Goal: Contribute content: Add original content to the website for others to see

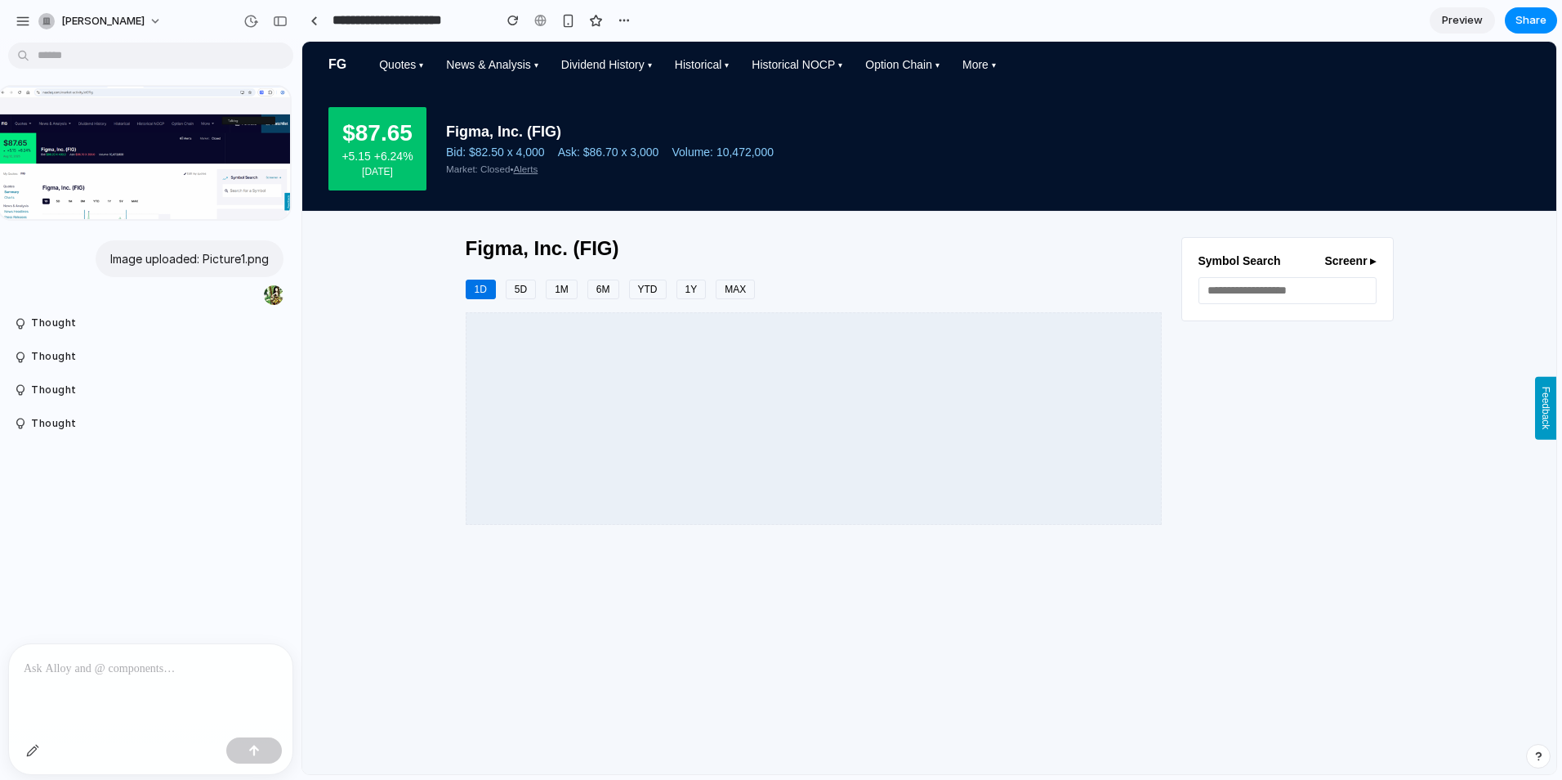
drag, startPoint x: 367, startPoint y: 328, endPoint x: 302, endPoint y: 339, distance: 66.2
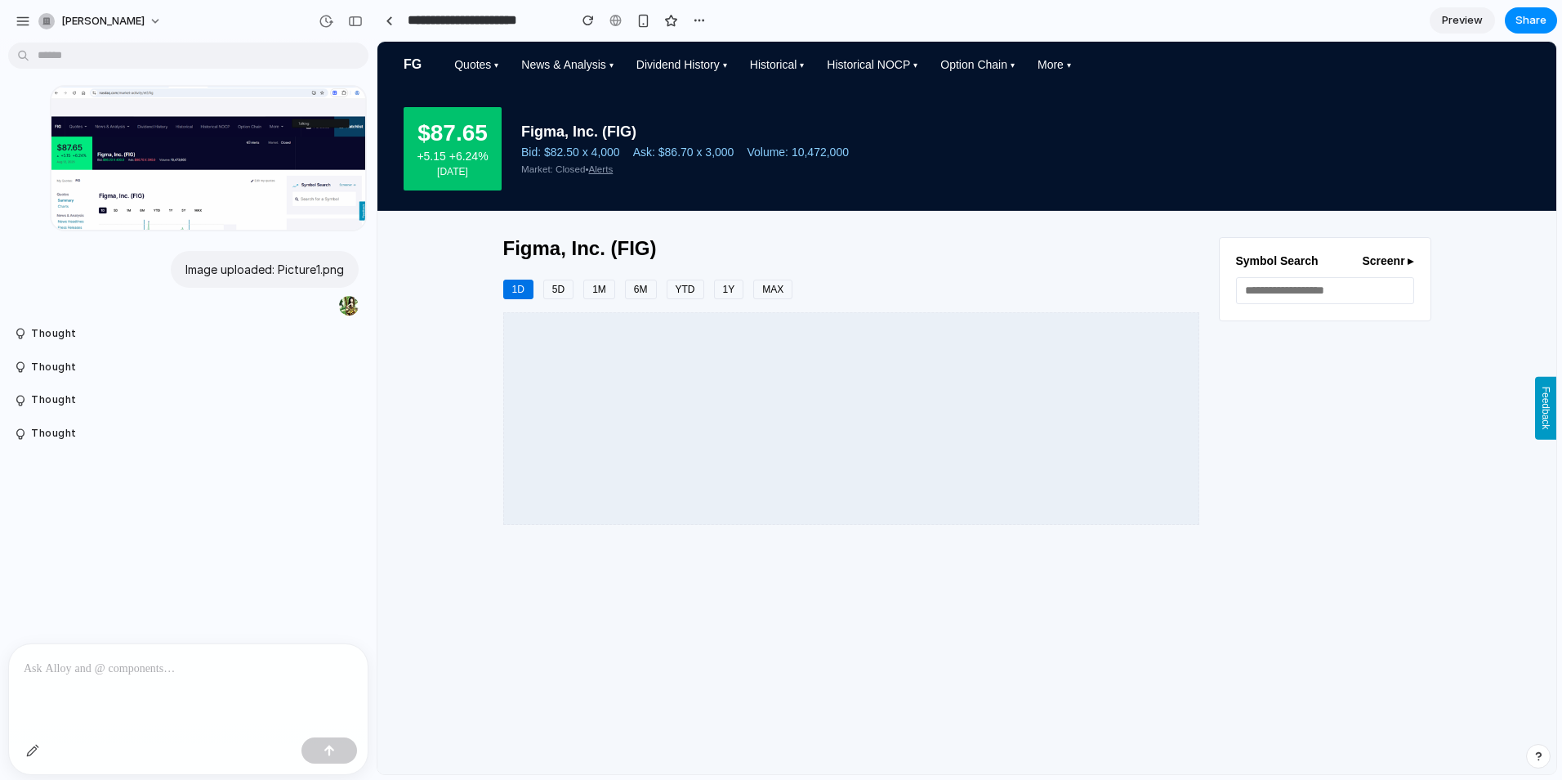
drag, startPoint x: 296, startPoint y: 445, endPoint x: 377, endPoint y: 467, distance: 83.8
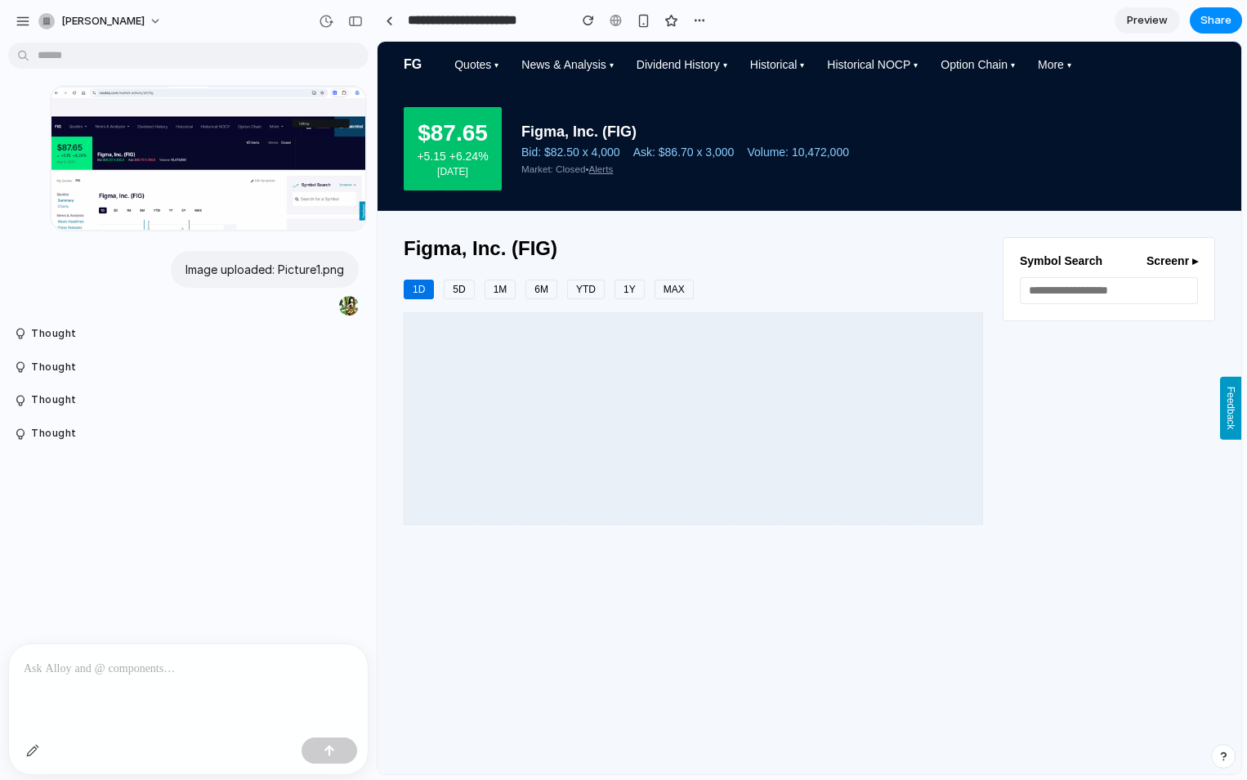
drag, startPoint x: 1053, startPoint y: 652, endPoint x: 746, endPoint y: 418, distance: 386.5
click at [1053, 551] on html "FG Quotes News & Analysis Dividend History Historical Historical NOCP Option Ch…" at bounding box center [810, 296] width 864 height 509
click at [234, 661] on p at bounding box center [188, 669] width 329 height 20
click at [159, 60] on body "**********" at bounding box center [623, 390] width 1247 height 780
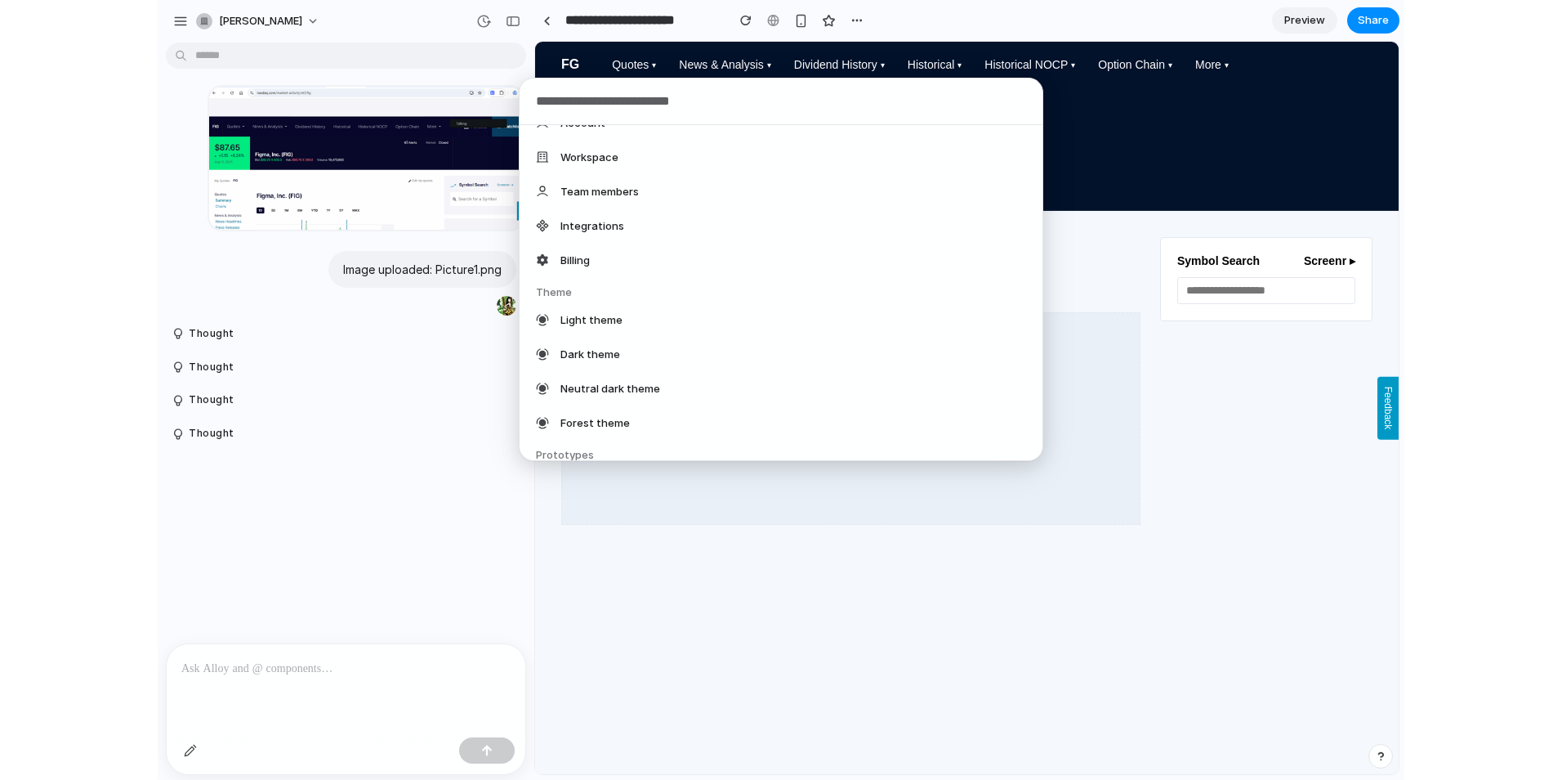
scroll to position [327, 0]
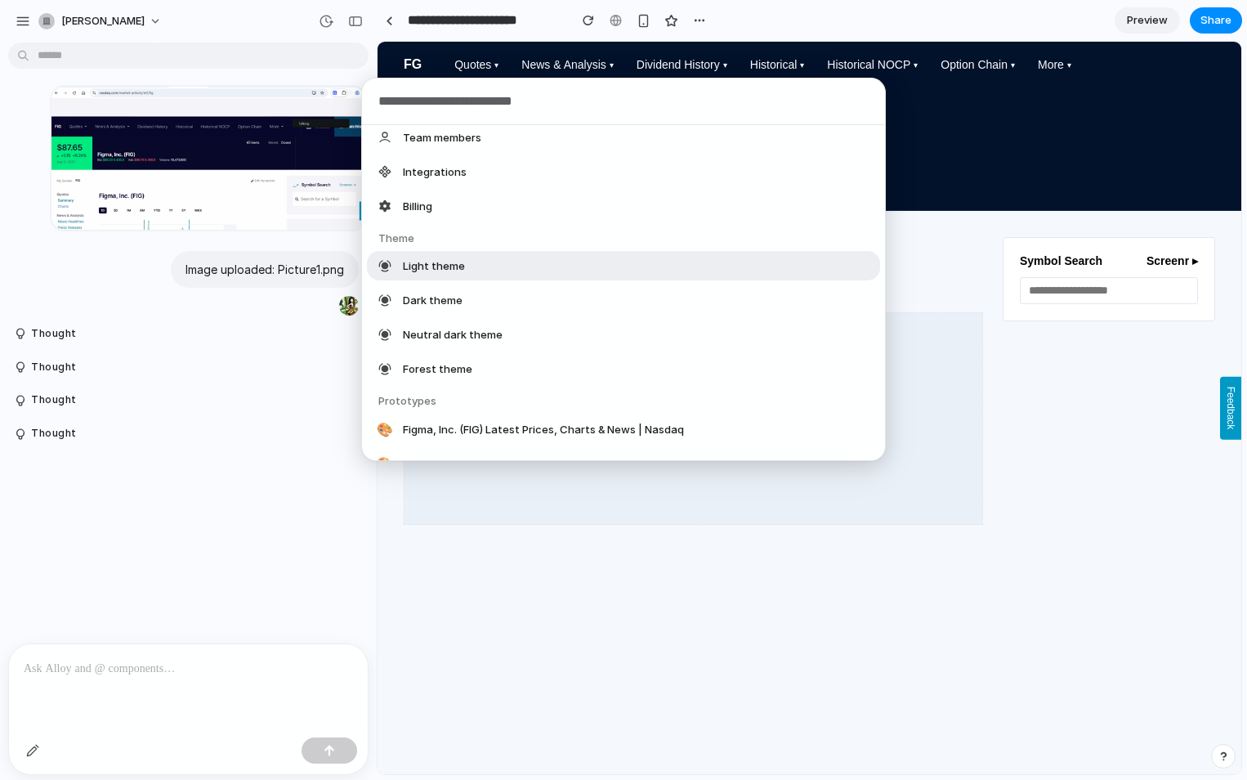
click at [489, 263] on div "Light theme" at bounding box center [623, 265] width 513 height 29
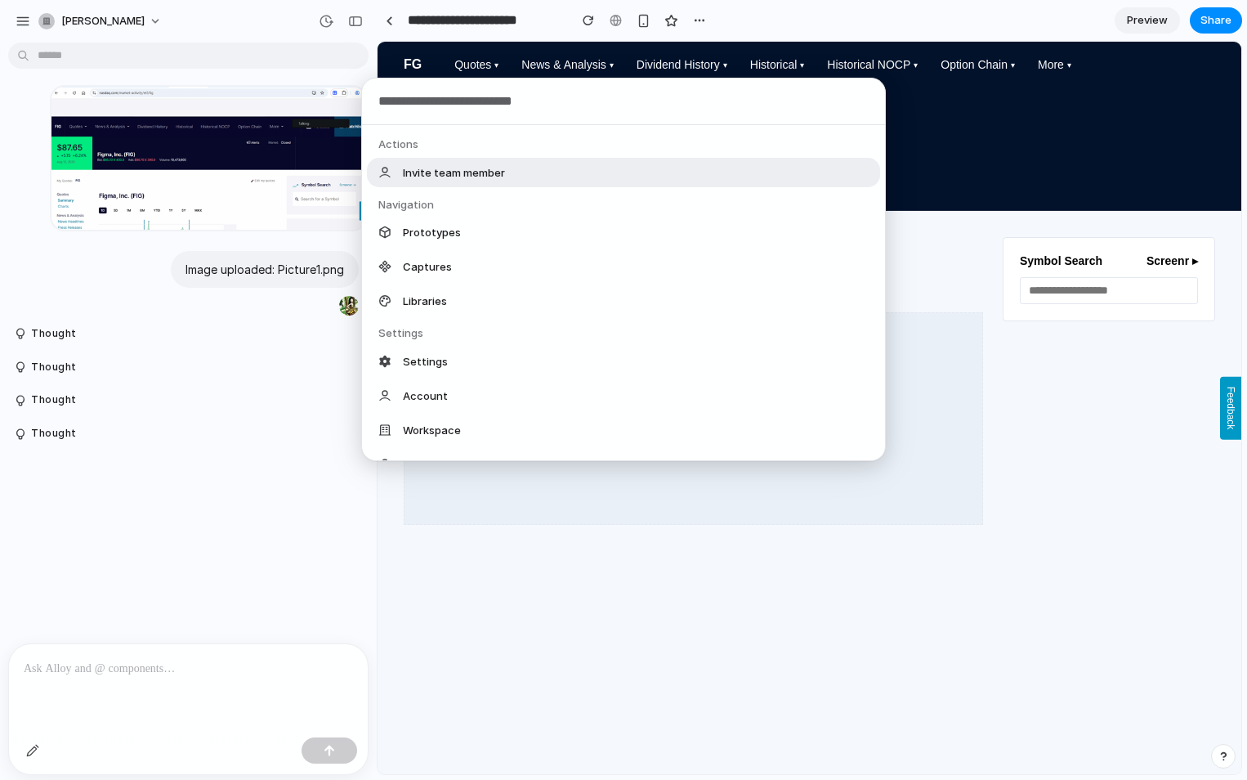
click at [150, 50] on body "**********" at bounding box center [623, 390] width 1247 height 780
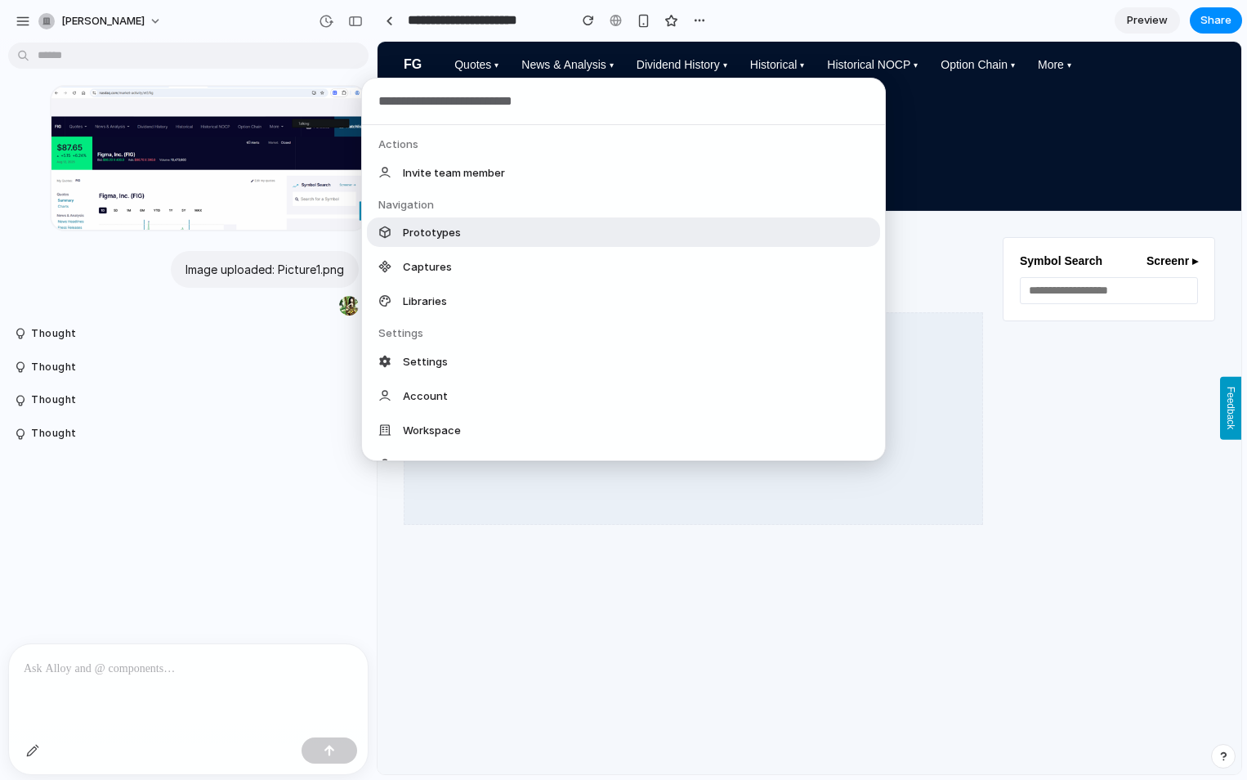
click at [498, 231] on div "Prototypes" at bounding box center [623, 231] width 513 height 29
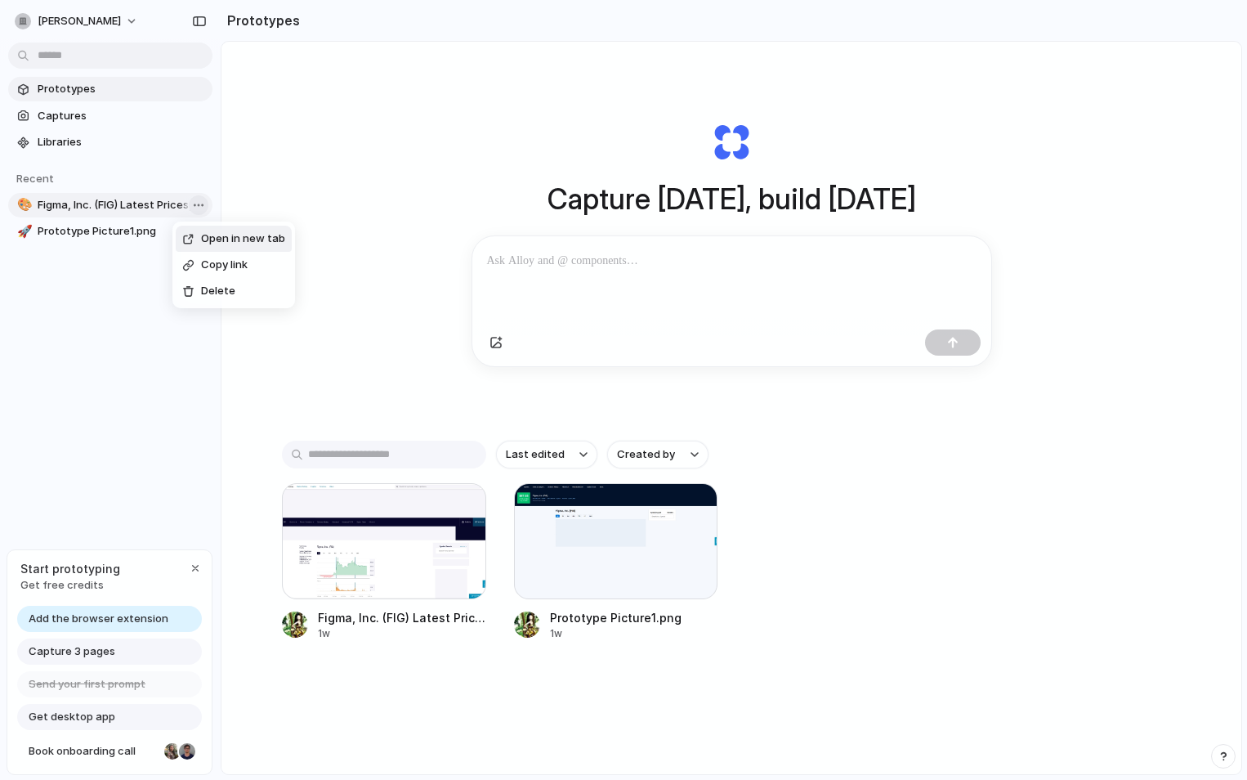
click at [190, 208] on body "[PERSON_NAME] Prototypes Captures Libraries Recent 🎨 Figma, Inc. (FIG) Latest P…" at bounding box center [623, 390] width 1247 height 780
click at [233, 286] on span "Delete" at bounding box center [218, 290] width 34 height 16
click at [680, 265] on p at bounding box center [731, 261] width 489 height 20
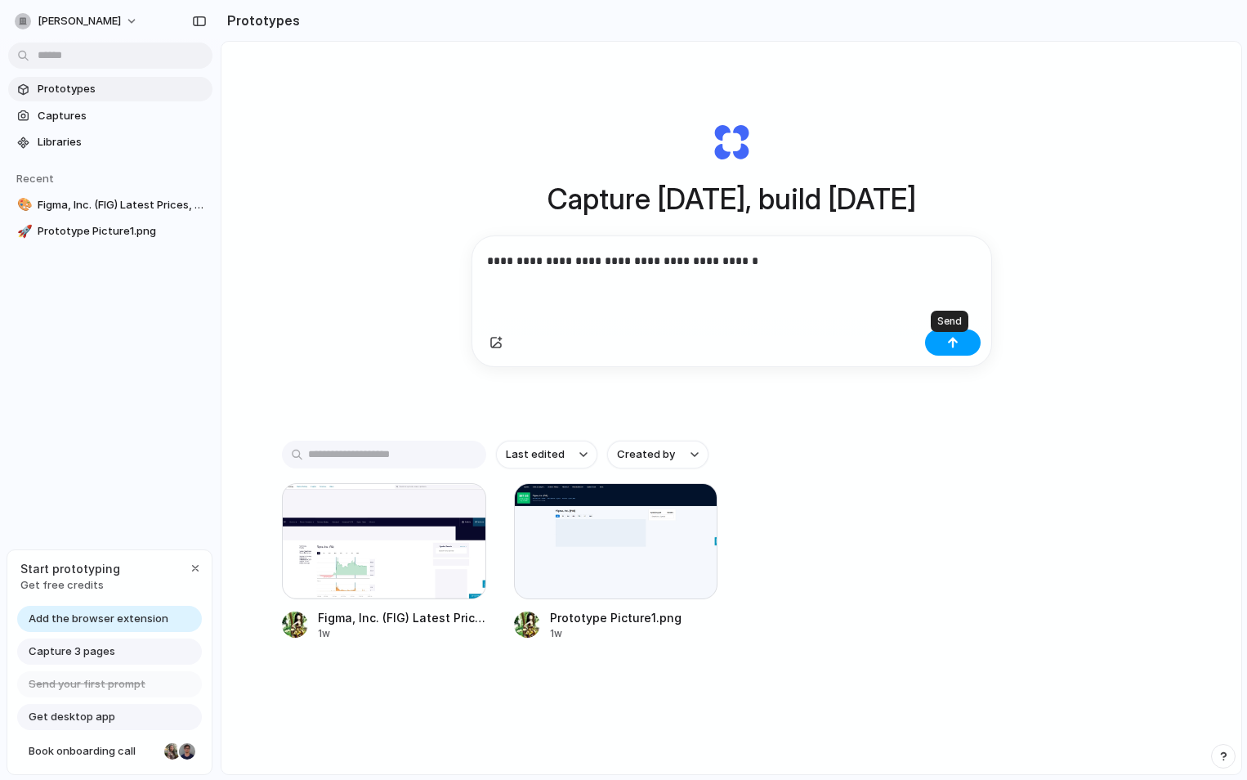
click at [937, 349] on button "button" at bounding box center [953, 342] width 56 height 26
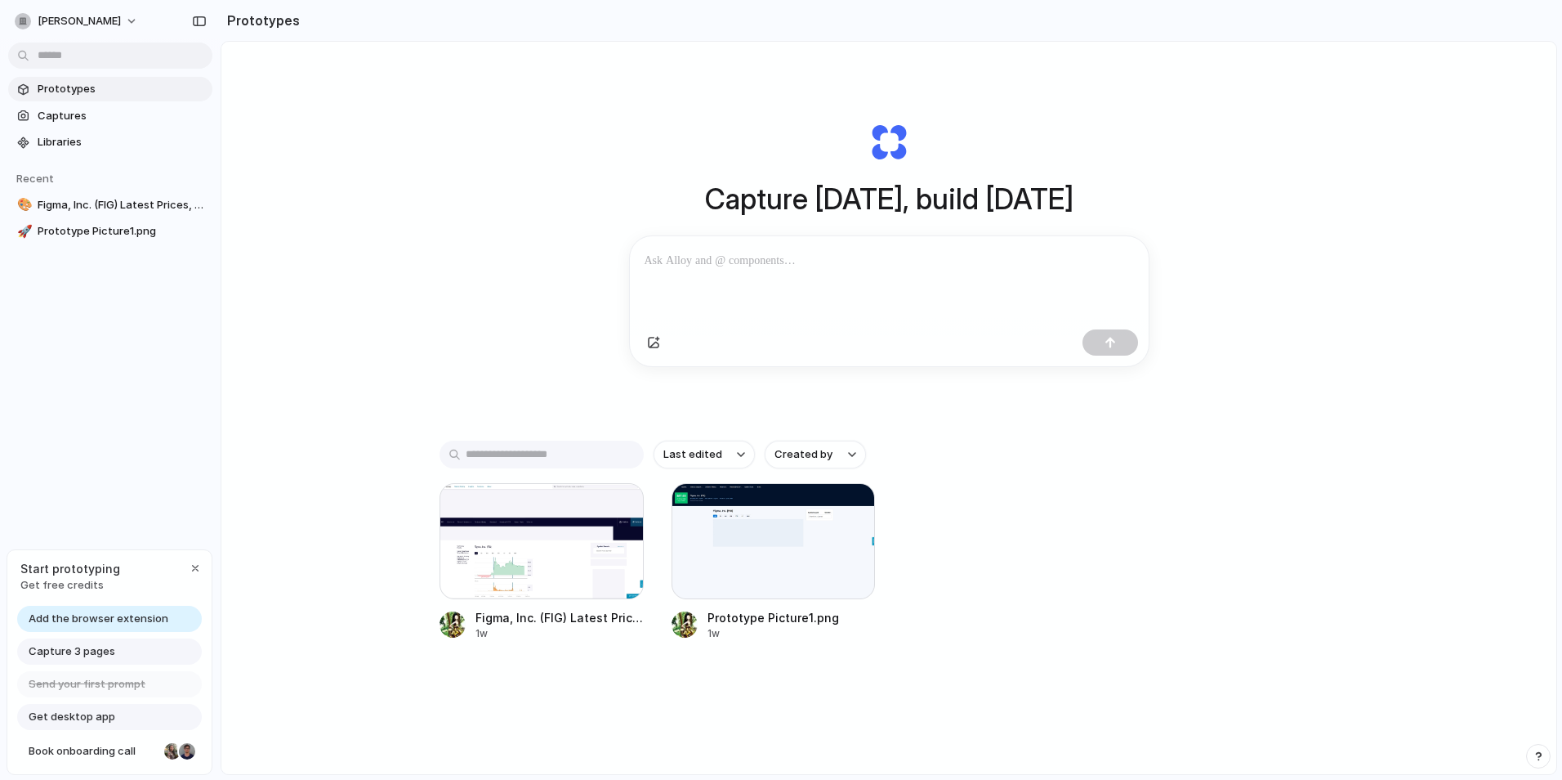
click at [905, 269] on p at bounding box center [886, 261] width 483 height 20
click at [829, 256] on p at bounding box center [886, 261] width 483 height 20
drag, startPoint x: 961, startPoint y: 250, endPoint x: 670, endPoint y: 281, distance: 292.5
click at [605, 250] on div "**********" at bounding box center [889, 244] width 654 height 366
copy p "**********"
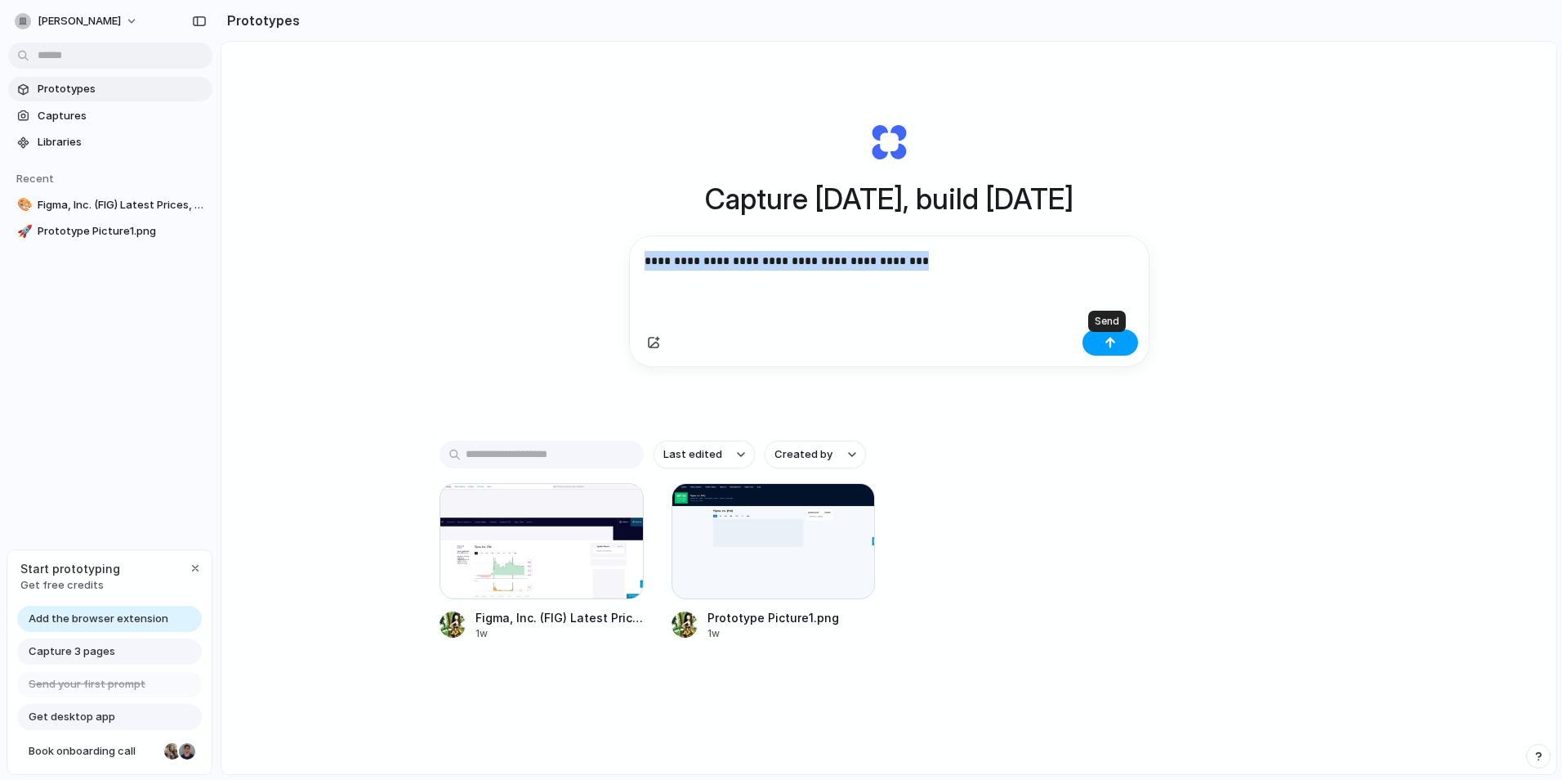
click at [1128, 341] on button "button" at bounding box center [1111, 342] width 56 height 26
drag, startPoint x: 141, startPoint y: 349, endPoint x: 97, endPoint y: 254, distance: 104.2
click at [140, 346] on div "Prototypes Captures Libraries Recent 🎨 Figma, Inc. (FIG) Latest Prices, Charts …" at bounding box center [110, 229] width 221 height 458
click at [83, 375] on div "Prototypes Captures Libraries Recent 🎨 Figma, Inc. (FIG) Latest Prices, Charts …" at bounding box center [110, 229] width 221 height 458
click at [193, 424] on div "Prototypes Captures Libraries Recent 🎨 Figma, Inc. (FIG) Latest Prices, Charts …" at bounding box center [110, 229] width 221 height 458
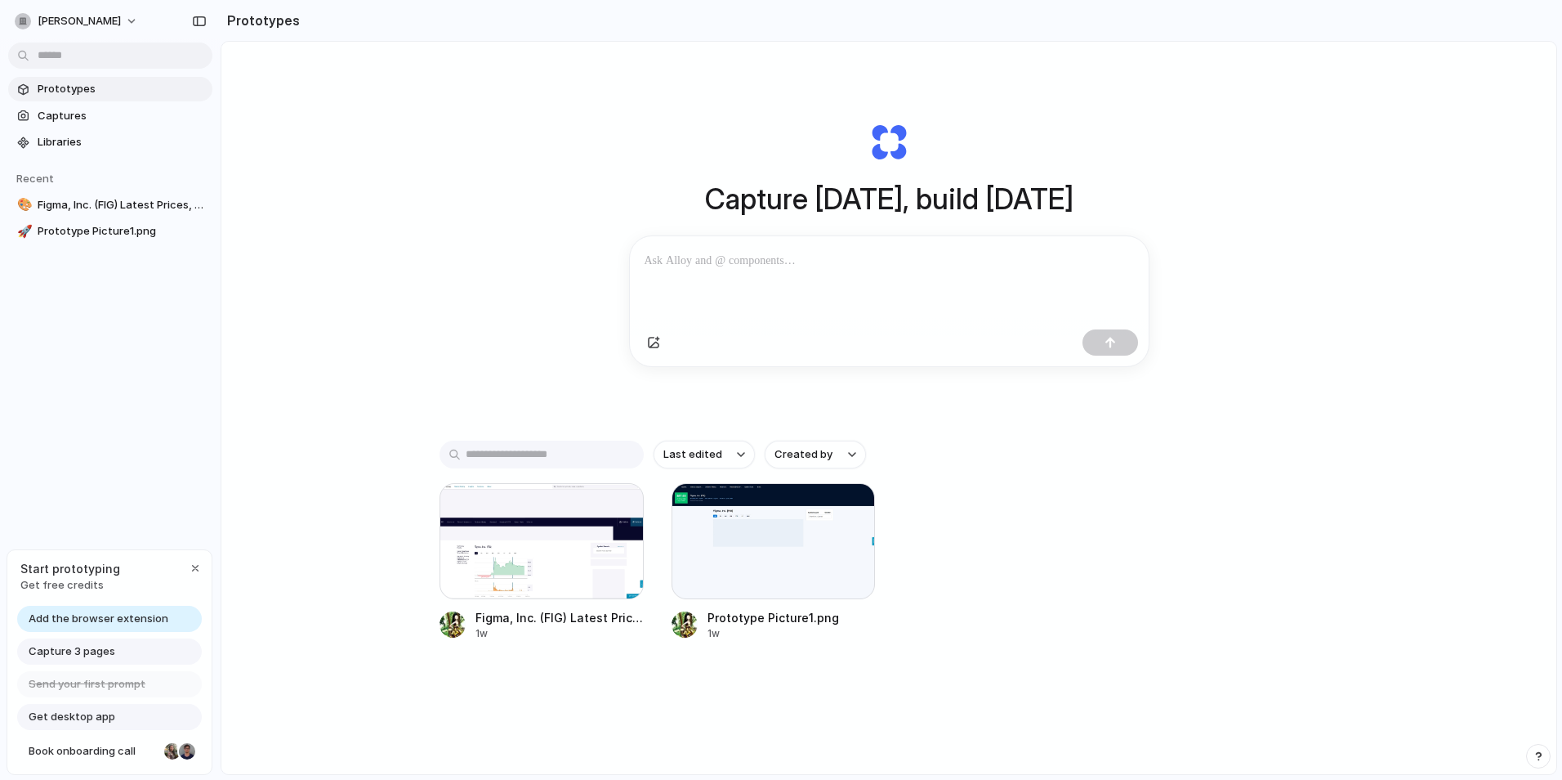
click at [480, 284] on div "Capture [DATE], build [DATE] Clone web app Clone screenshot Start from existing…" at bounding box center [888, 451] width 1335 height 819
click at [114, 19] on button "[PERSON_NAME]" at bounding box center [77, 21] width 138 height 26
click at [141, 417] on div "Settings Invite members Change theme Change workspace Sign out" at bounding box center [781, 390] width 1562 height 780
click at [92, 202] on span "Figma, Inc. (FIG) Latest Prices, Charts & News | Nasdaq" at bounding box center [122, 205] width 168 height 16
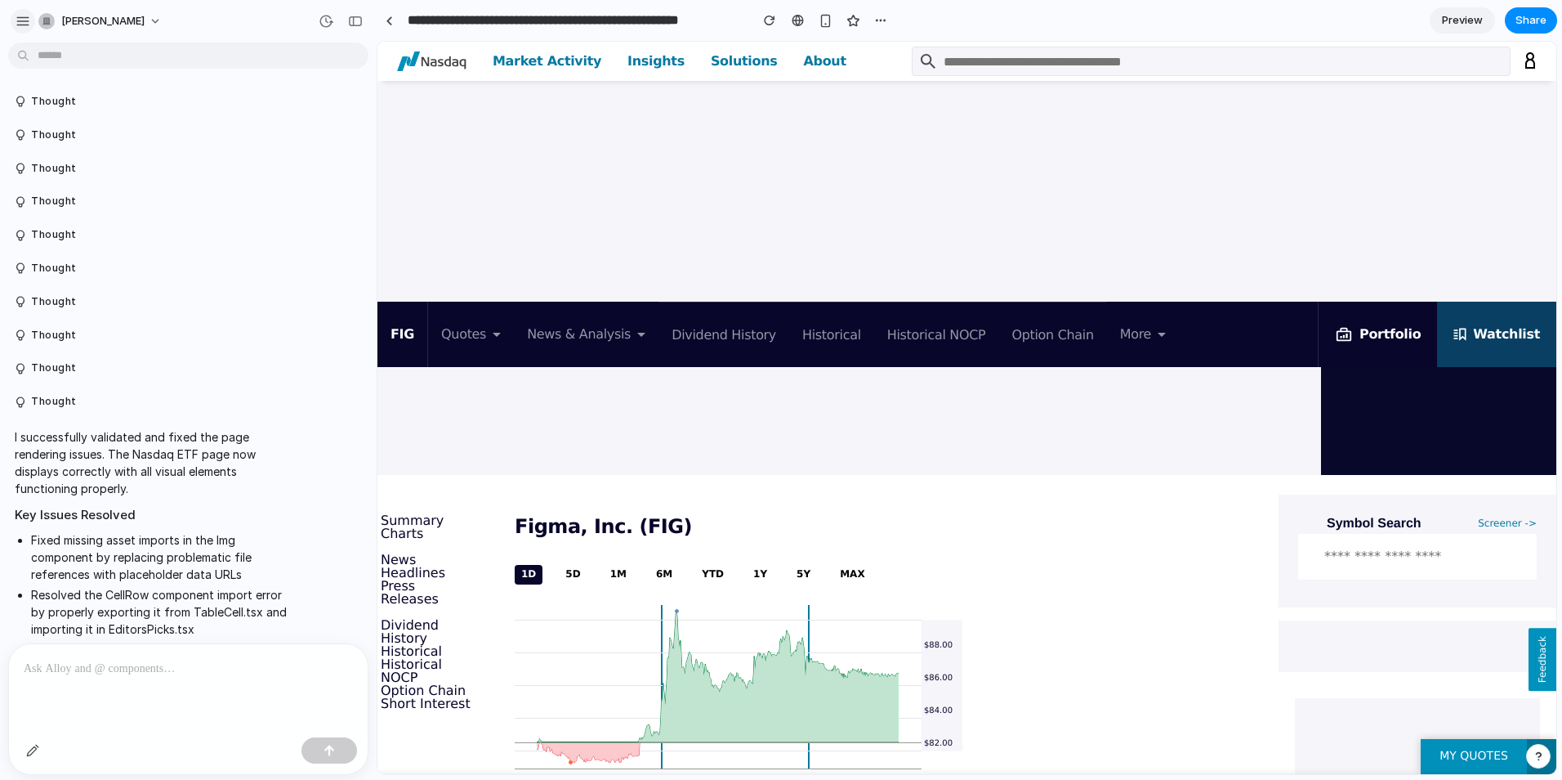
click at [20, 16] on div "button" at bounding box center [23, 21] width 15 height 15
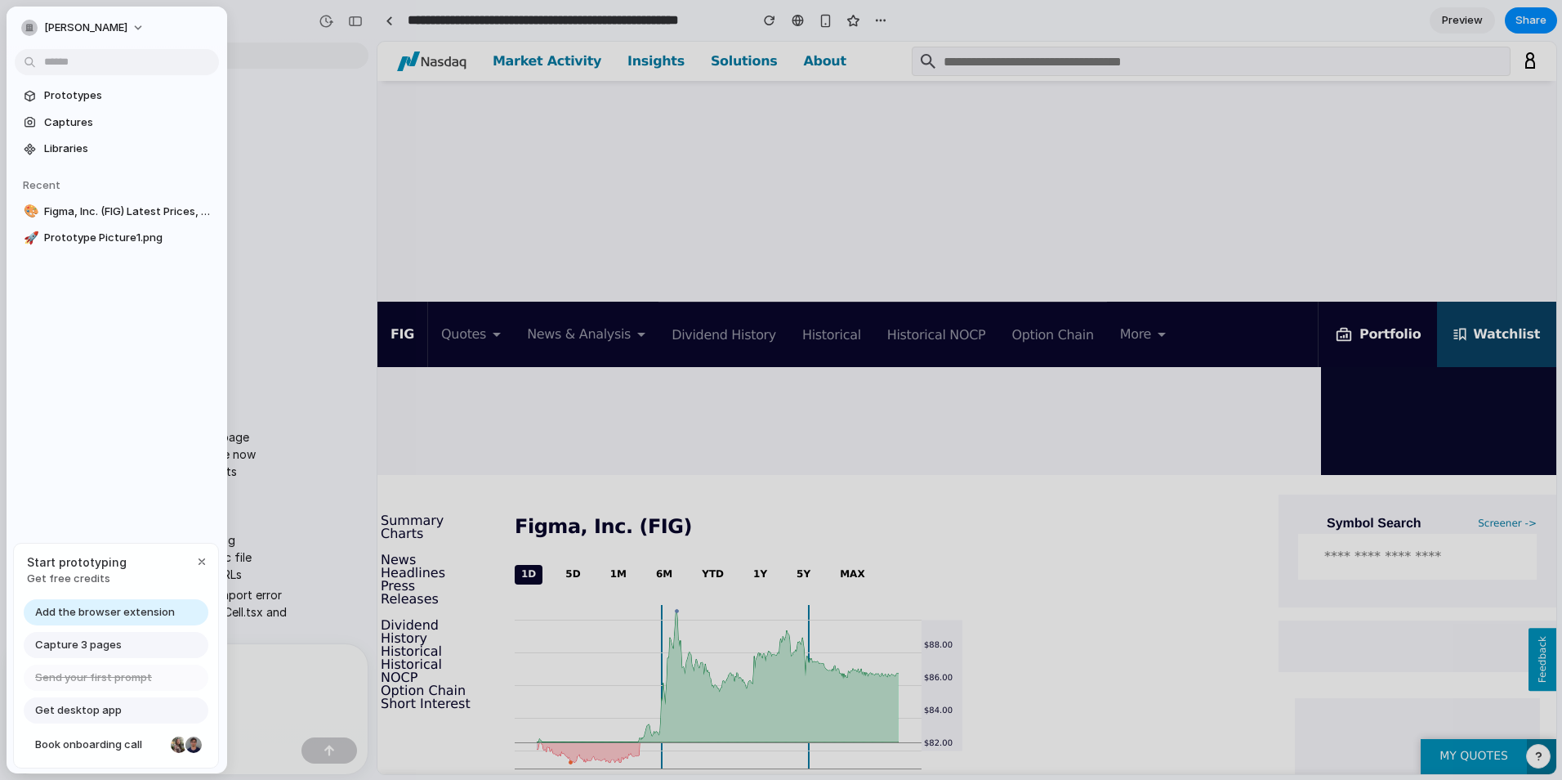
click at [125, 306] on div "Prototypes Captures Libraries Recent 🎨 Figma, Inc. (FIG) Latest Prices, Charts …" at bounding box center [117, 236] width 221 height 458
click at [88, 88] on span "Prototypes" at bounding box center [128, 95] width 168 height 16
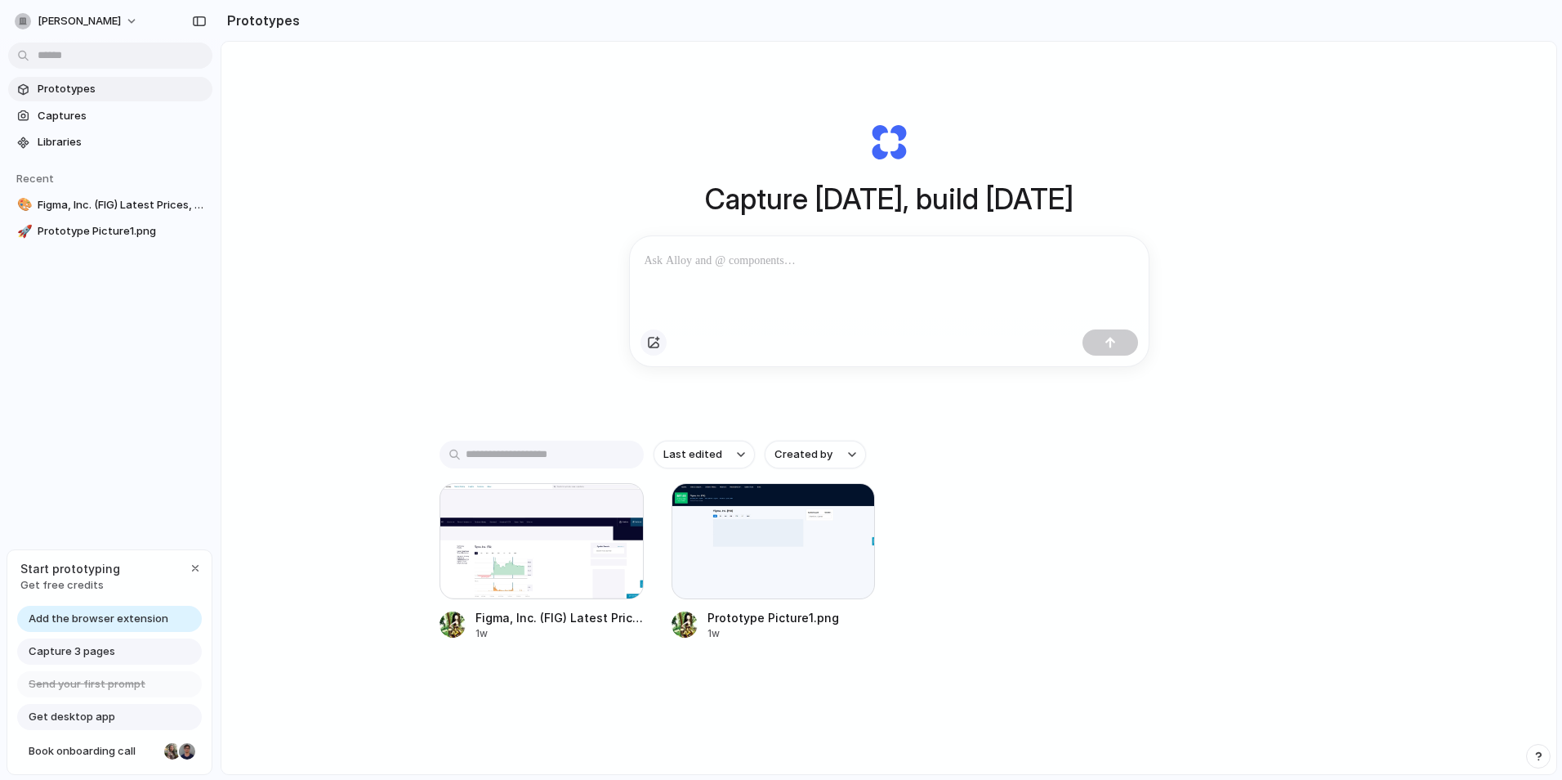
click at [649, 349] on div "button" at bounding box center [653, 342] width 13 height 13
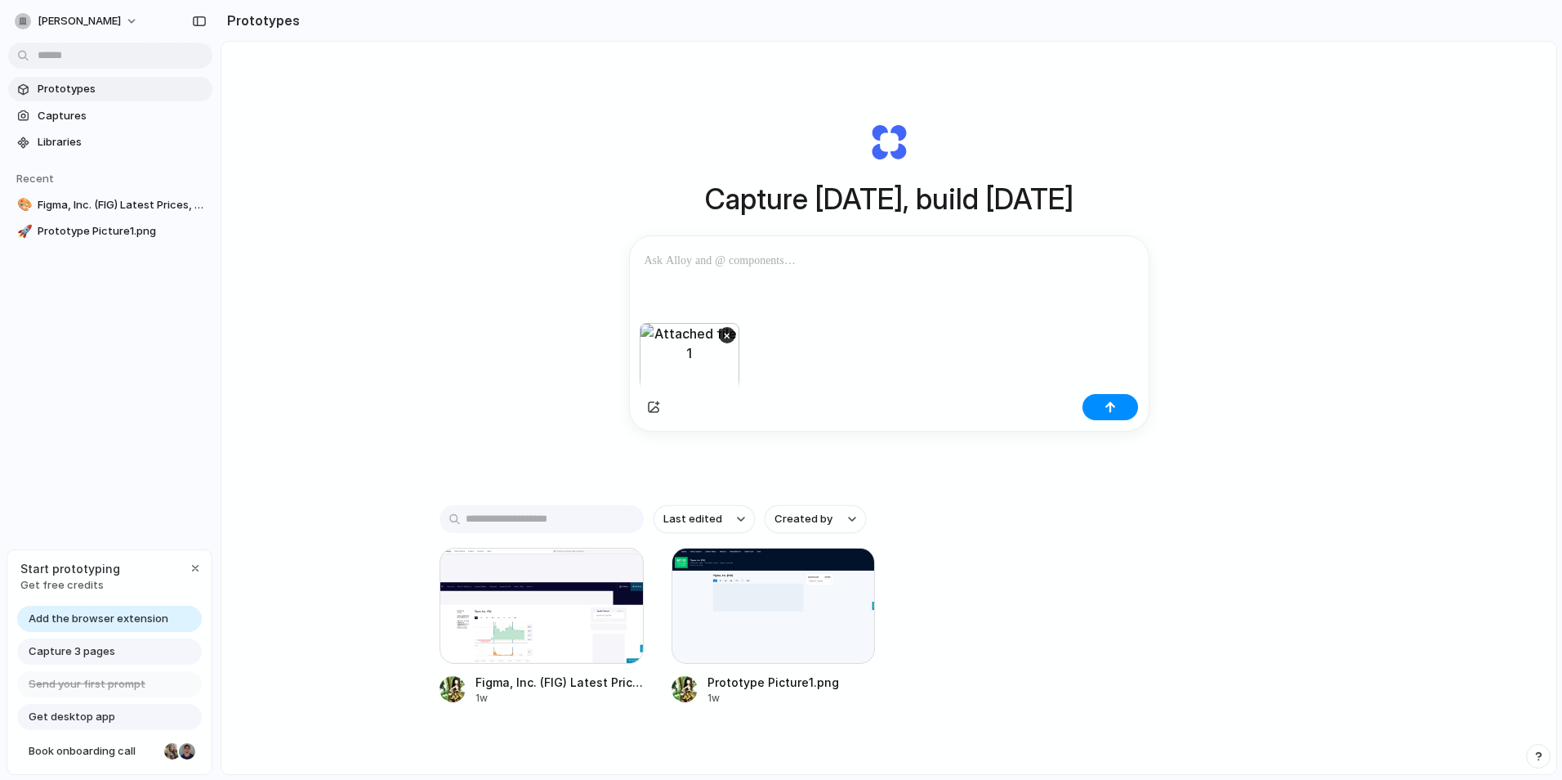
click at [782, 259] on p at bounding box center [889, 261] width 489 height 20
click at [1114, 406] on button "button" at bounding box center [1111, 407] width 56 height 26
click at [681, 299] on div at bounding box center [889, 279] width 519 height 87
click at [662, 356] on div "×" at bounding box center [690, 356] width 100 height 67
click at [784, 409] on div at bounding box center [889, 408] width 519 height 43
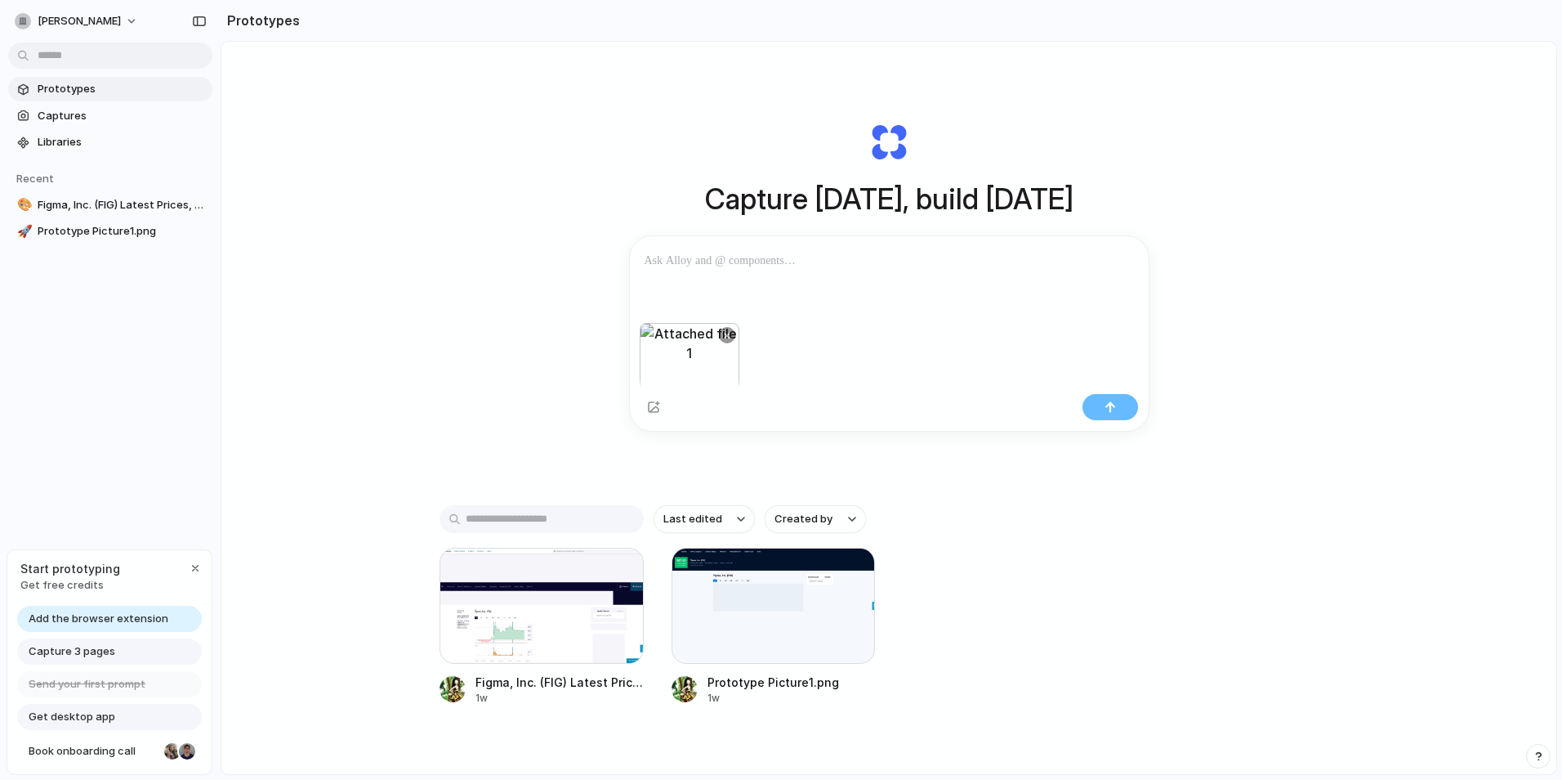
click at [1097, 401] on div at bounding box center [1111, 407] width 56 height 26
click at [1099, 401] on div at bounding box center [1111, 407] width 56 height 26
click at [812, 304] on div at bounding box center [889, 279] width 519 height 87
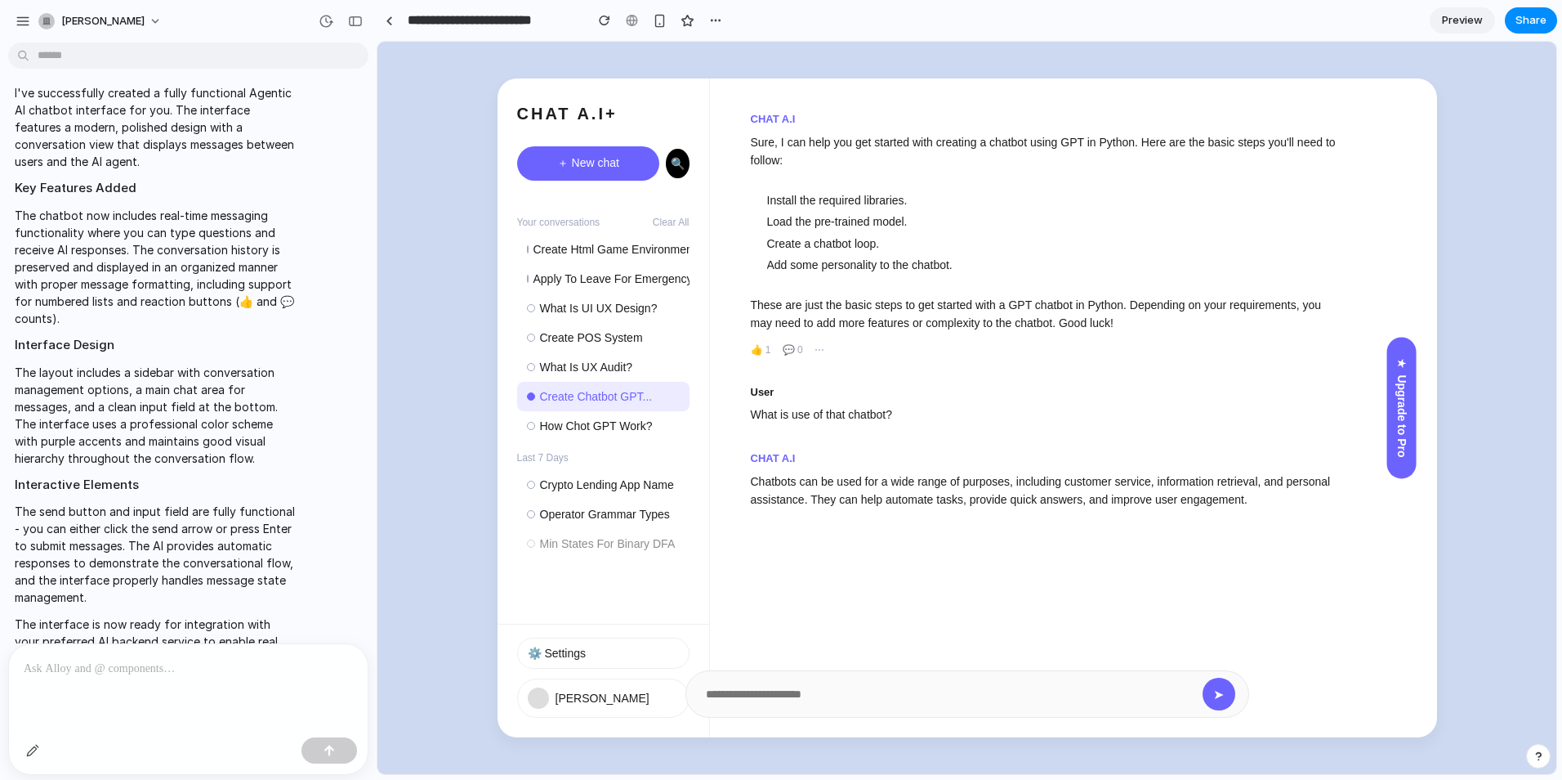
scroll to position [468, 0]
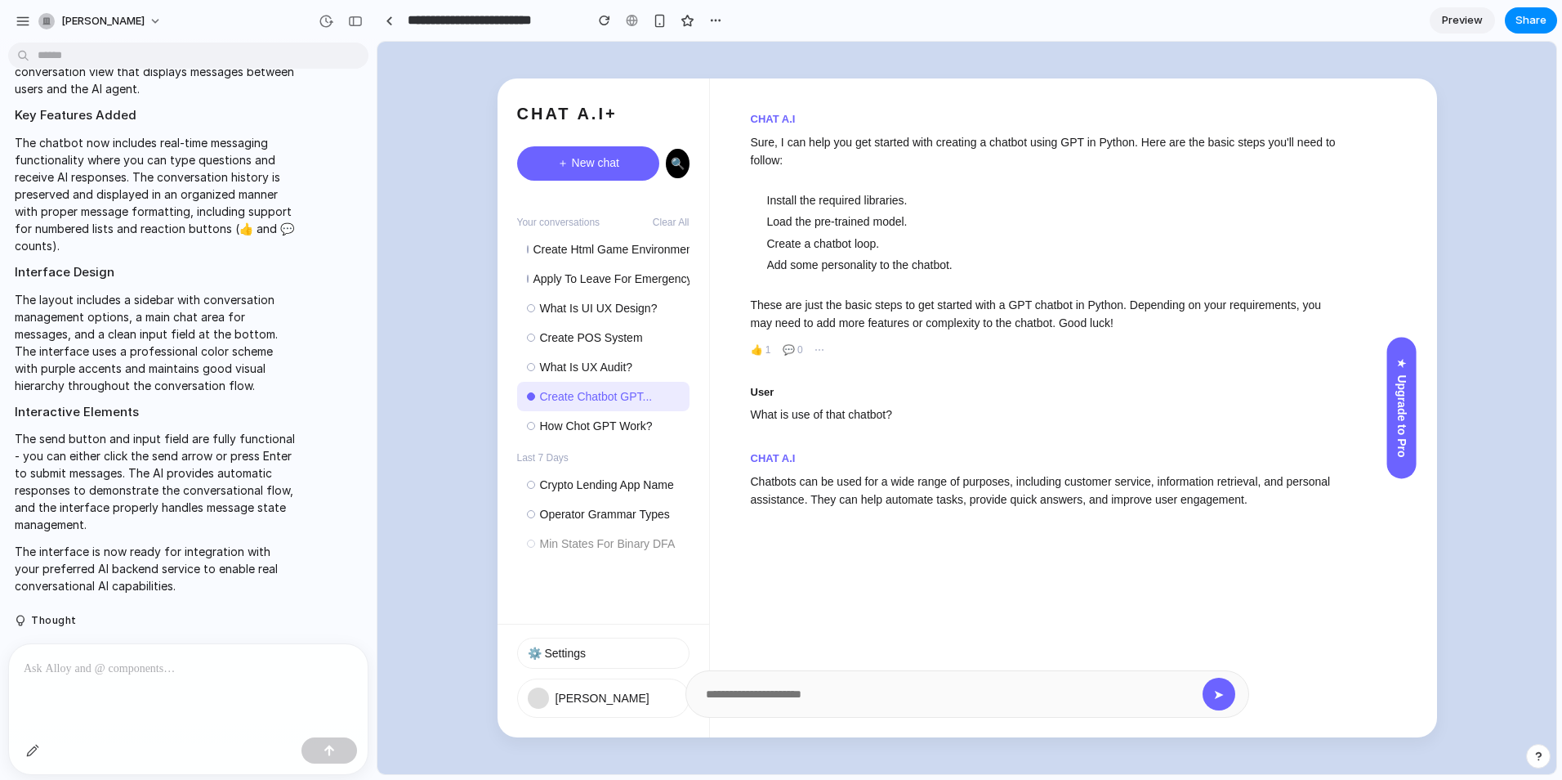
click at [690, 108] on div "CHAT A.I+ ＋ New chat 🔍 Your conversations Clear All Create Html Game Environmen…" at bounding box center [604, 350] width 212 height 545
click at [599, 499] on li "Crypto Lending App Name" at bounding box center [603, 484] width 172 height 29
click at [607, 529] on li "Operator Grammar Types" at bounding box center [603, 513] width 172 height 29
click at [62, 665] on p at bounding box center [188, 669] width 329 height 20
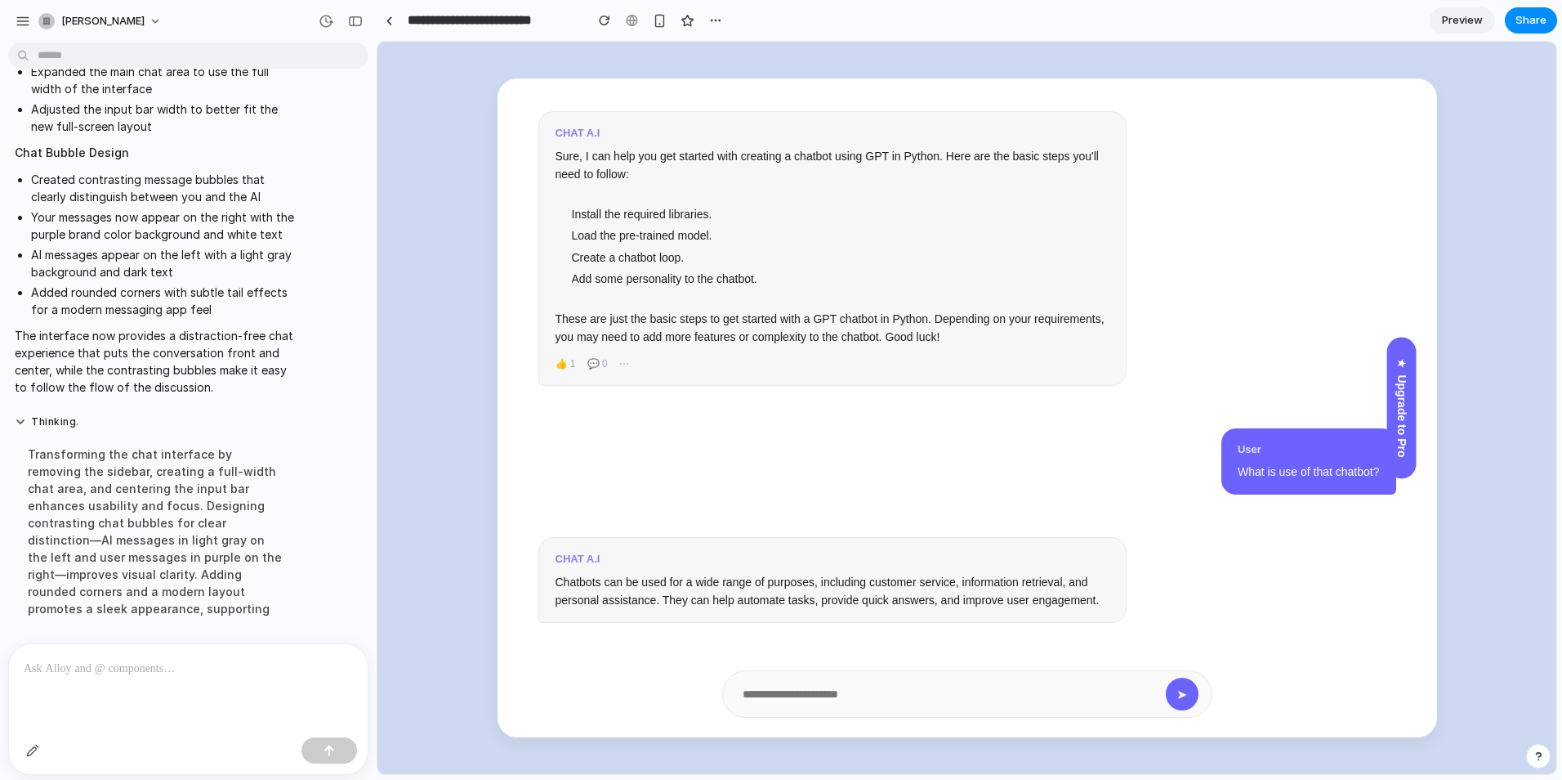
scroll to position [0, 0]
click at [185, 659] on p at bounding box center [185, 669] width 323 height 20
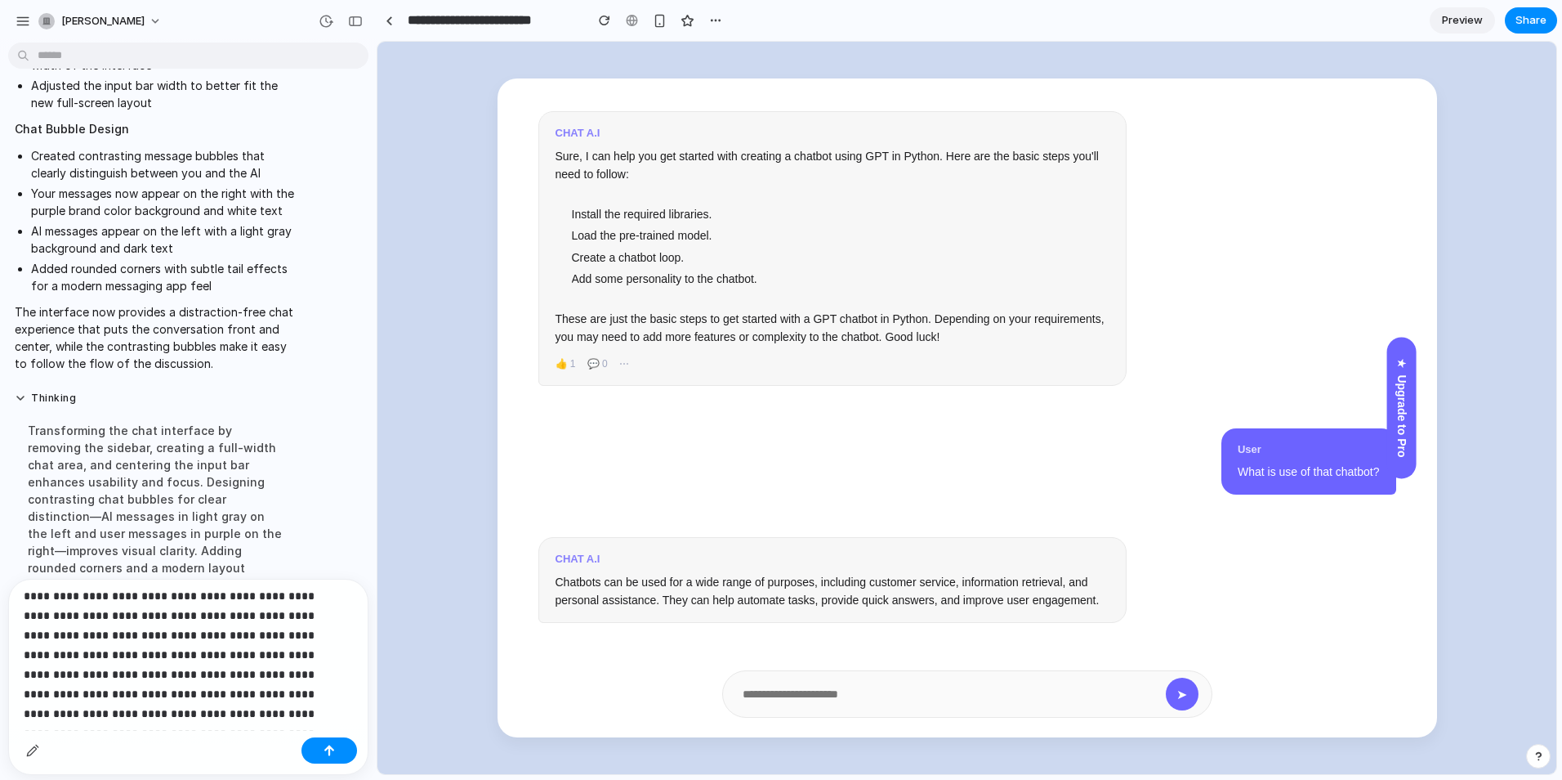
scroll to position [28, 0]
click at [169, 720] on p "**********" at bounding box center [185, 644] width 323 height 157
click at [318, 753] on button "button" at bounding box center [330, 750] width 56 height 26
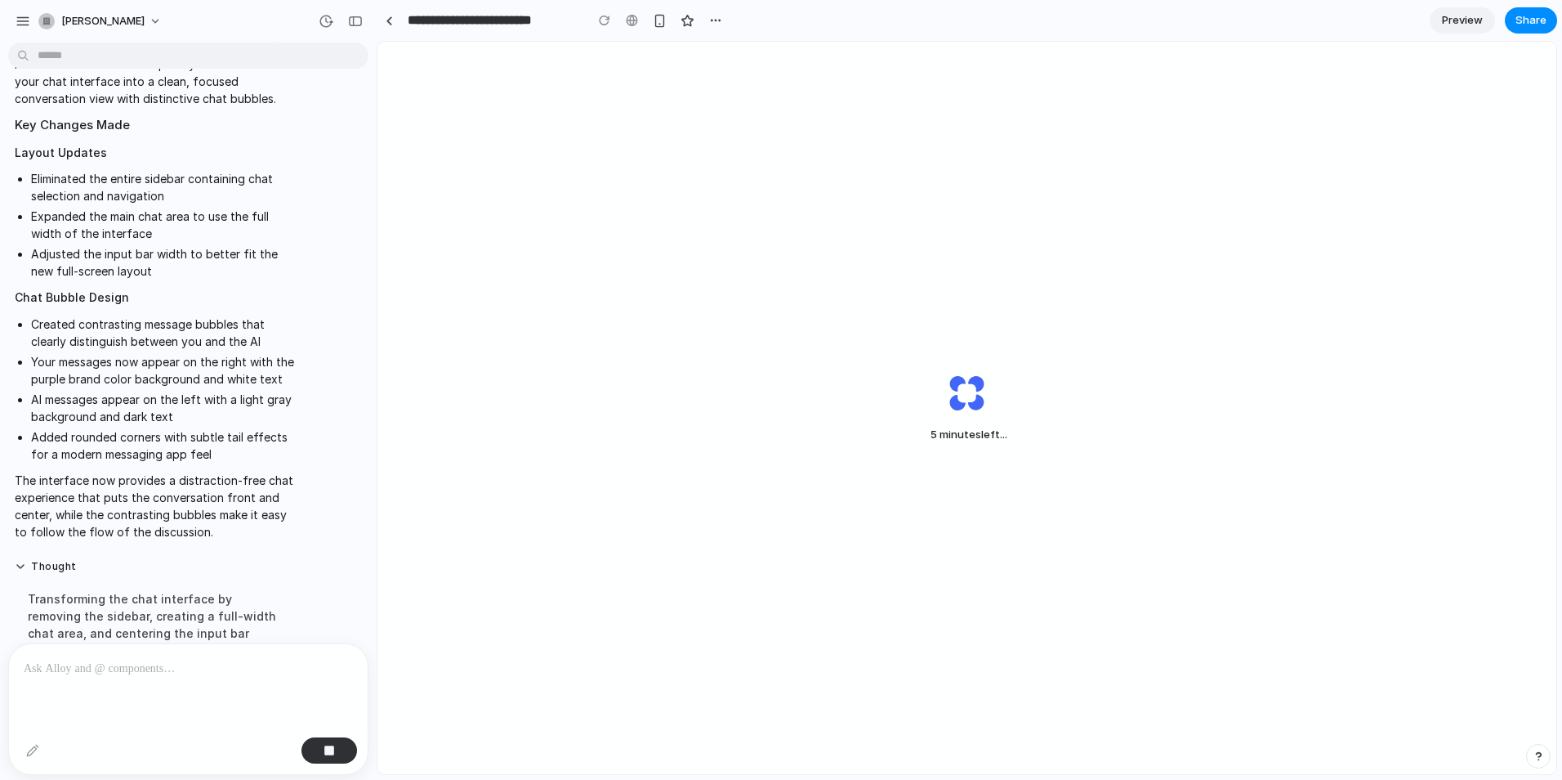
scroll to position [791, 0]
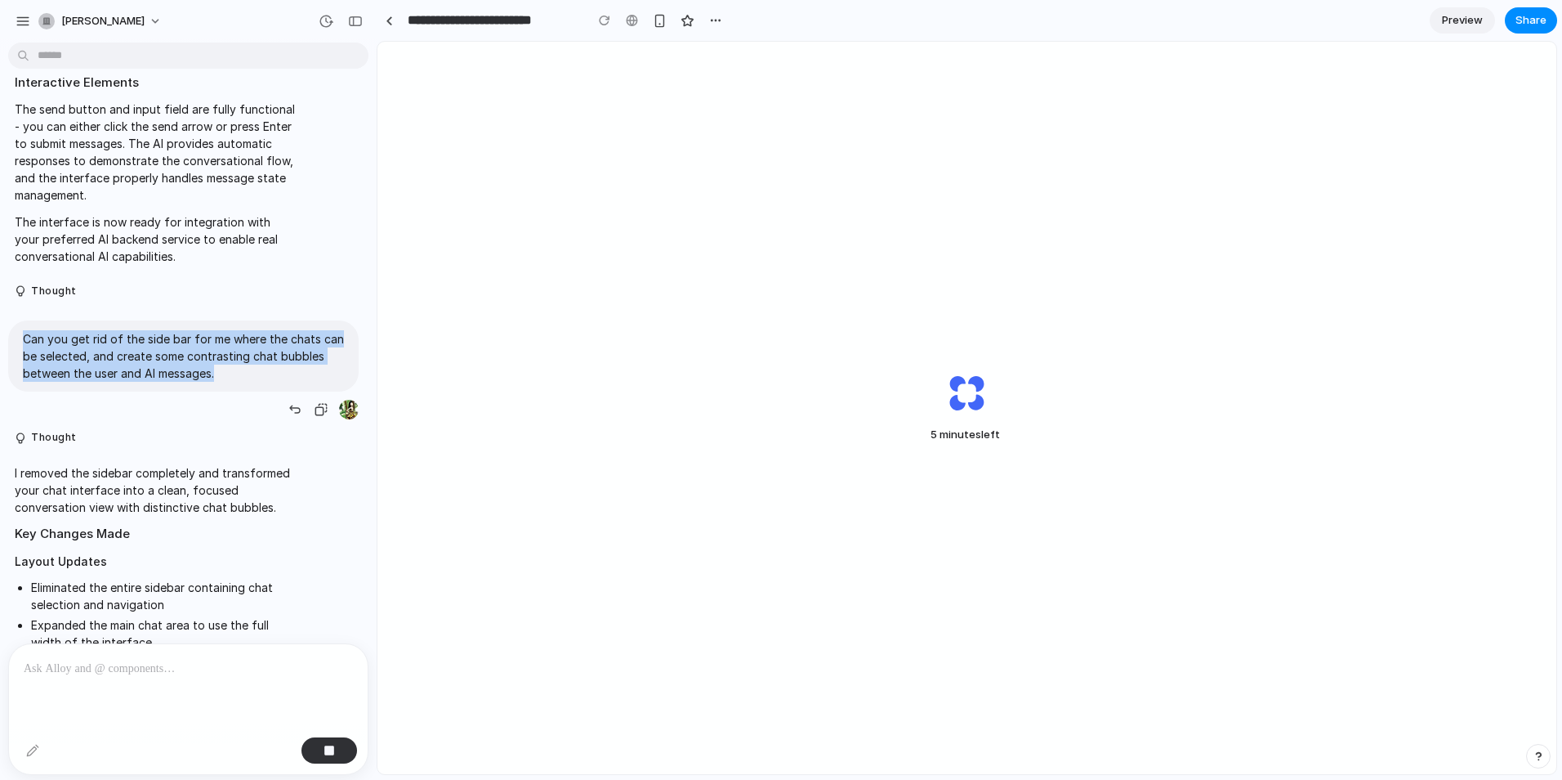
drag, startPoint x: 279, startPoint y: 376, endPoint x: 26, endPoint y: 338, distance: 255.3
click at [26, 338] on p "Can you get rid of the side bar for me where the chats can be selected, and cre…" at bounding box center [183, 355] width 321 height 51
copy p "Can you get rid of the side bar for me where the chats can be selected, and cre…"
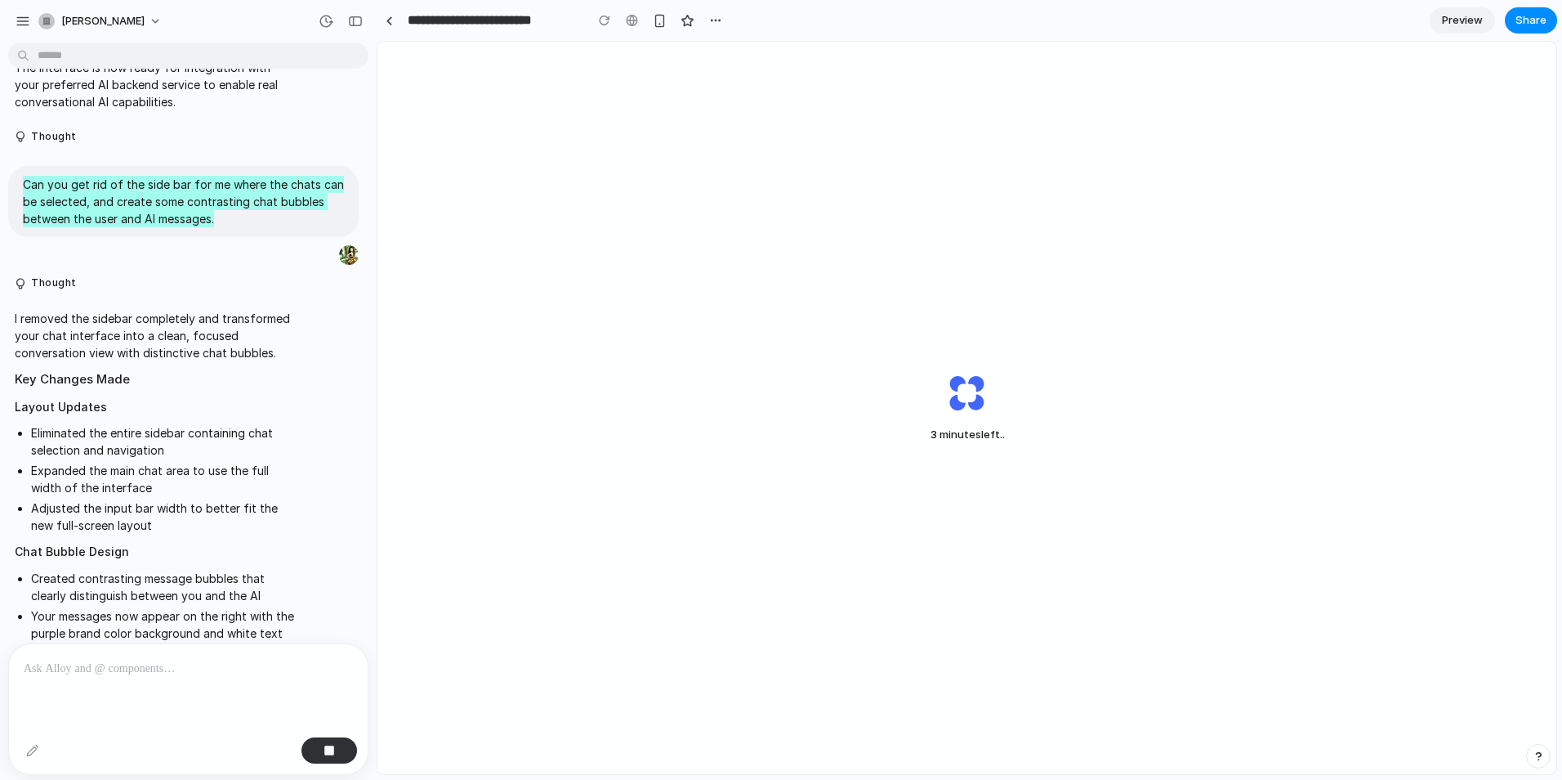
scroll to position [973, 0]
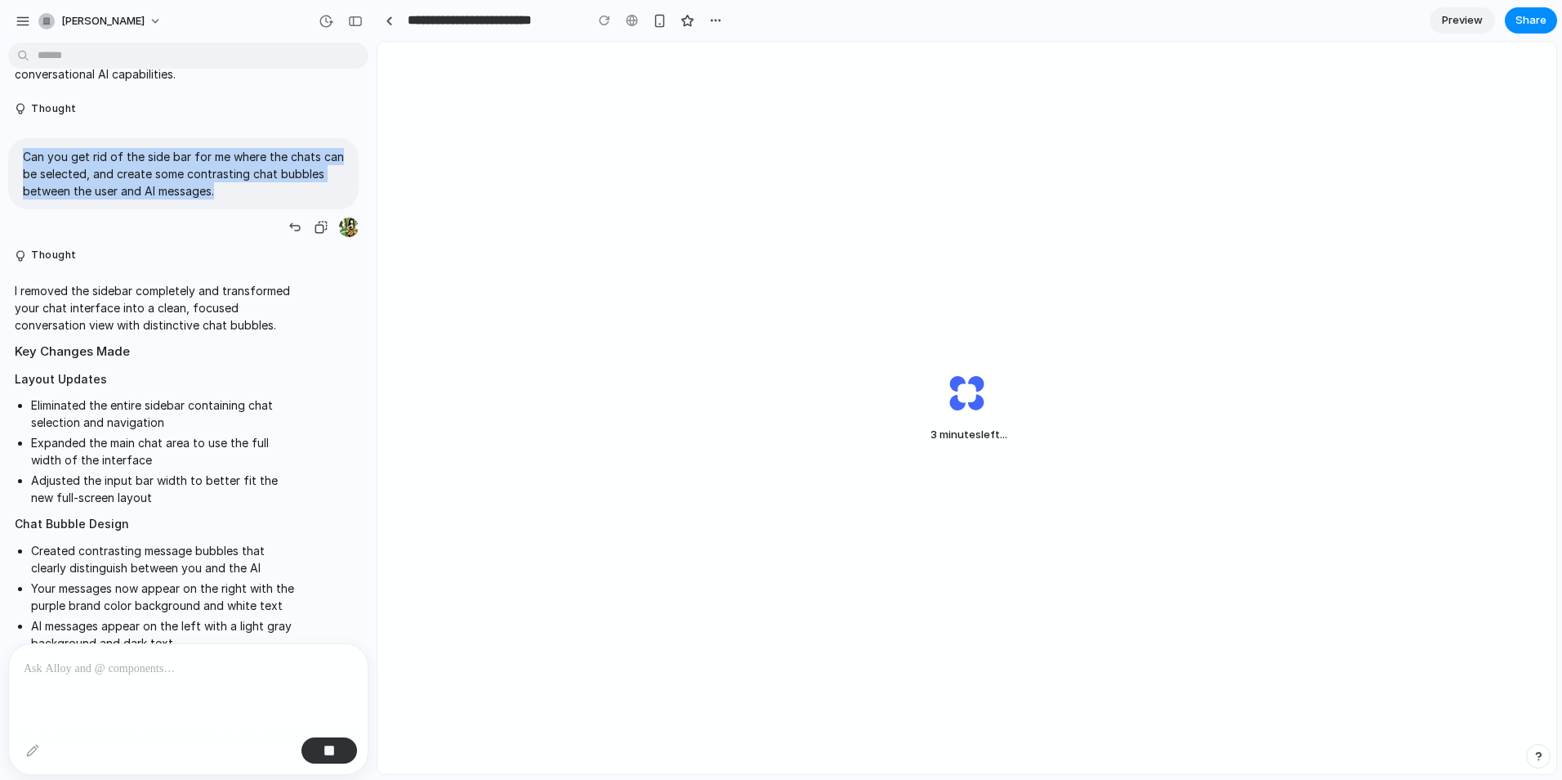
click at [178, 181] on p "Can you get rid of the side bar for me where the chats can be selected, and cre…" at bounding box center [183, 173] width 321 height 51
drag, startPoint x: 272, startPoint y: 191, endPoint x: 2, endPoint y: 150, distance: 272.7
click at [2, 150] on div "Can you get rid of the side bar for me where the chats can be selected, and cre…" at bounding box center [183, 188] width 367 height 101
drag, startPoint x: 2, startPoint y: 150, endPoint x: 92, endPoint y: 142, distance: 90.3
click at [92, 142] on div "Can you get rid of the side bar for me where the chats can be selected, and cre…" at bounding box center [183, 173] width 351 height 71
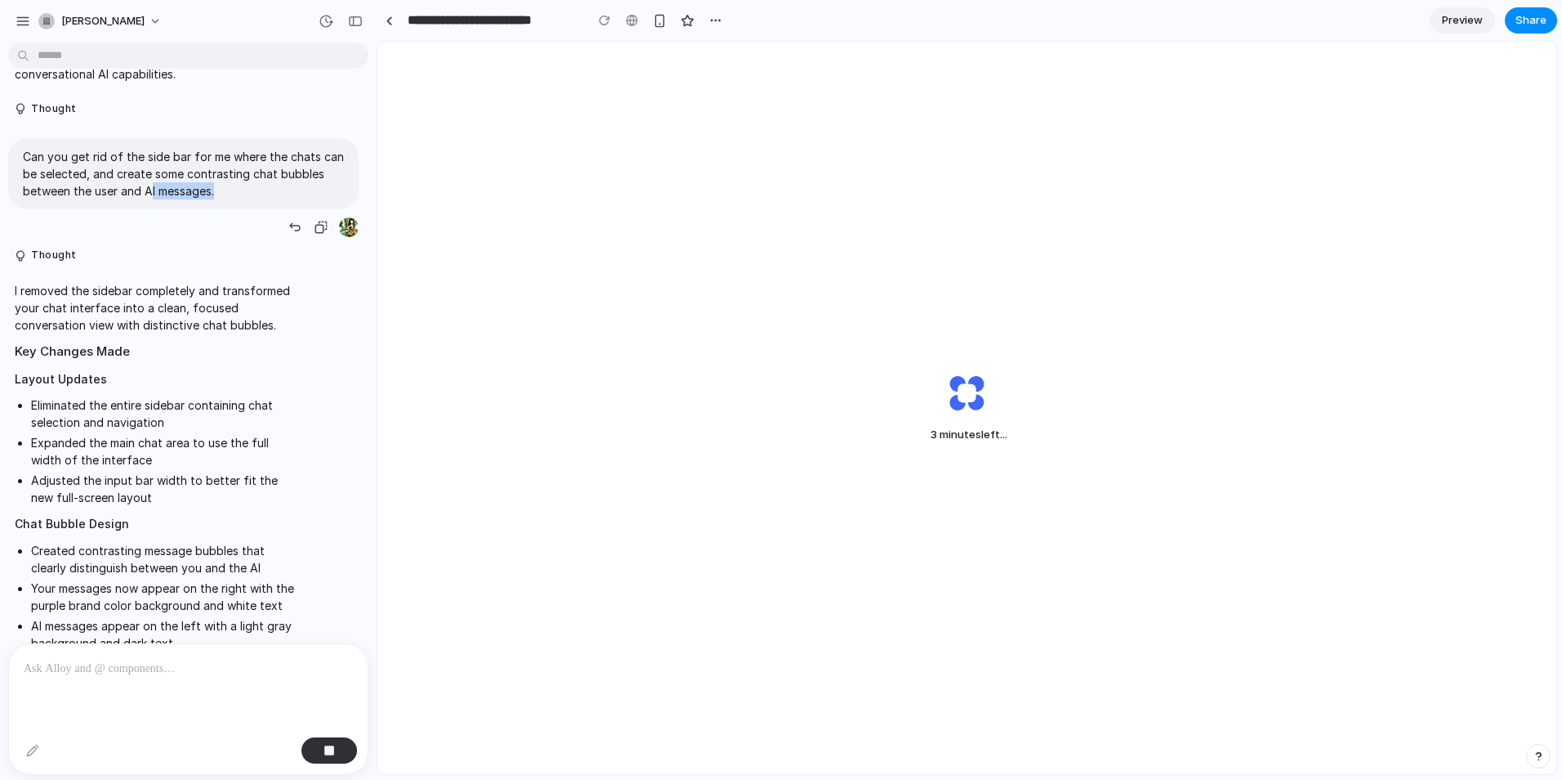
drag, startPoint x: 262, startPoint y: 190, endPoint x: 199, endPoint y: 190, distance: 62.9
click at [199, 190] on p "Can you get rid of the side bar for me where the chats can be selected, and cre…" at bounding box center [183, 173] width 321 height 51
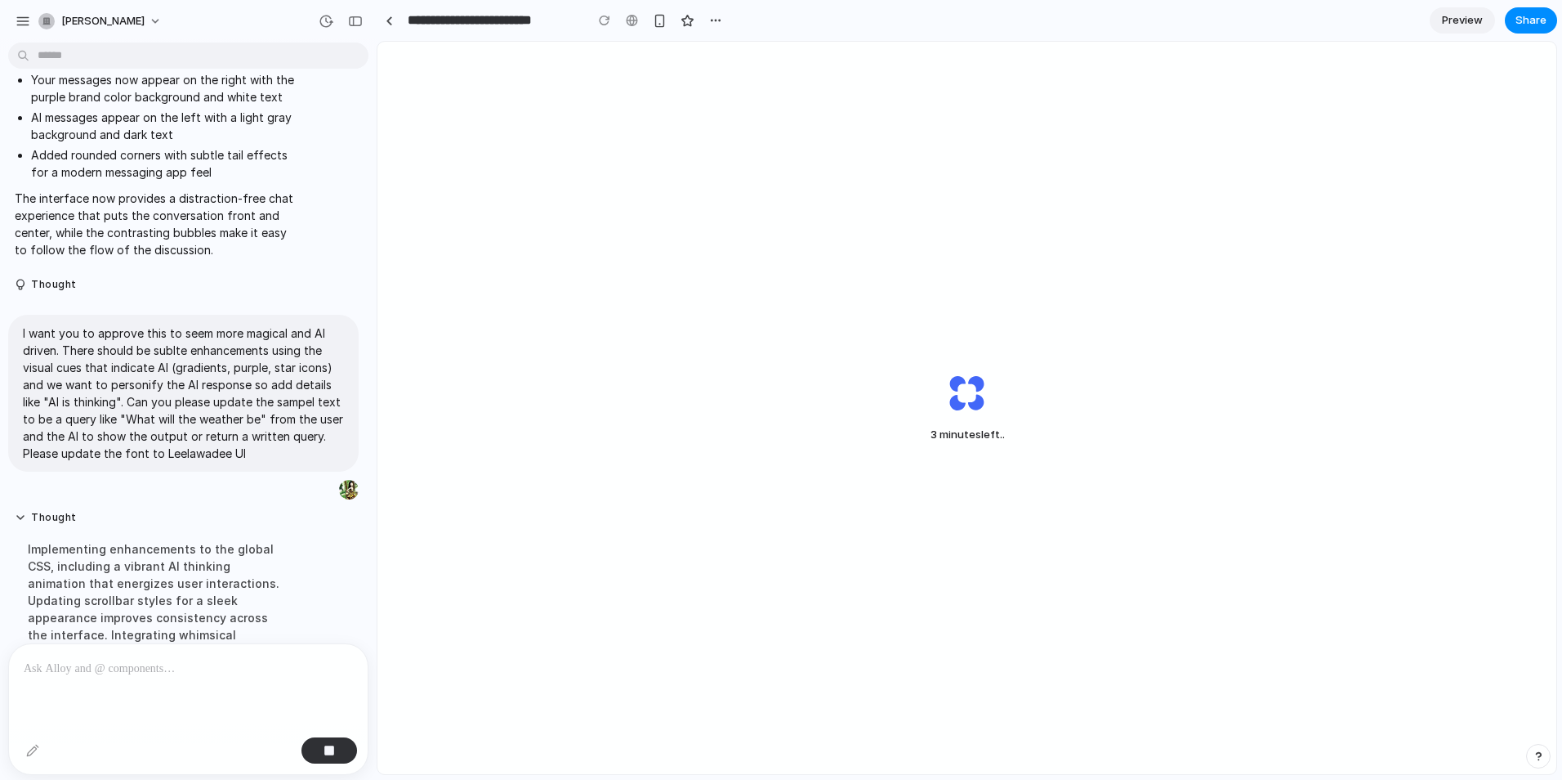
scroll to position [1545, 0]
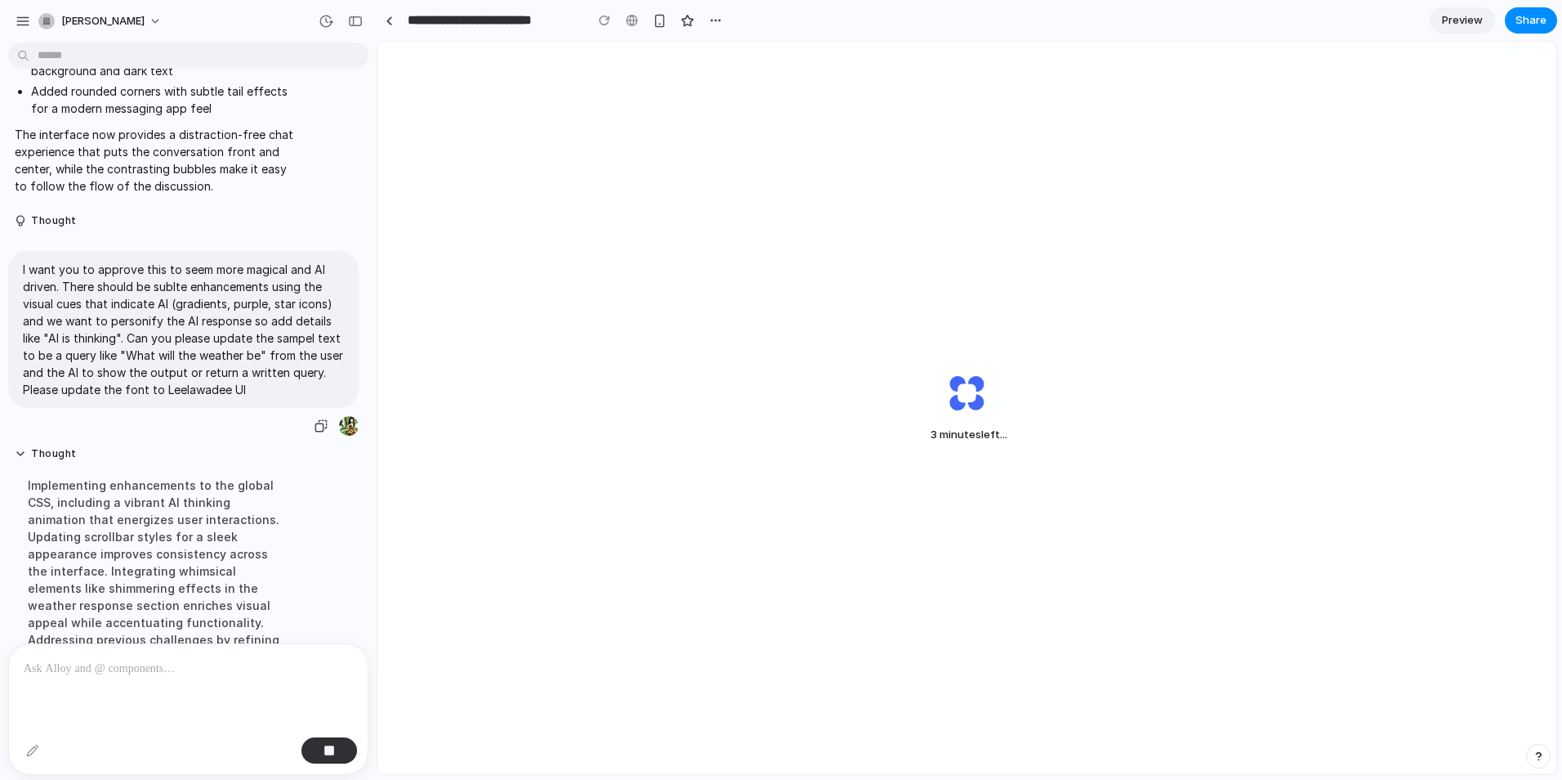
drag, startPoint x: 120, startPoint y: 340, endPoint x: 129, endPoint y: 343, distance: 9.6
click at [121, 340] on p "I want you to approve this to seem more magical and AI driven. There should be …" at bounding box center [183, 329] width 321 height 137
click at [42, 228] on button "Thought" at bounding box center [155, 221] width 280 height 14
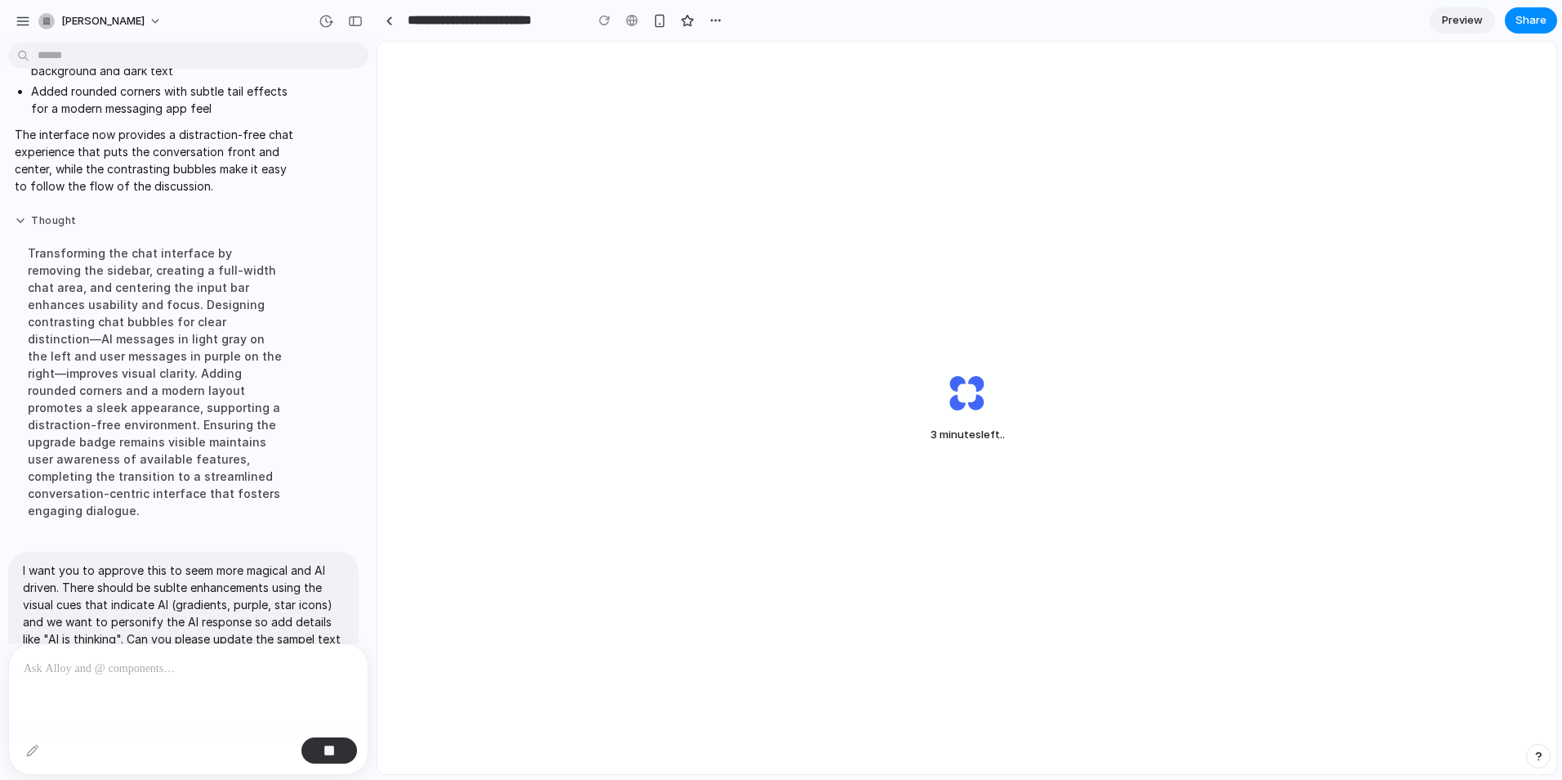
click at [42, 228] on button "Thought" at bounding box center [155, 221] width 280 height 14
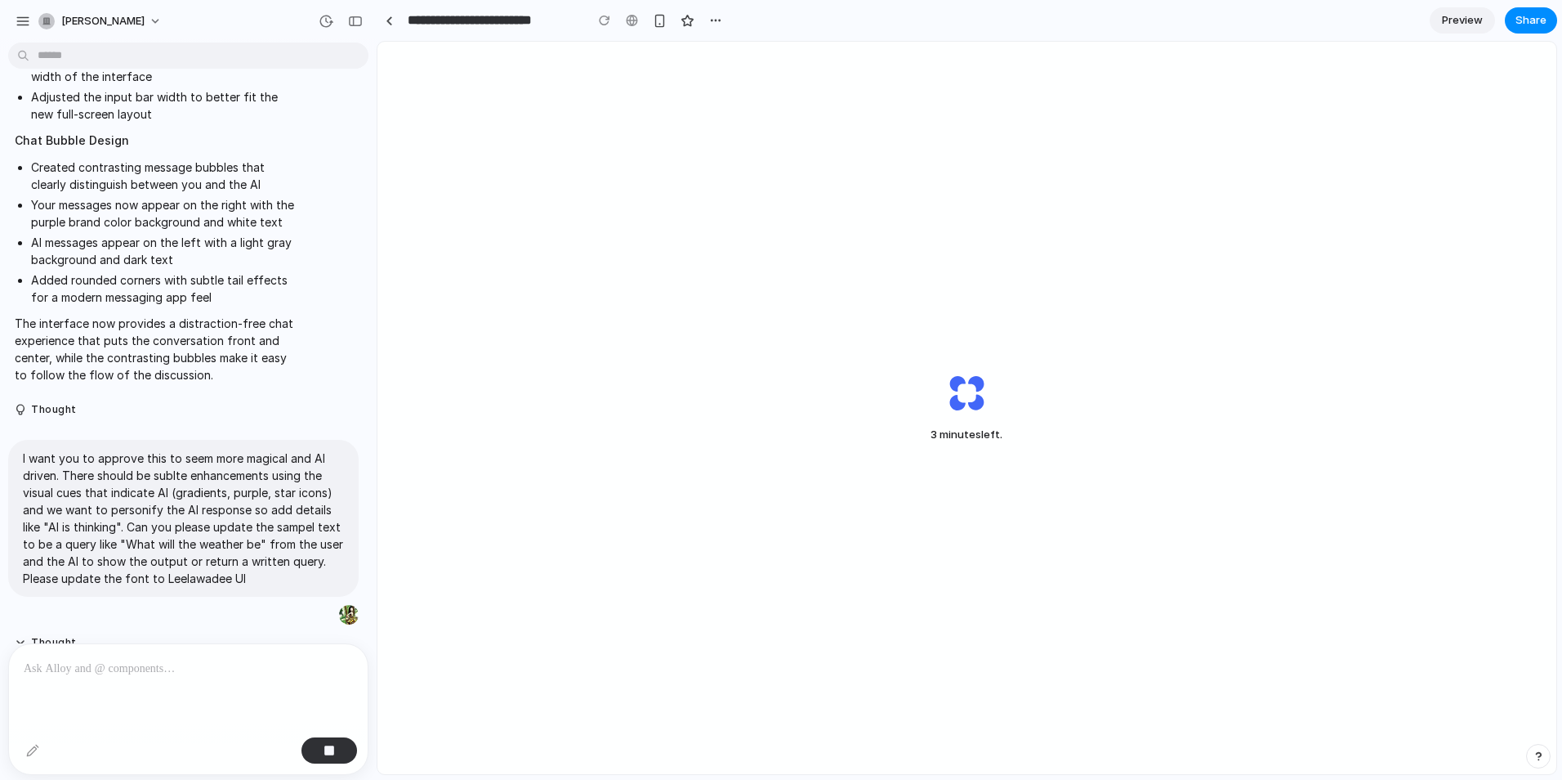
scroll to position [1314, 0]
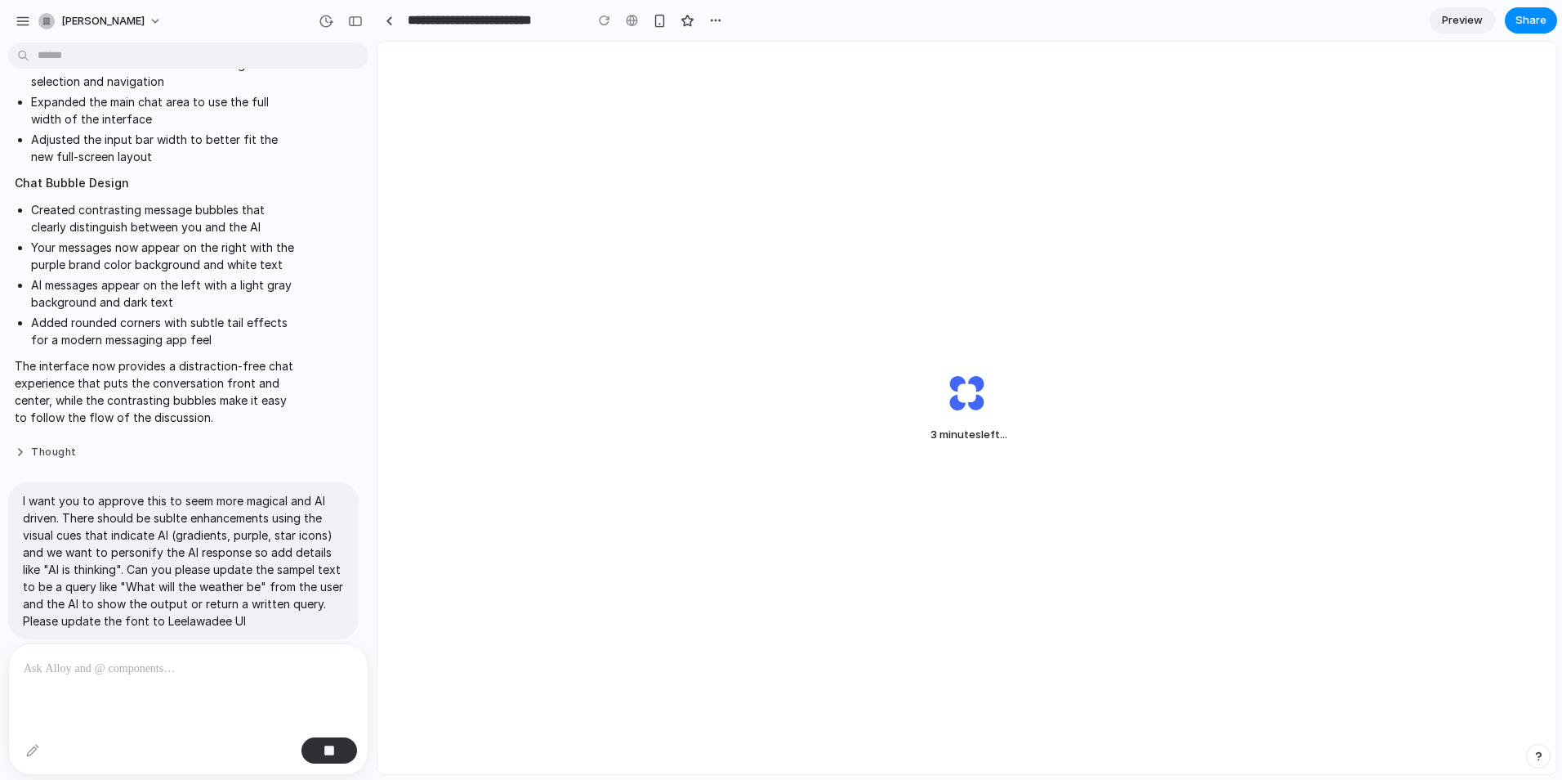
click at [53, 459] on button "Thought" at bounding box center [155, 452] width 280 height 14
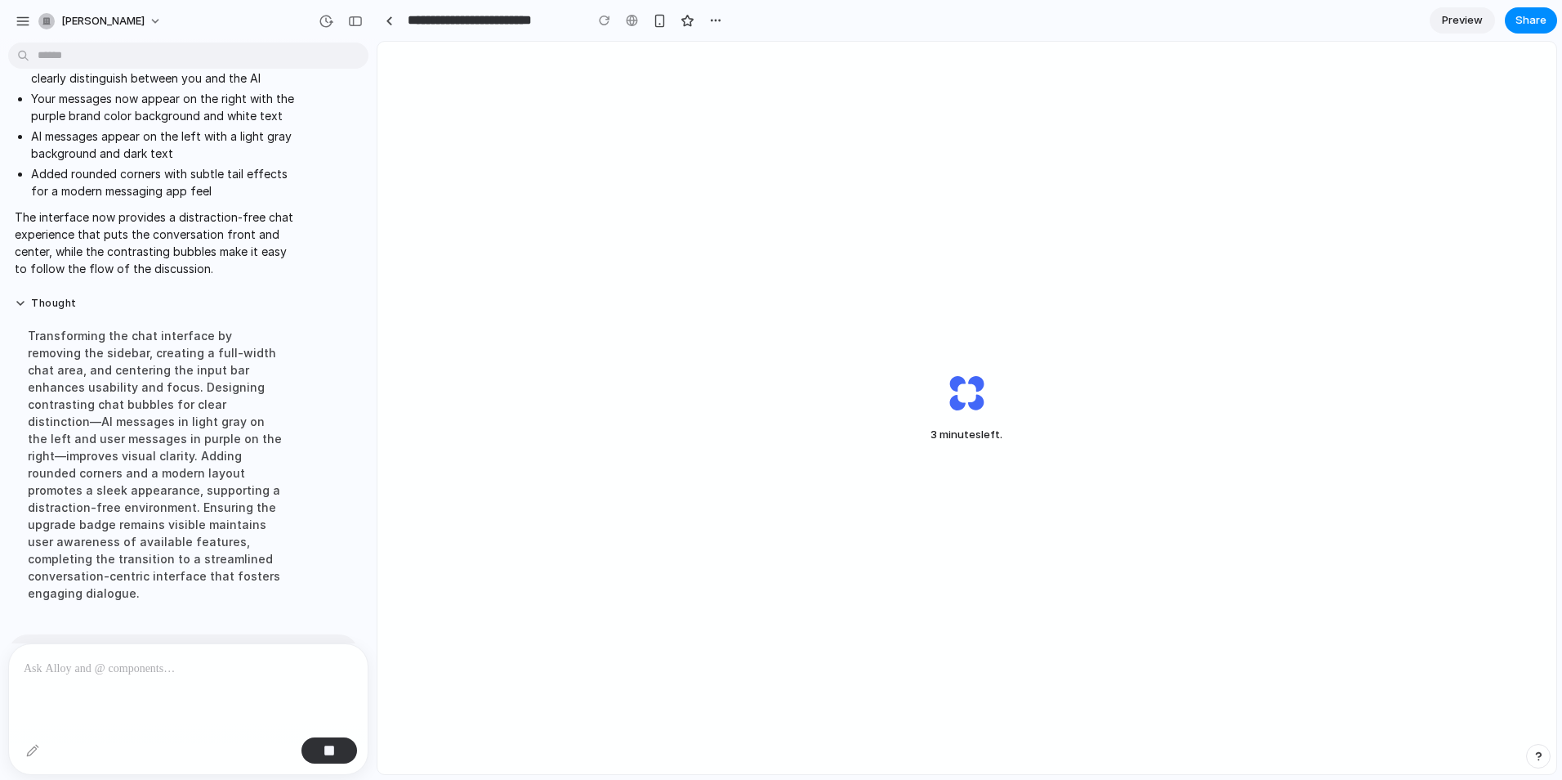
scroll to position [1477, 0]
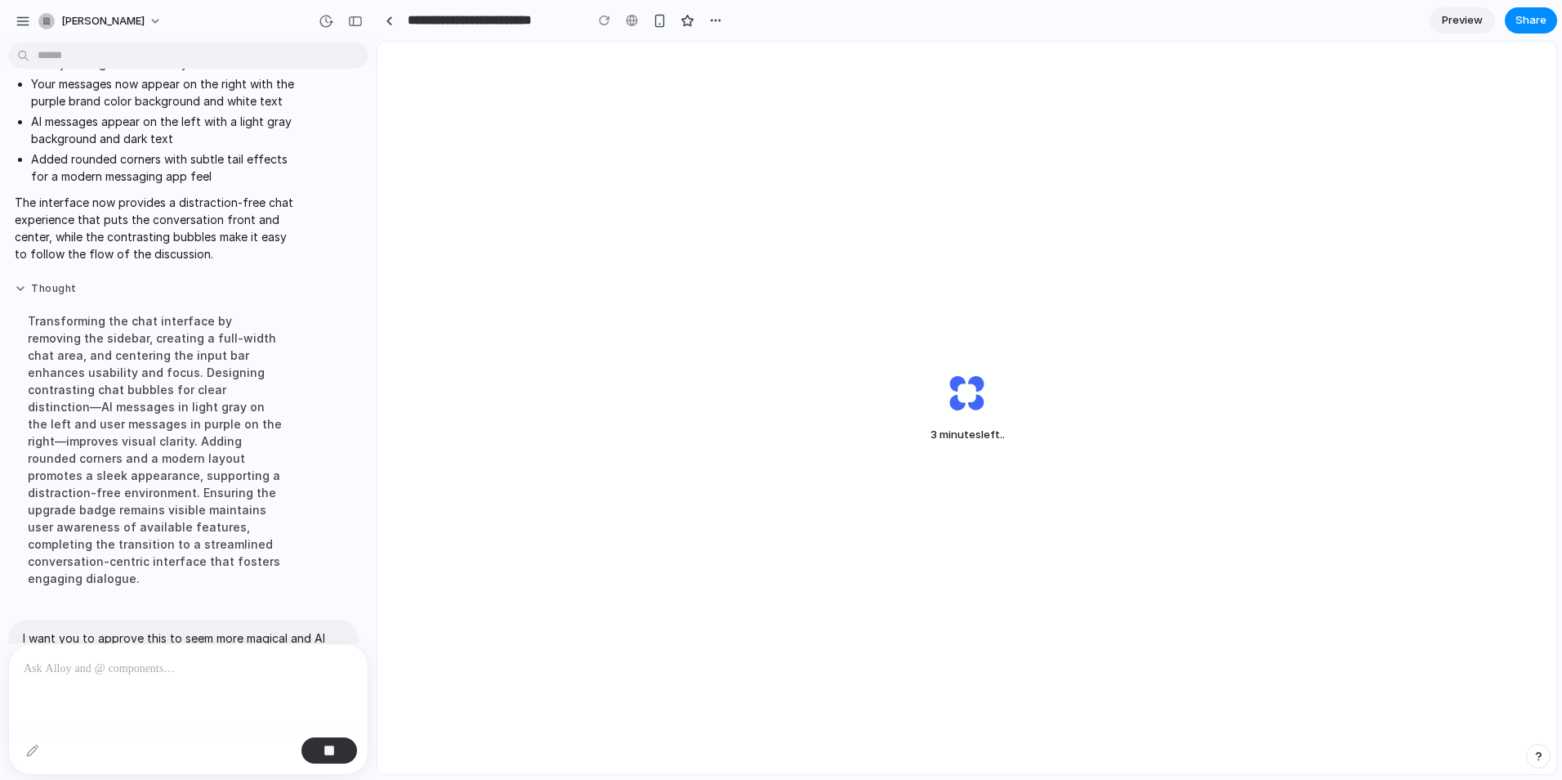
click at [71, 296] on button "Thought" at bounding box center [155, 289] width 280 height 14
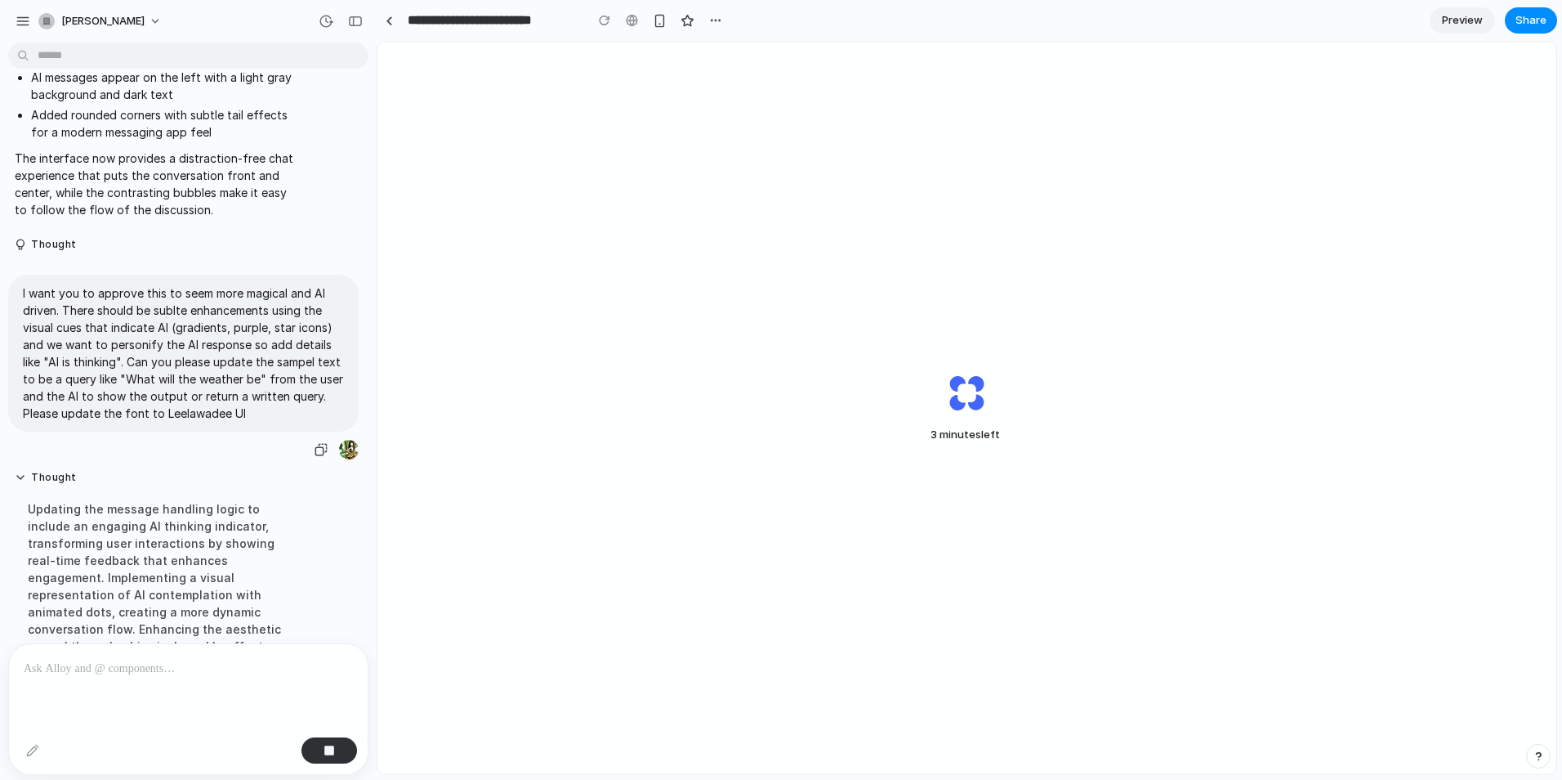
scroll to position [1641, 0]
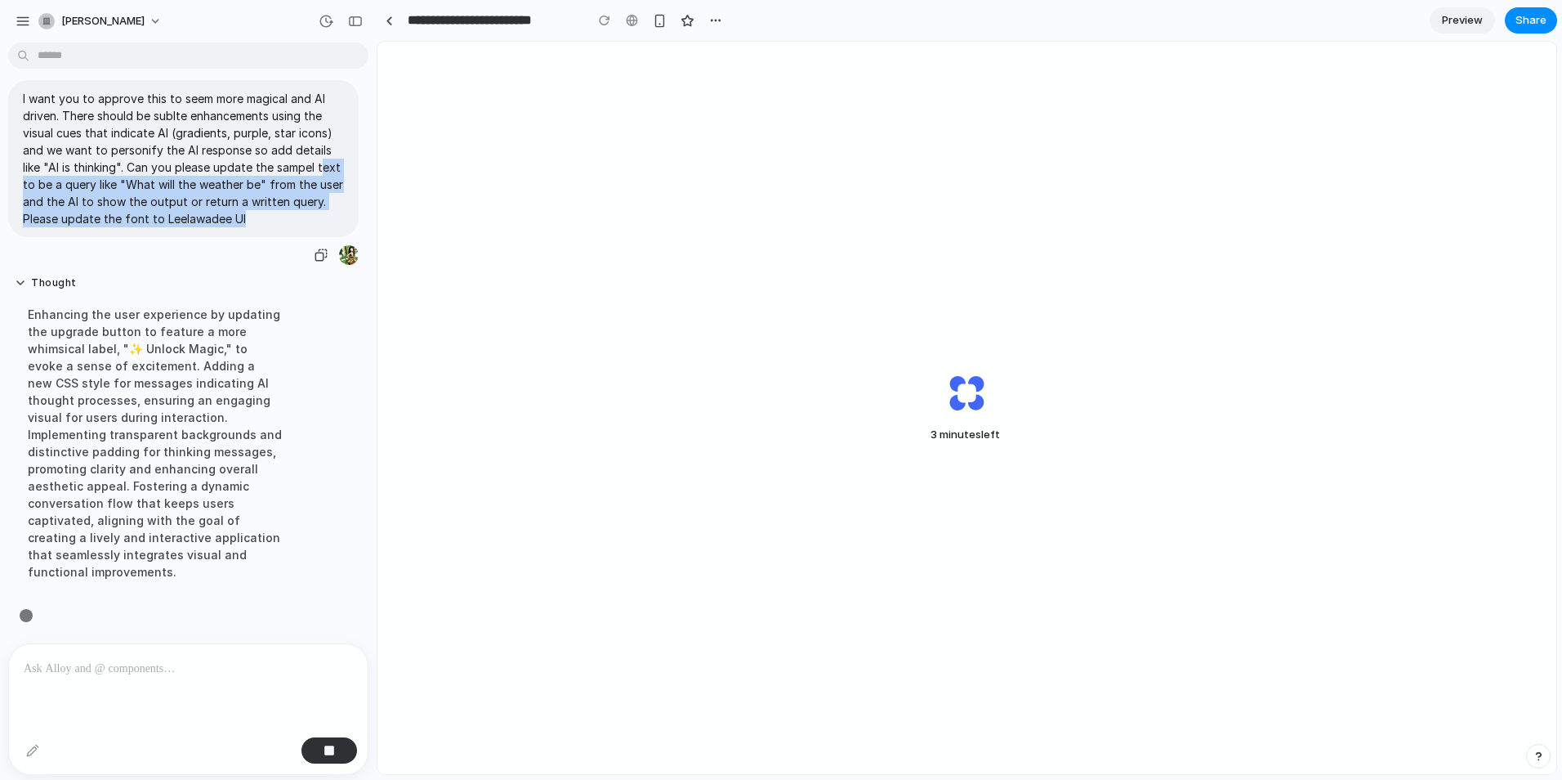
drag, startPoint x: 287, startPoint y: 315, endPoint x: 27, endPoint y: 170, distance: 297.8
click at [27, 170] on p "I want you to approve this to seem more magical and AI driven. There should be …" at bounding box center [183, 158] width 321 height 137
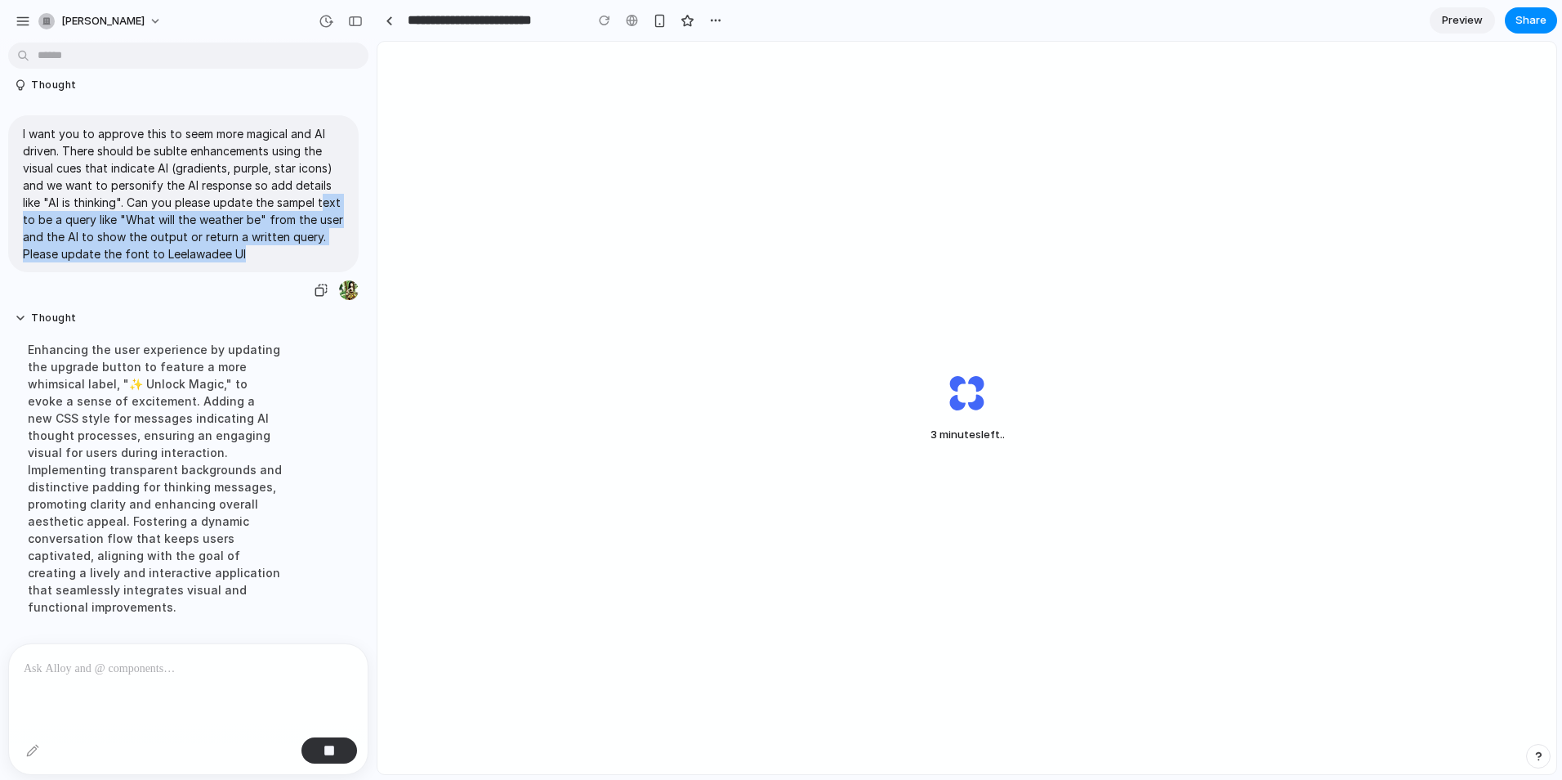
scroll to position [1658, 0]
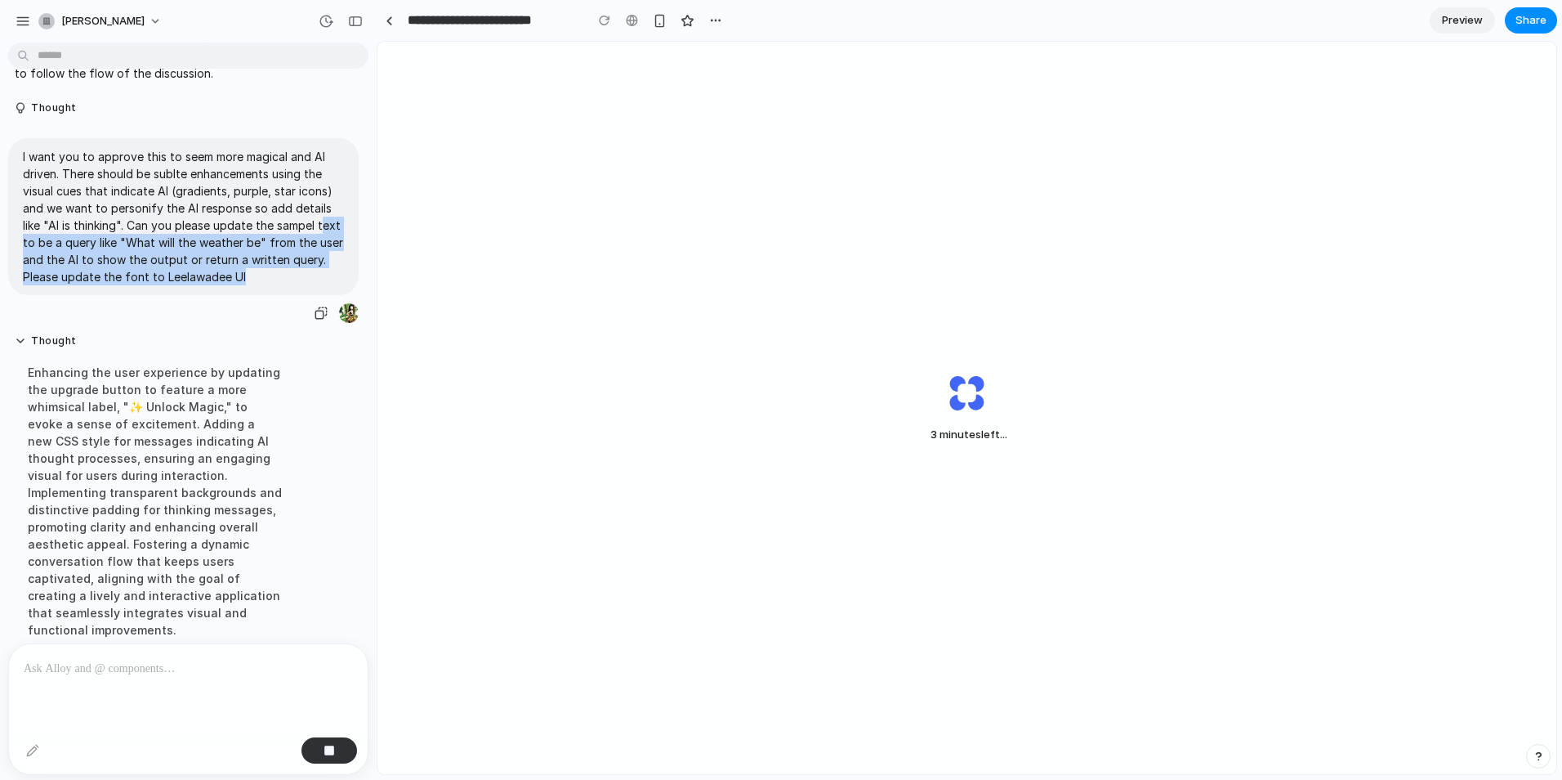
click at [208, 270] on p "I want you to approve this to seem more magical and AI driven. There should be …" at bounding box center [183, 216] width 321 height 137
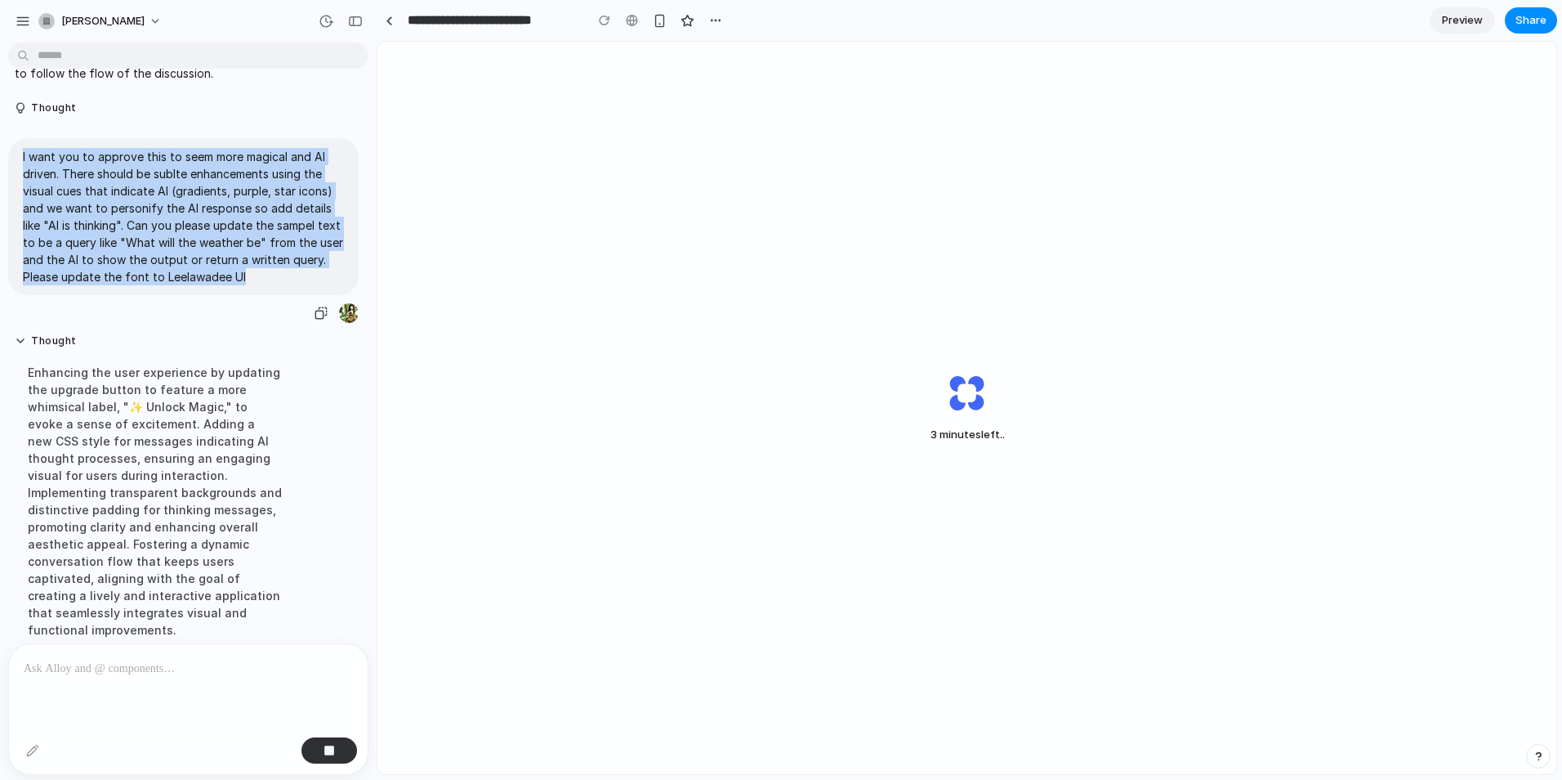
drag, startPoint x: 306, startPoint y: 292, endPoint x: 10, endPoint y: 169, distance: 320.9
click at [10, 169] on div "I want you to approve this to seem more magical and AI driven. There should be …" at bounding box center [183, 216] width 351 height 157
copy p "I want you to approve this to seem more magical and AI driven. There should be …"
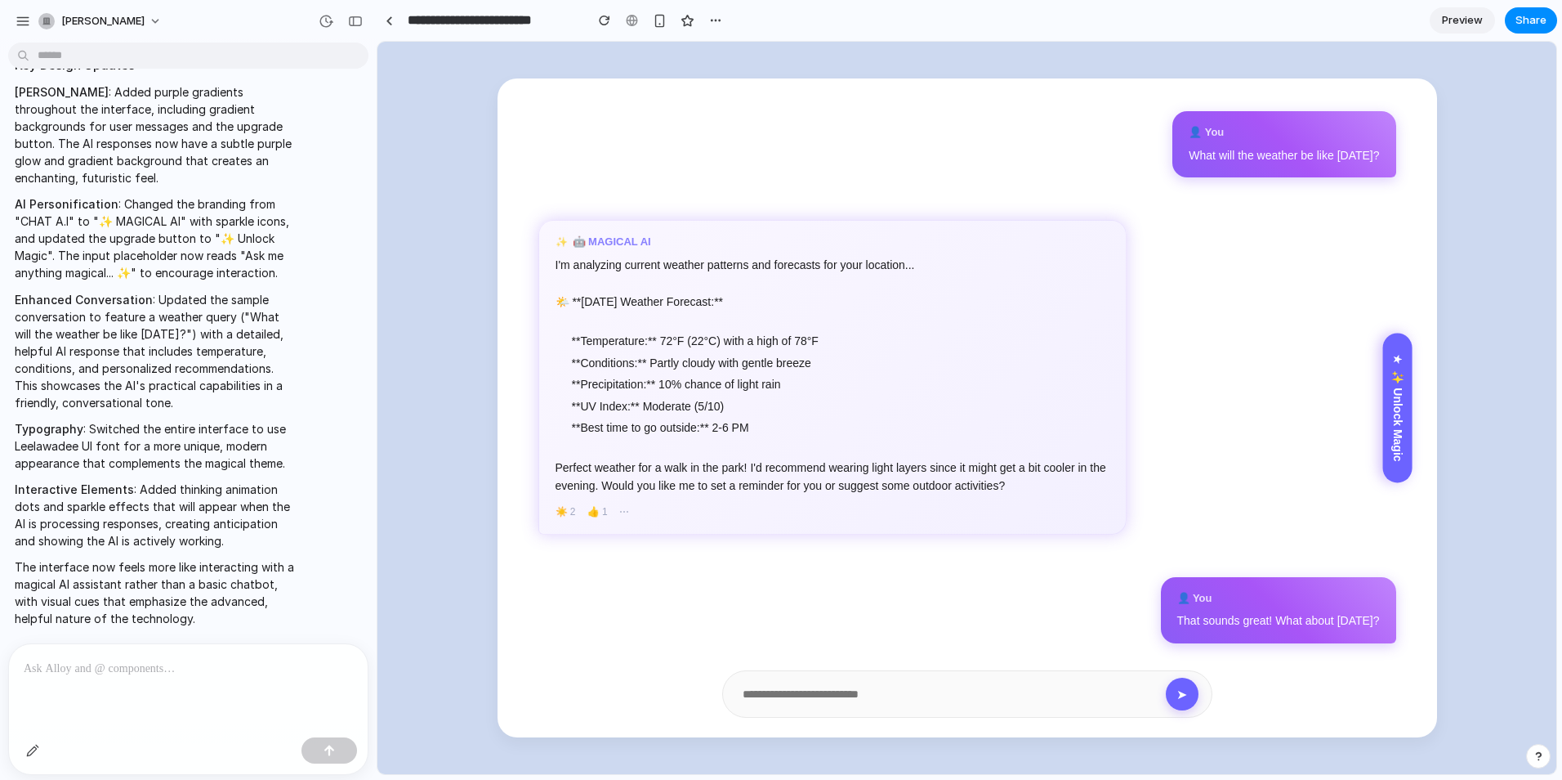
scroll to position [0, 0]
click at [826, 704] on input "text" at bounding box center [951, 693] width 430 height 25
click at [773, 701] on input "text" at bounding box center [951, 693] width 430 height 25
click at [150, 671] on p at bounding box center [185, 669] width 323 height 20
click at [186, 663] on p at bounding box center [185, 669] width 323 height 20
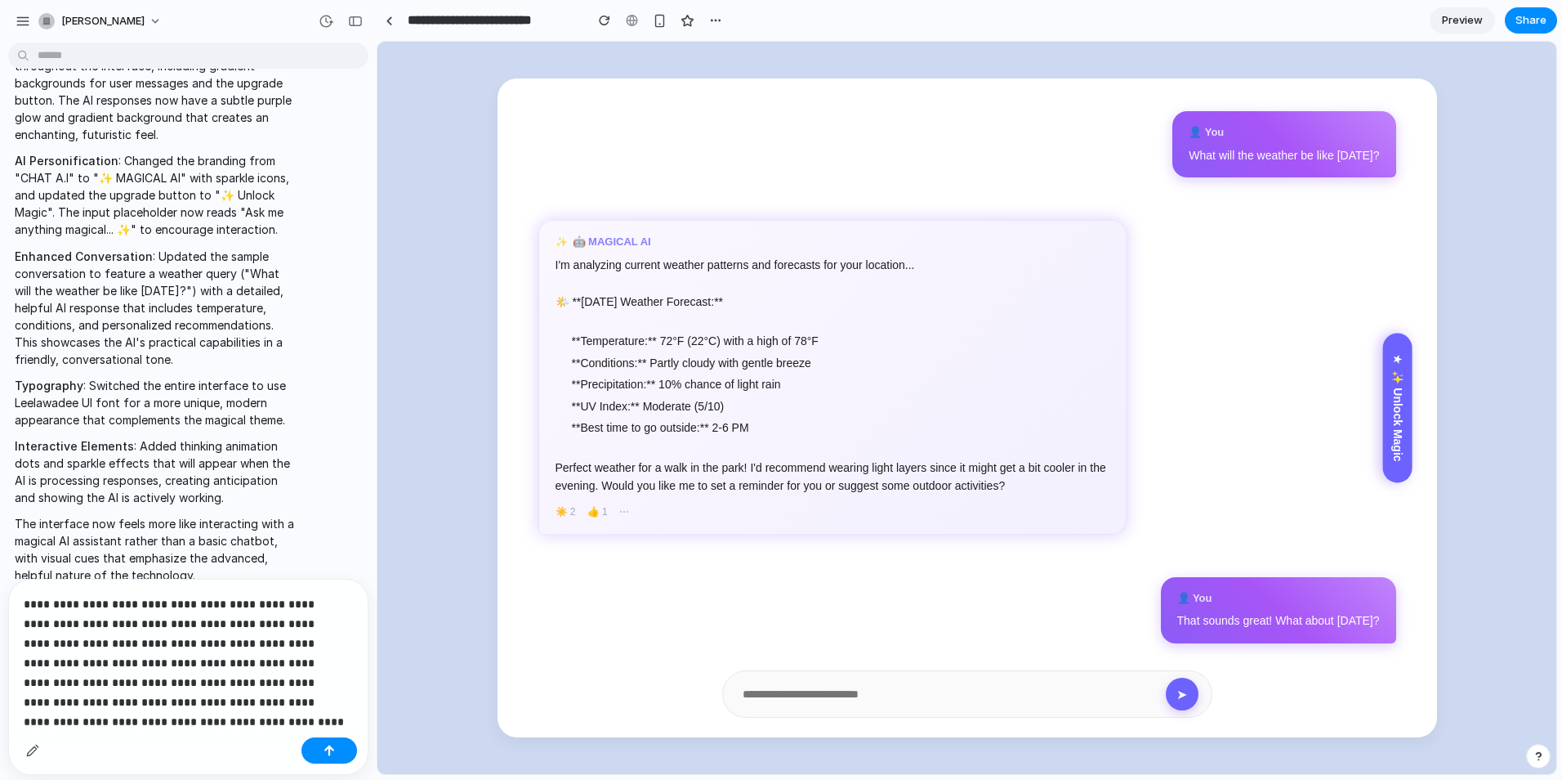
scroll to position [8, 0]
click at [126, 697] on p "**********" at bounding box center [185, 654] width 323 height 137
click at [331, 705] on p "**********" at bounding box center [185, 654] width 323 height 137
click at [328, 746] on div "button" at bounding box center [329, 749] width 11 height 11
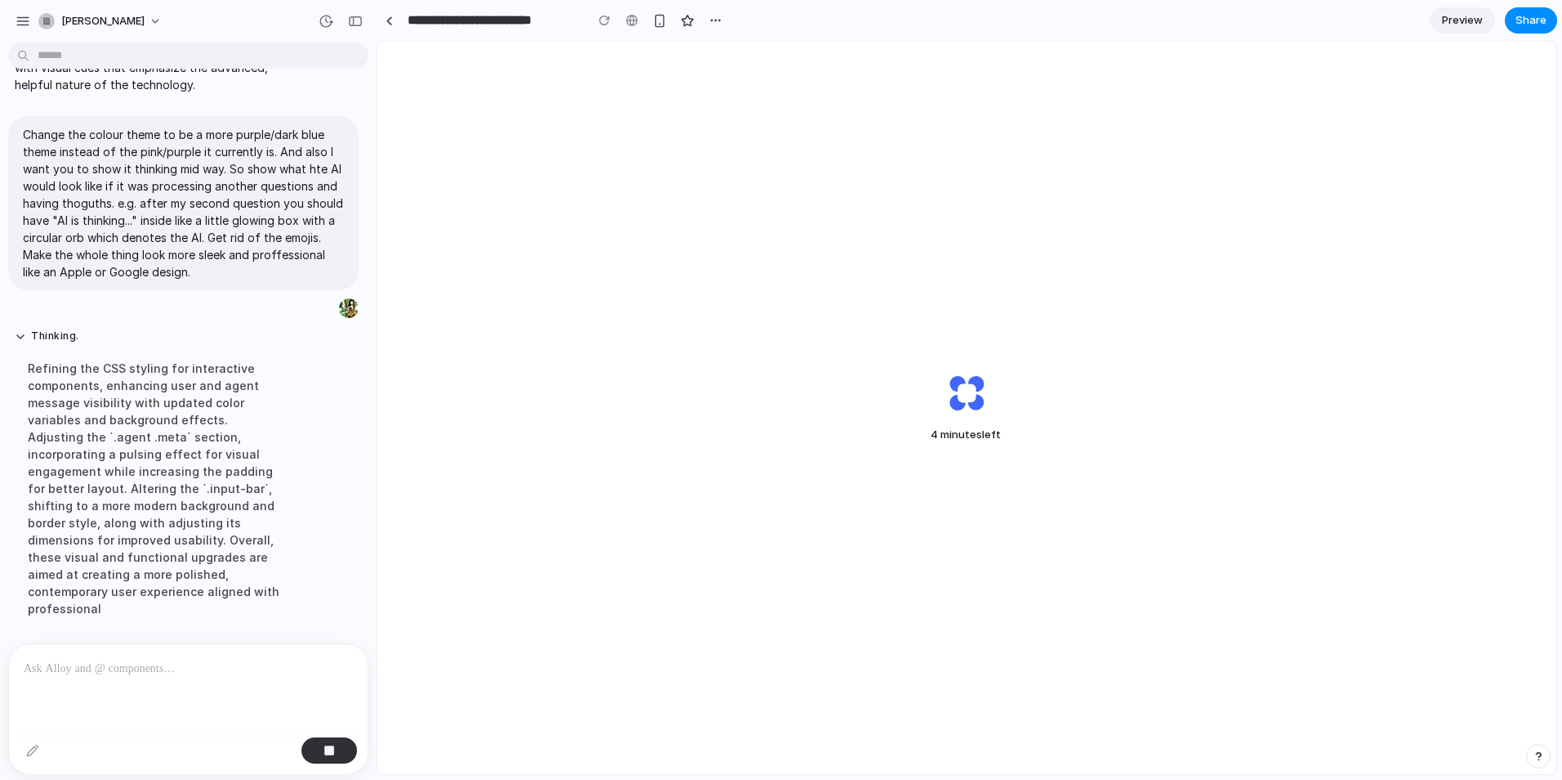
scroll to position [2624, 0]
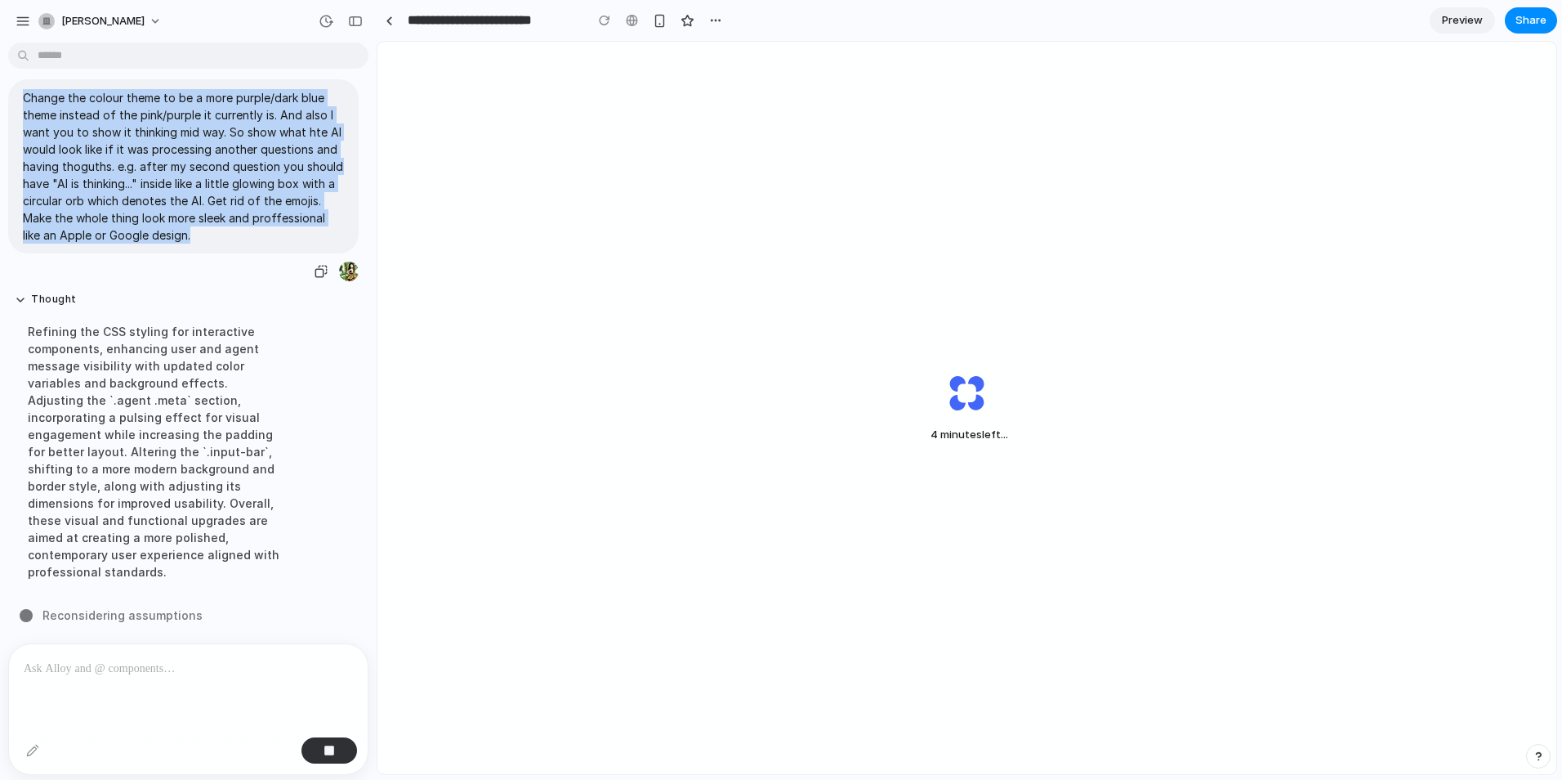
drag, startPoint x: 276, startPoint y: 246, endPoint x: 22, endPoint y: 111, distance: 287.7
click at [22, 111] on div "Change the colour theme to be a more purple/dark blue theme instead of the pink…" at bounding box center [183, 166] width 351 height 174
copy p "Change the colour theme to be a more purple/dark blue theme instead of the pink…"
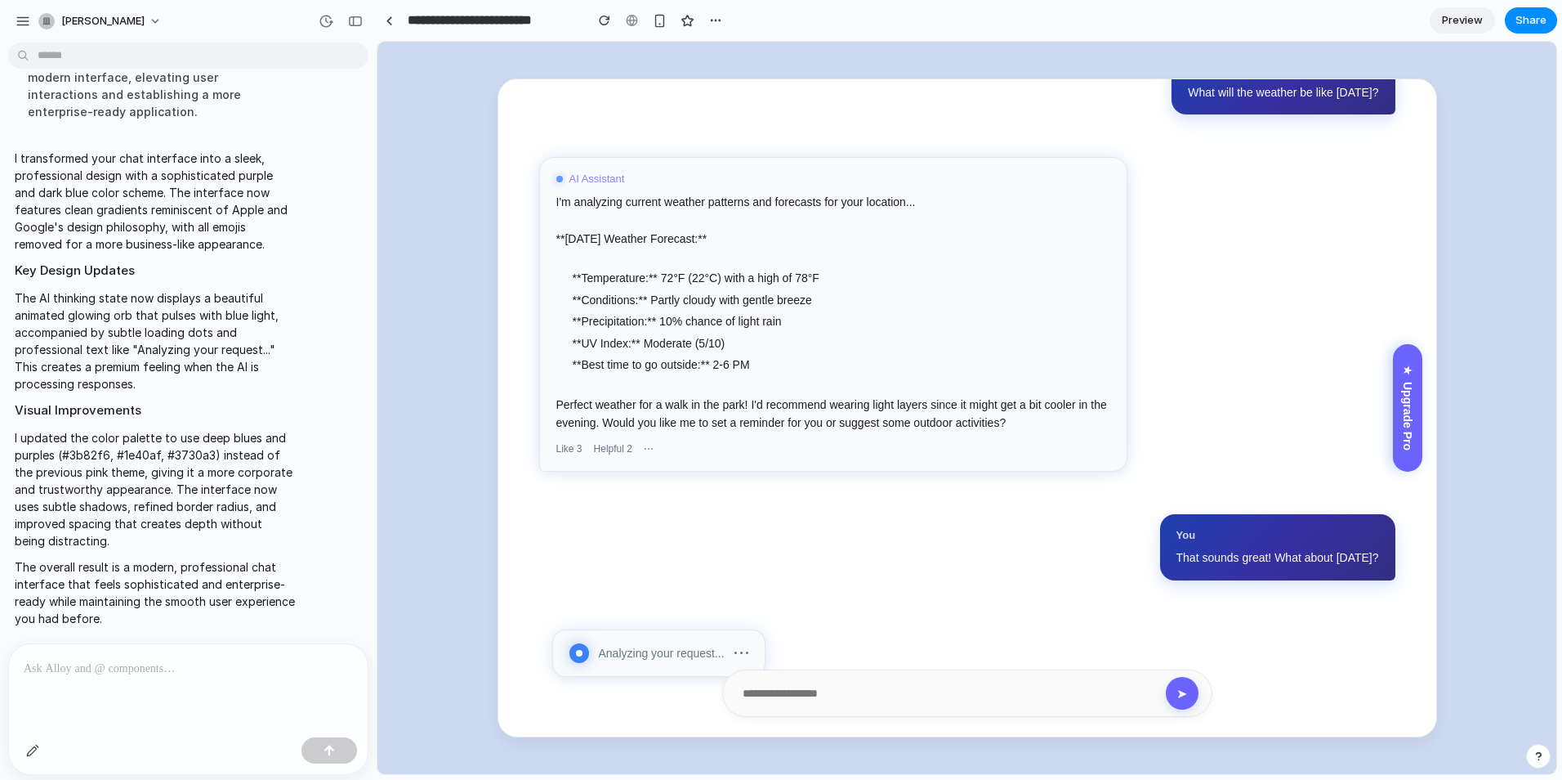
scroll to position [118, 0]
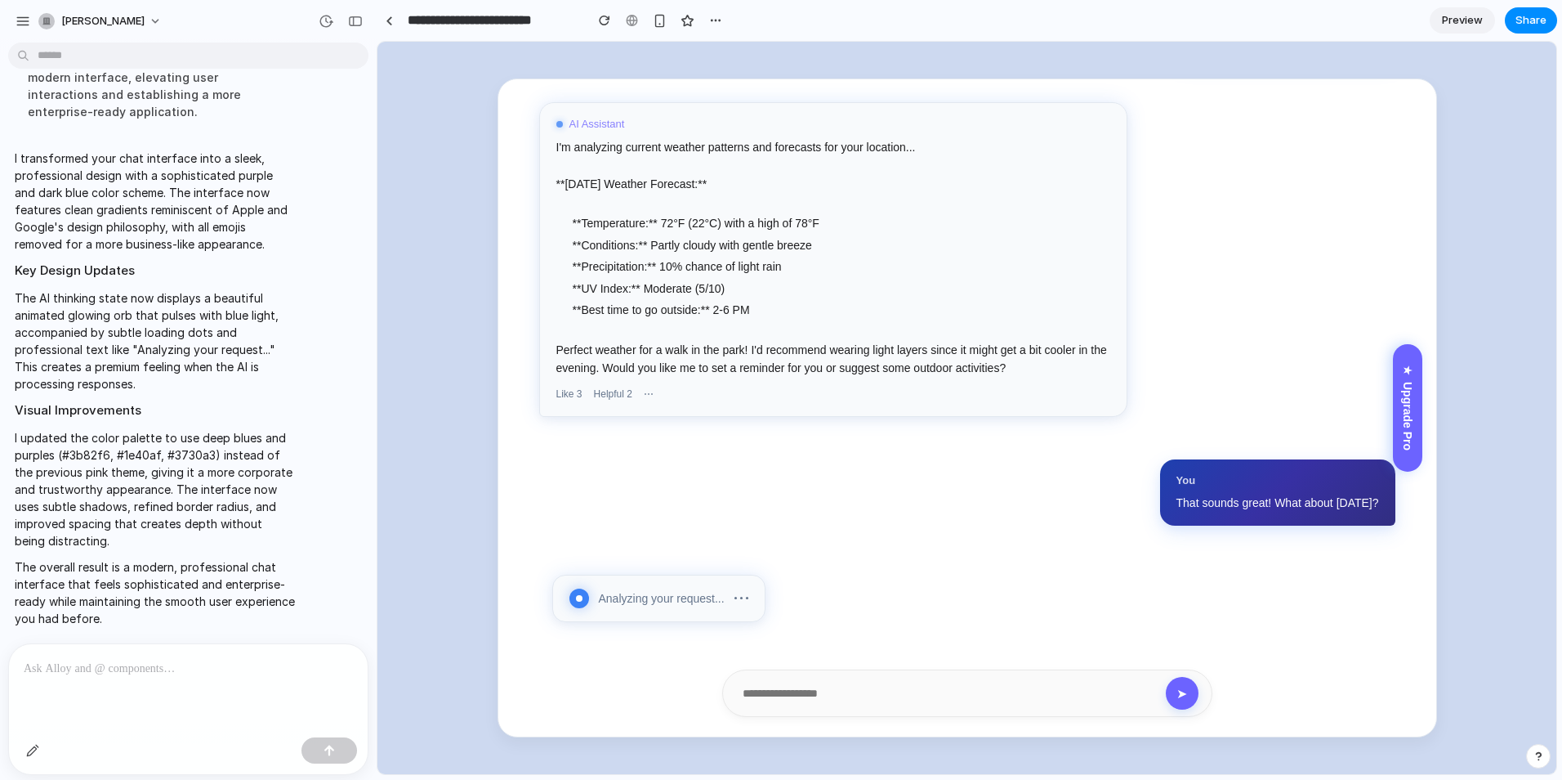
drag, startPoint x: 149, startPoint y: 660, endPoint x: 311, endPoint y: 640, distance: 163.9
click at [149, 660] on p at bounding box center [185, 669] width 323 height 20
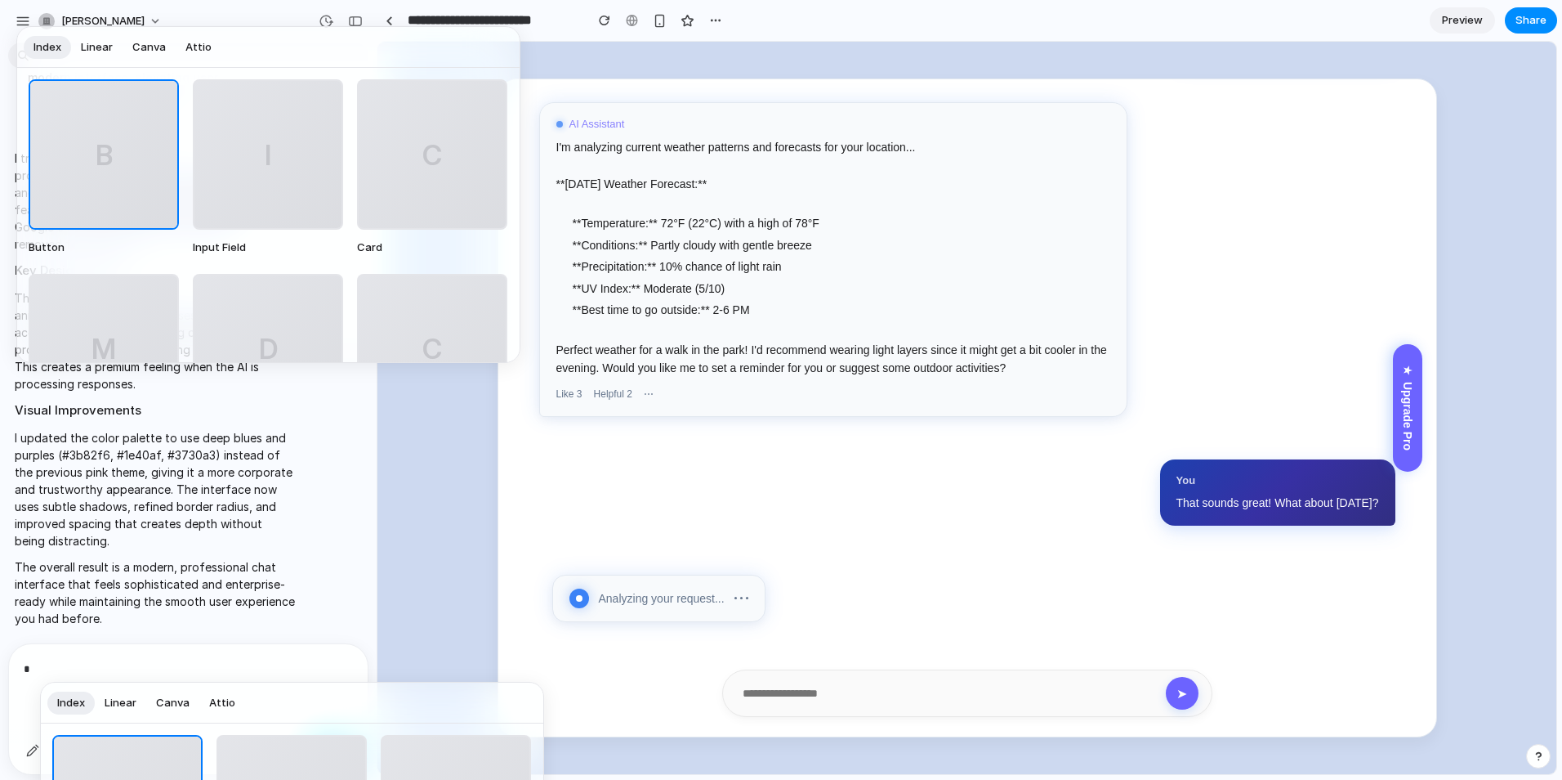
click at [302, 203] on div "I" at bounding box center [267, 154] width 147 height 147
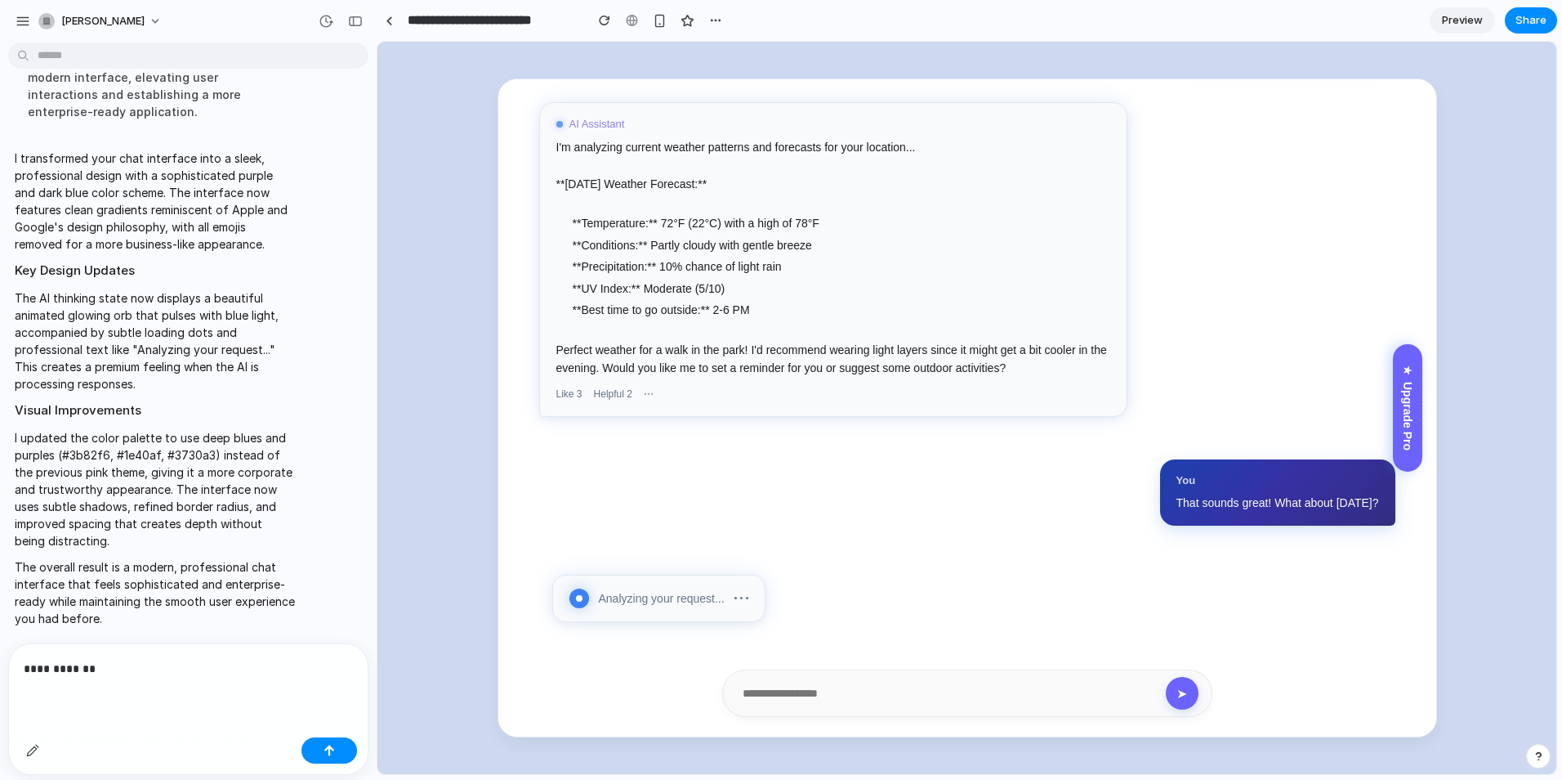
click at [145, 667] on p "**********" at bounding box center [185, 669] width 323 height 20
drag, startPoint x: 141, startPoint y: 662, endPoint x: 14, endPoint y: 653, distance: 127.8
click at [14, 653] on div "**********" at bounding box center [188, 687] width 359 height 87
click at [653, 369] on p "Perfect weather for a walk in the park! I'd recommend wearing light layers sinc…" at bounding box center [833, 359] width 554 height 37
click at [836, 221] on li "**Temperature:** 72°F (22°C) with a high of 78°F" at bounding box center [842, 223] width 538 height 18
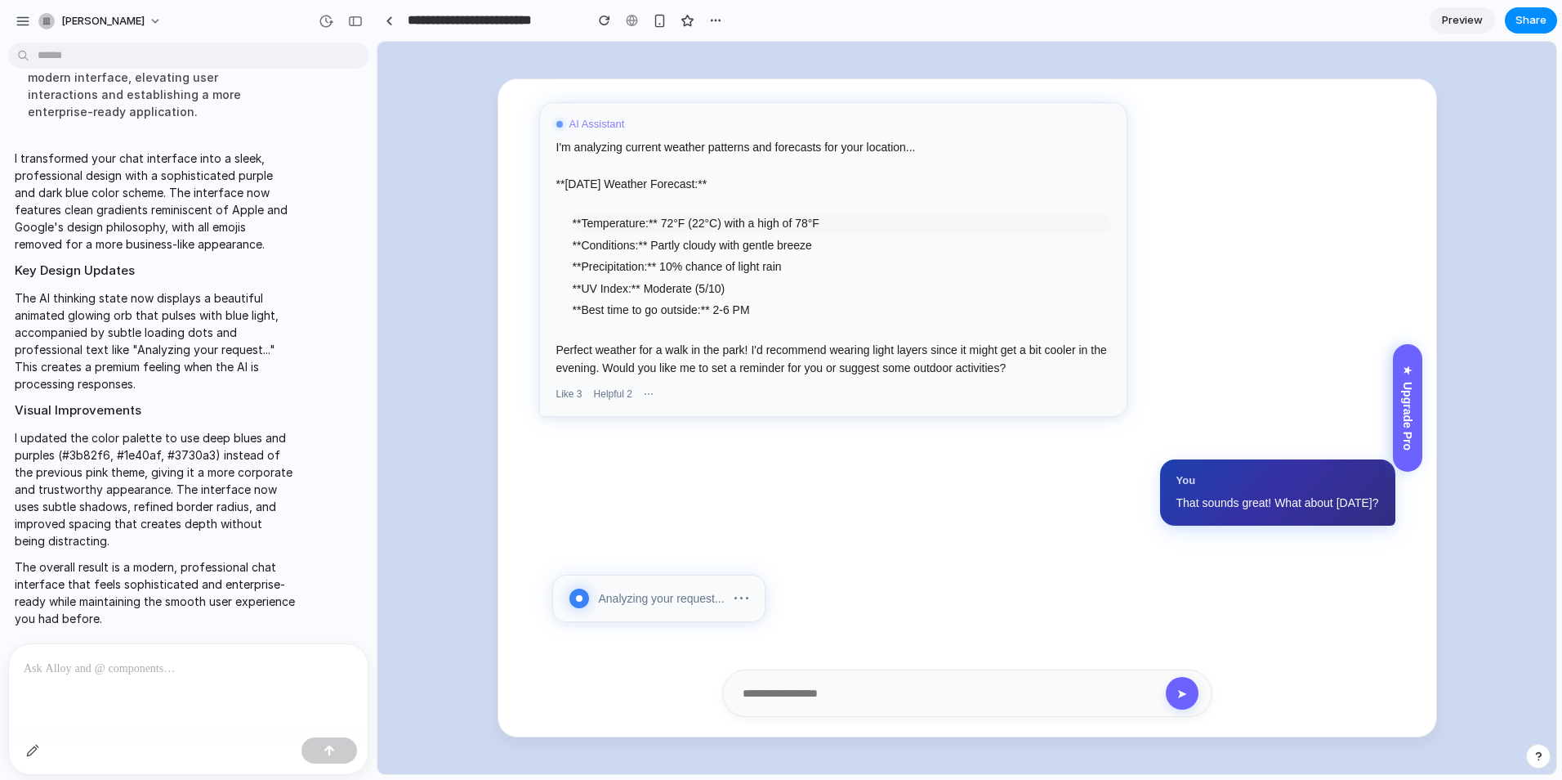
click at [836, 221] on li "**Temperature:** 72°F (22°C) with a high of 78°F" at bounding box center [842, 223] width 538 height 18
click at [34, 744] on div "button" at bounding box center [32, 750] width 13 height 13
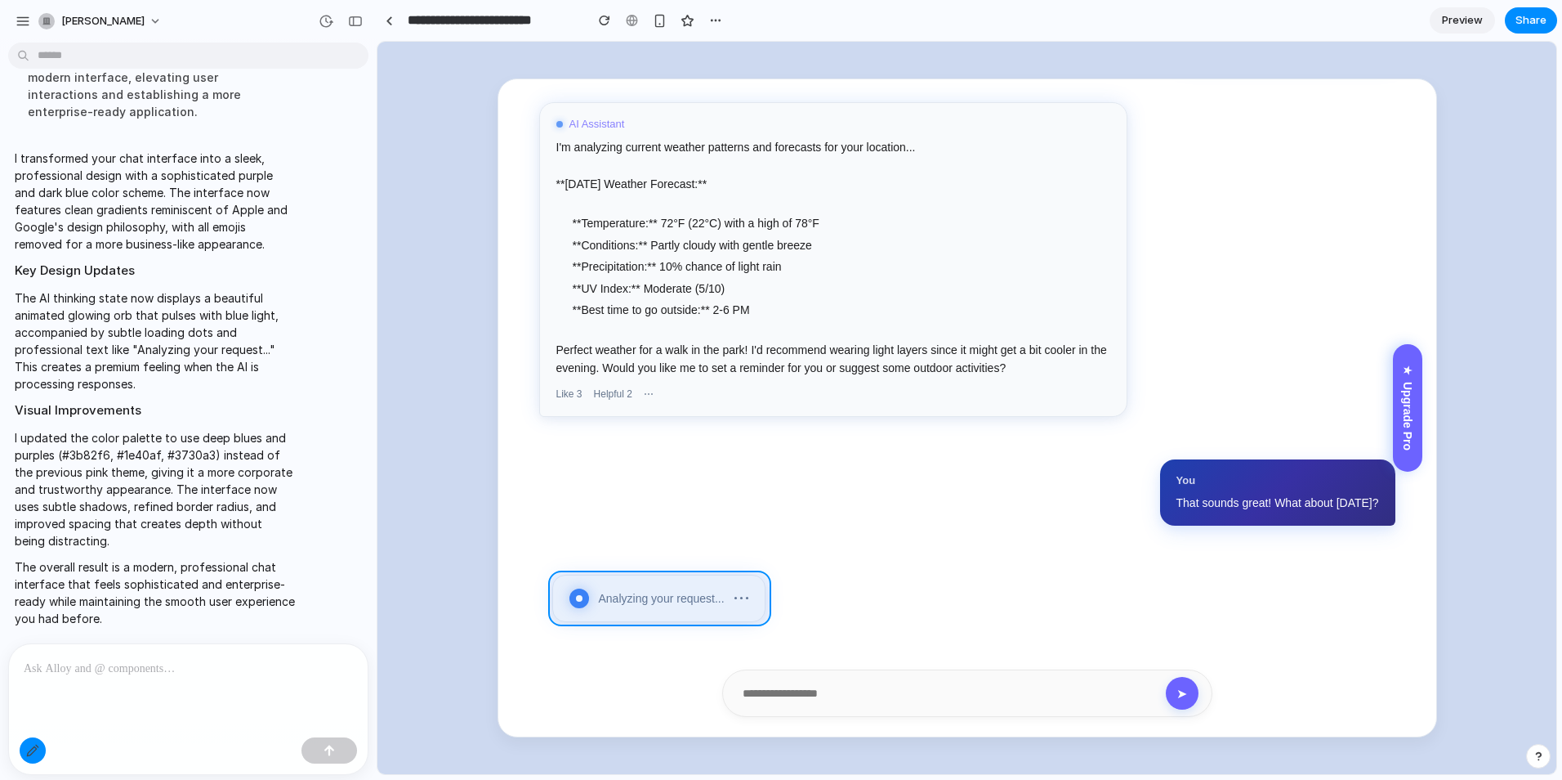
click at [627, 582] on div at bounding box center [967, 408] width 1179 height 732
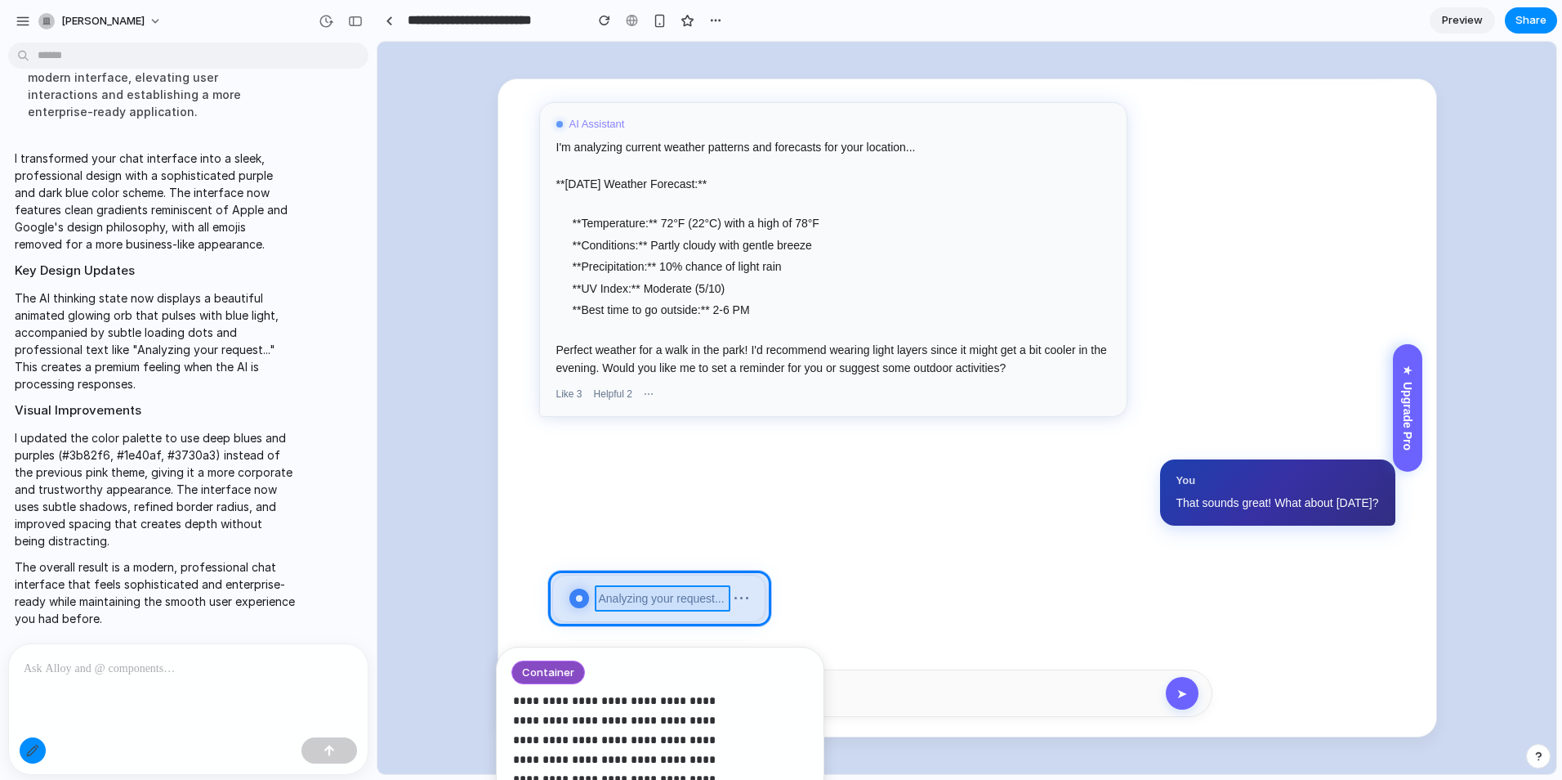
scroll to position [3286, 0]
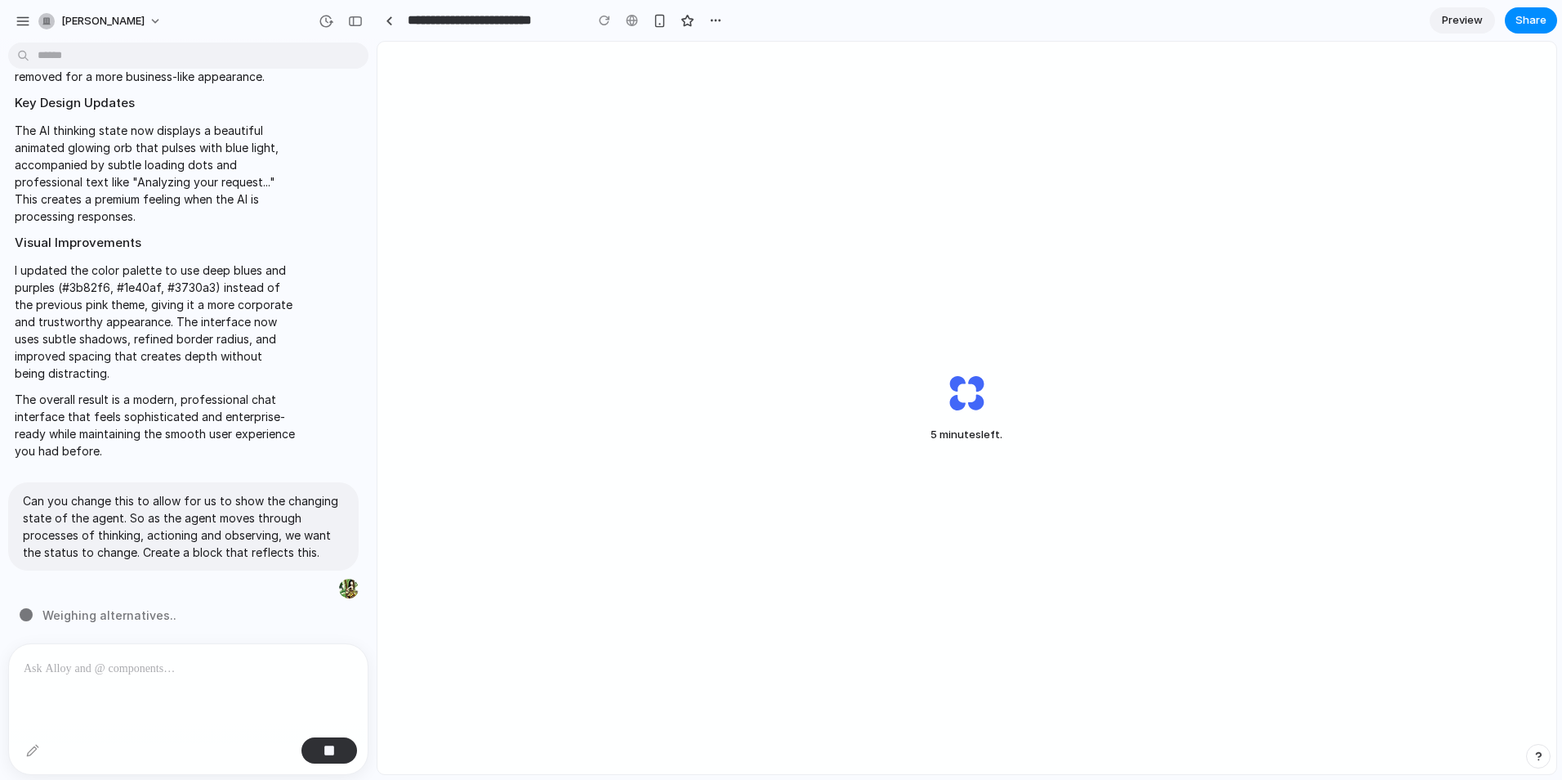
click at [224, 659] on p at bounding box center [185, 669] width 323 height 20
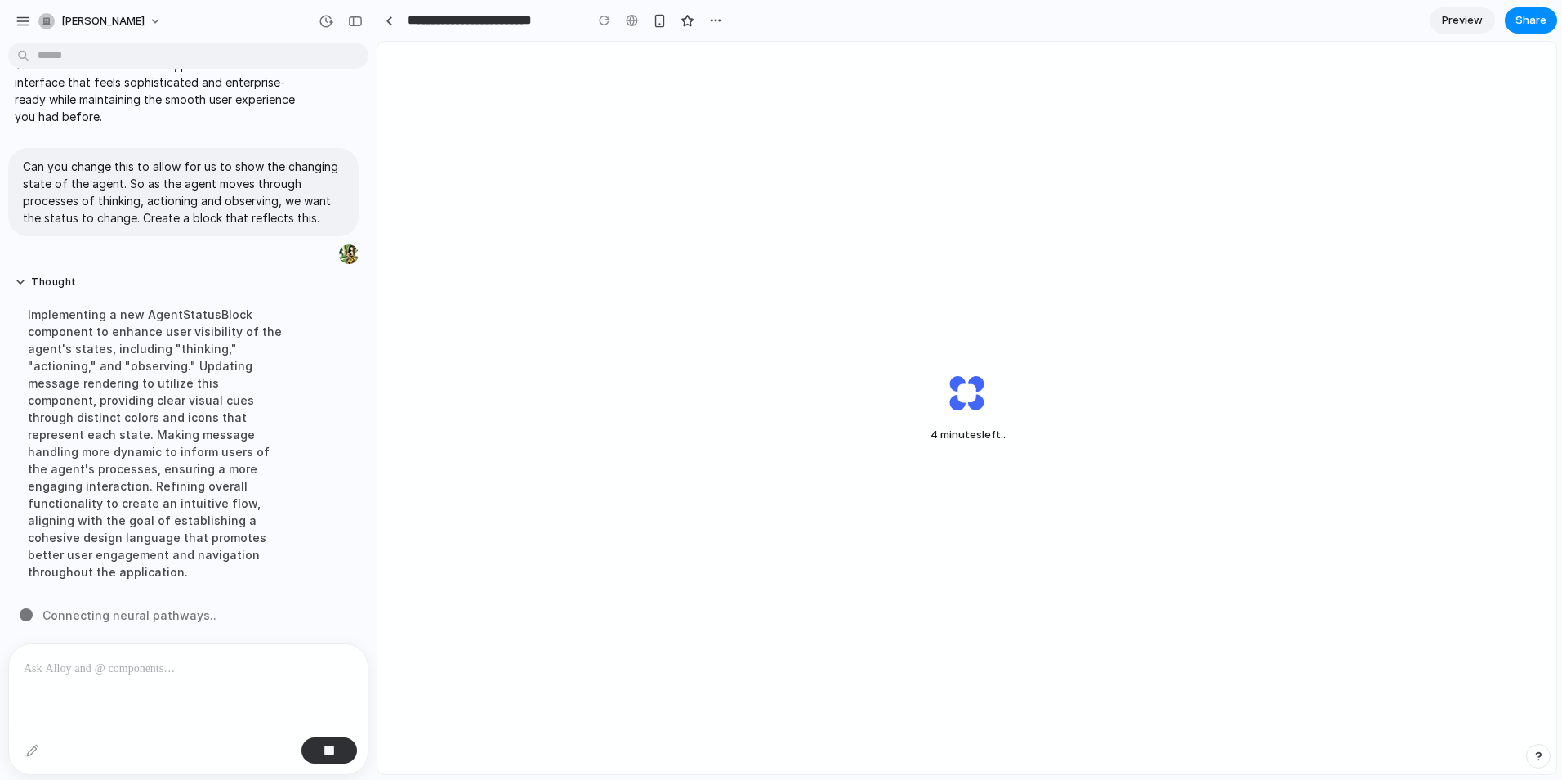
scroll to position [3285, 0]
click at [356, 27] on button "button" at bounding box center [355, 21] width 26 height 26
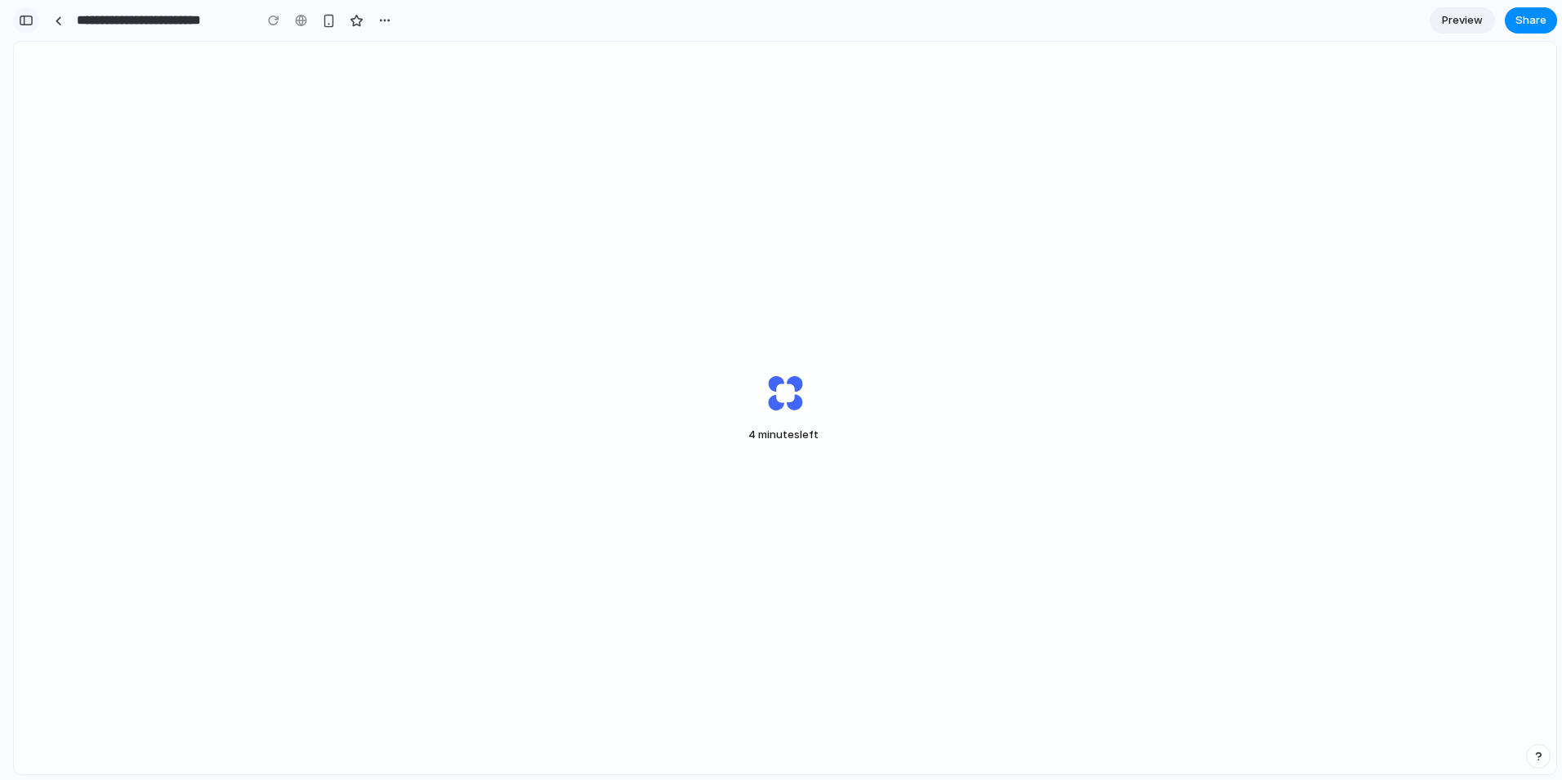
click at [29, 20] on div "button" at bounding box center [26, 20] width 15 height 11
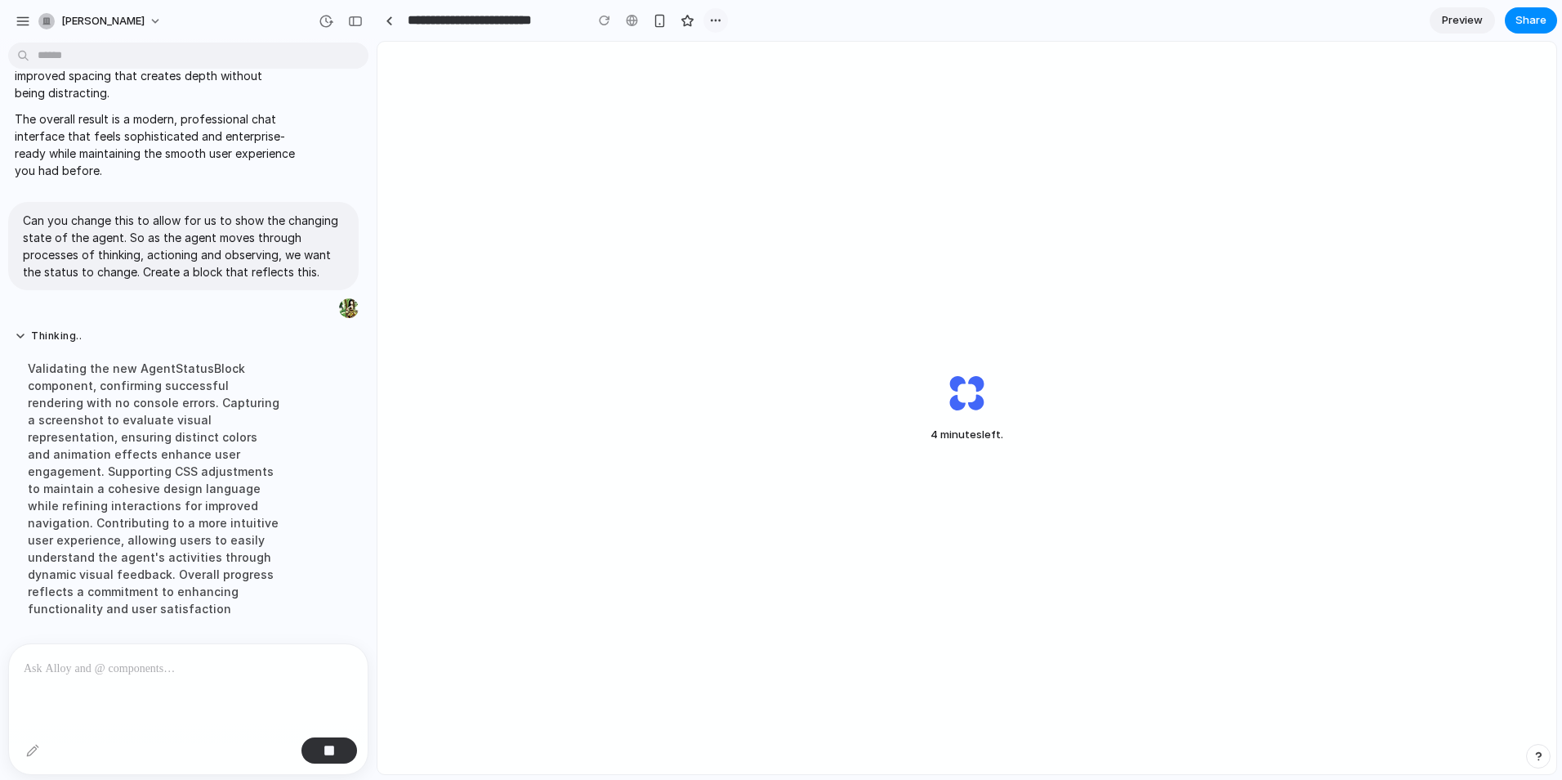
scroll to position [3319, 0]
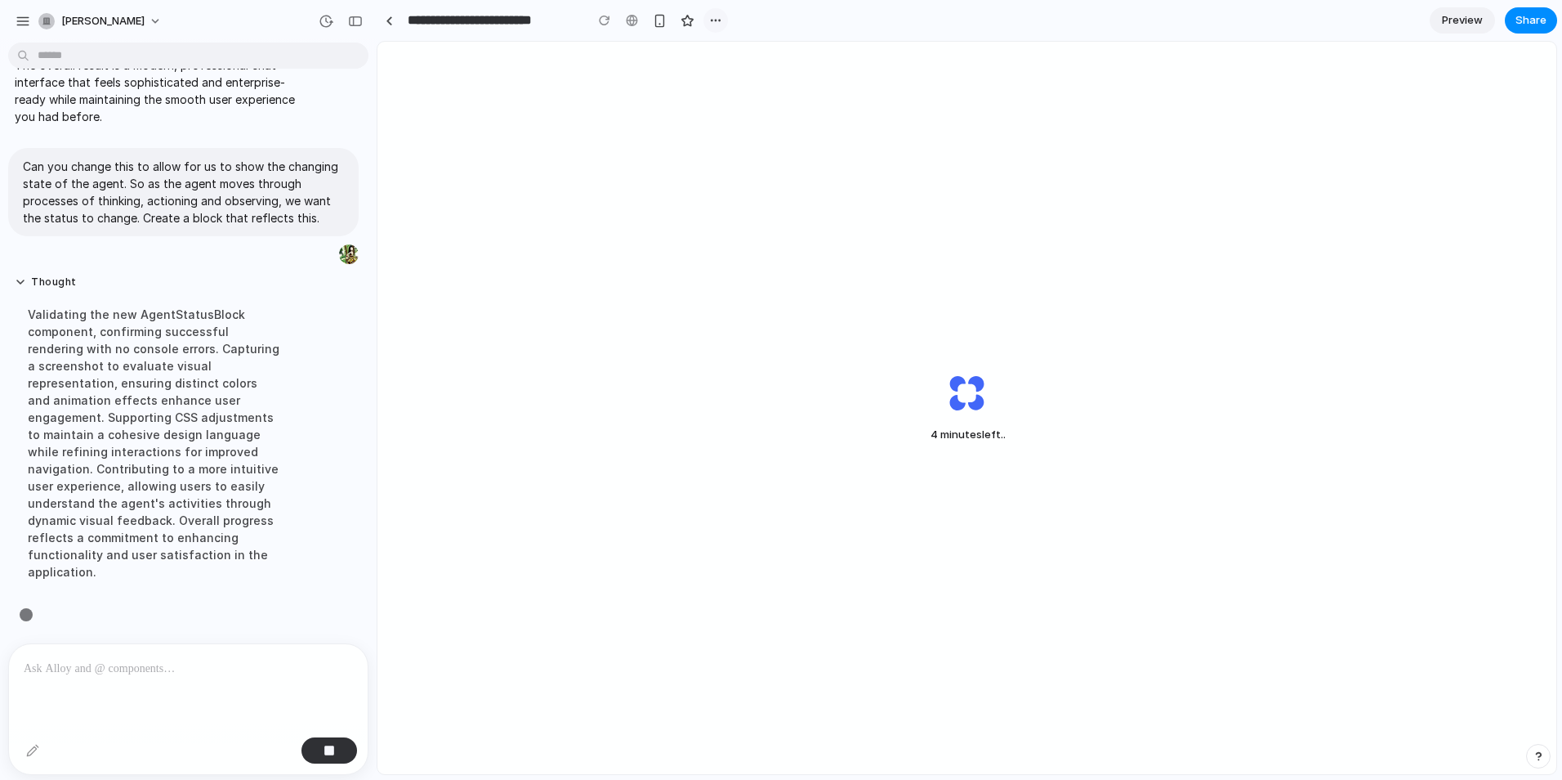
click at [713, 20] on div "button" at bounding box center [715, 20] width 13 height 13
click at [646, 95] on div "Duplicate Delete" at bounding box center [781, 390] width 1562 height 780
click at [18, 21] on div "button" at bounding box center [23, 21] width 15 height 15
click at [552, 222] on div "4 minutes left" at bounding box center [967, 408] width 1179 height 732
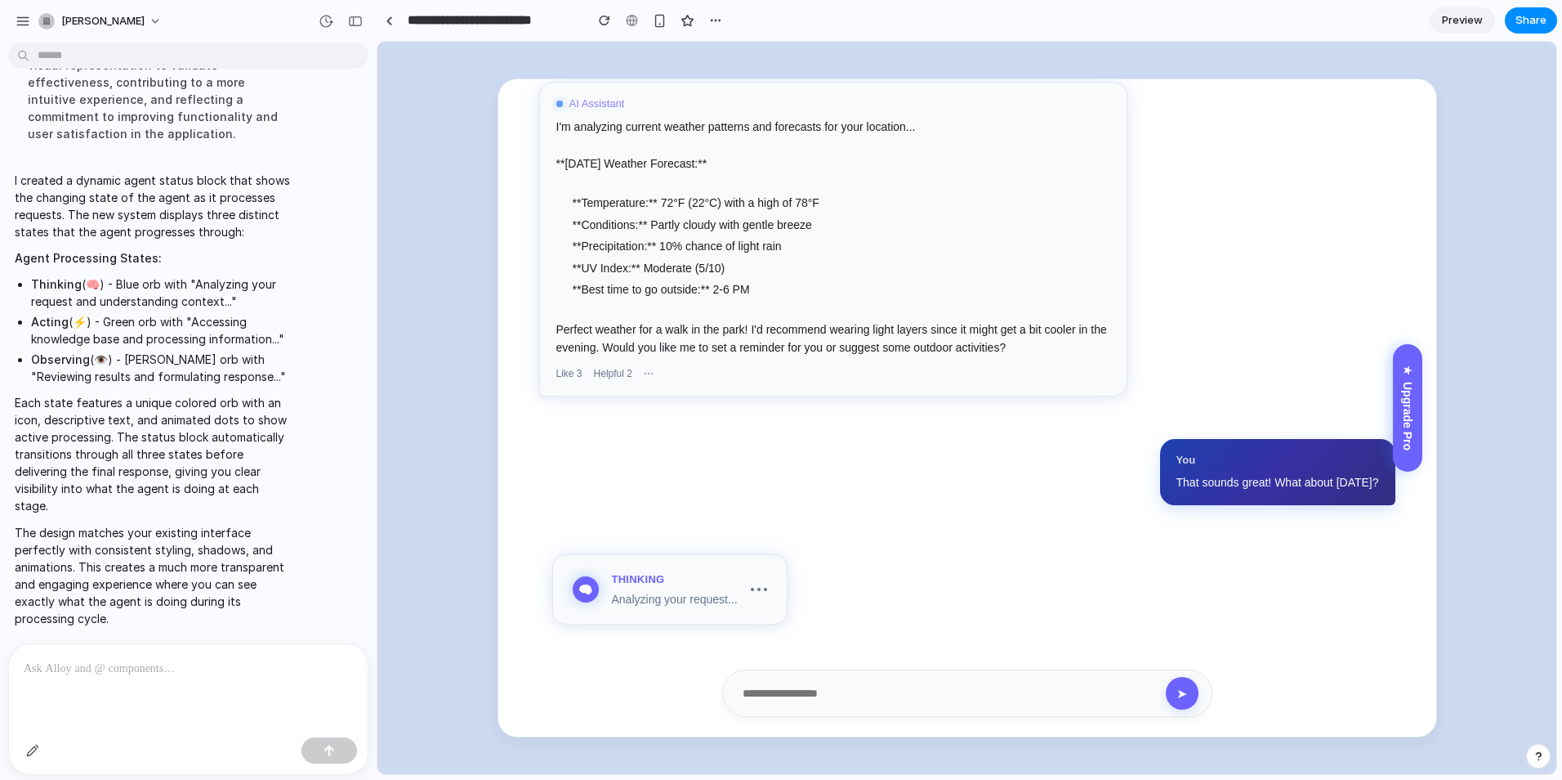
scroll to position [141, 0]
click at [670, 605] on div "🧠 Thinking Analyzing your request..." at bounding box center [669, 587] width 235 height 70
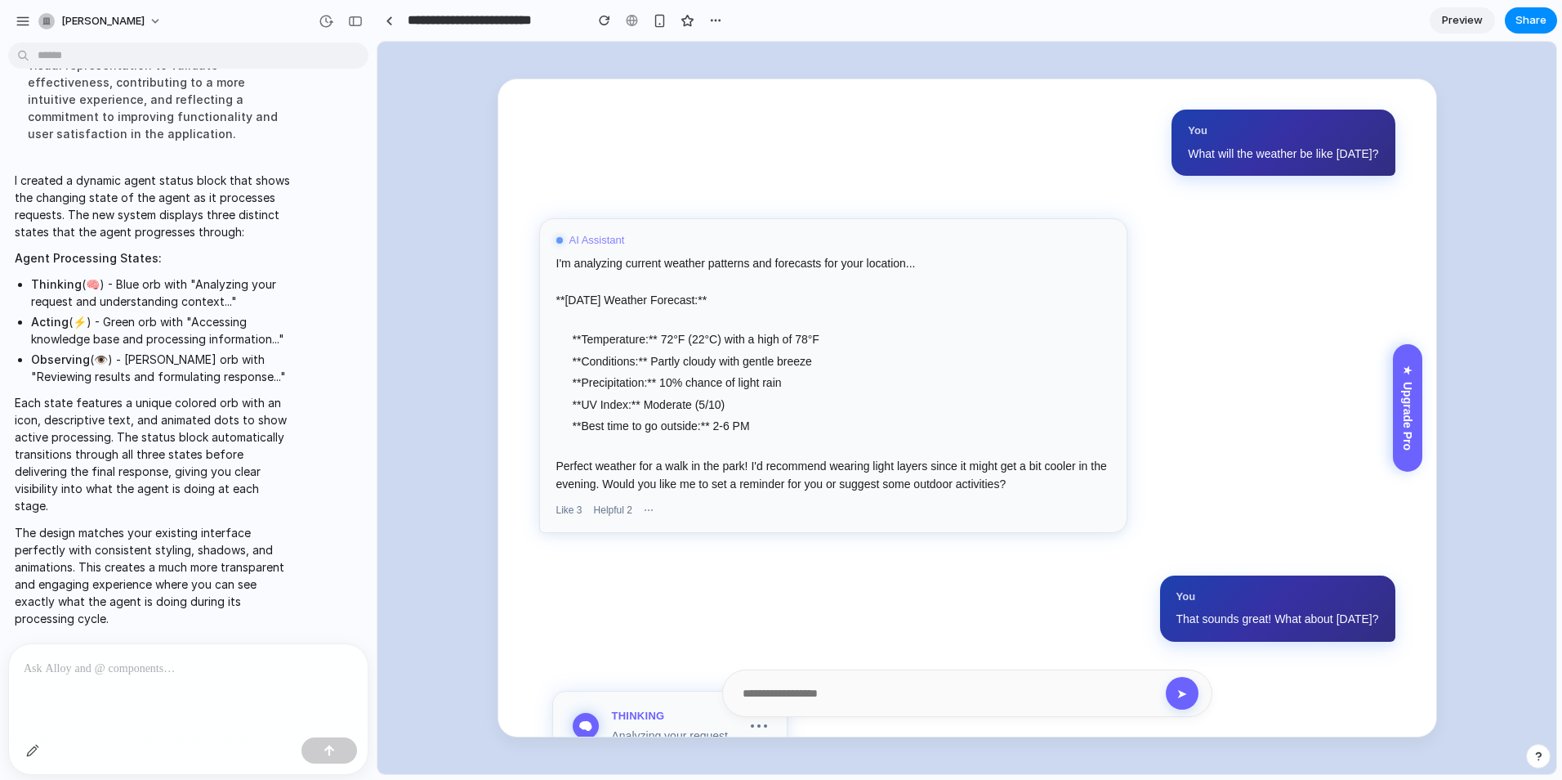
scroll to position [0, 0]
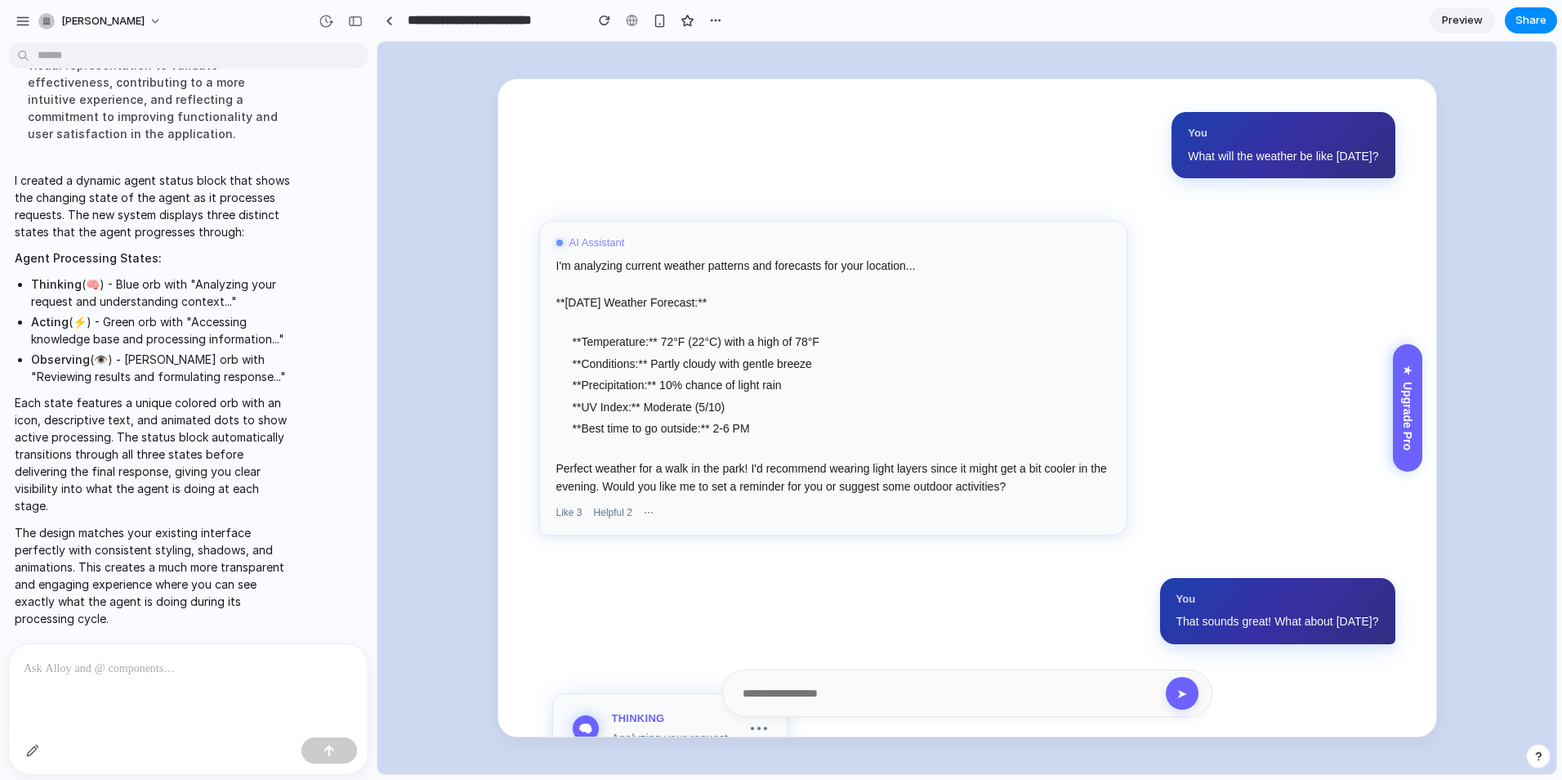
click at [205, 674] on div at bounding box center [188, 687] width 359 height 87
click at [932, 706] on input "text" at bounding box center [951, 693] width 430 height 25
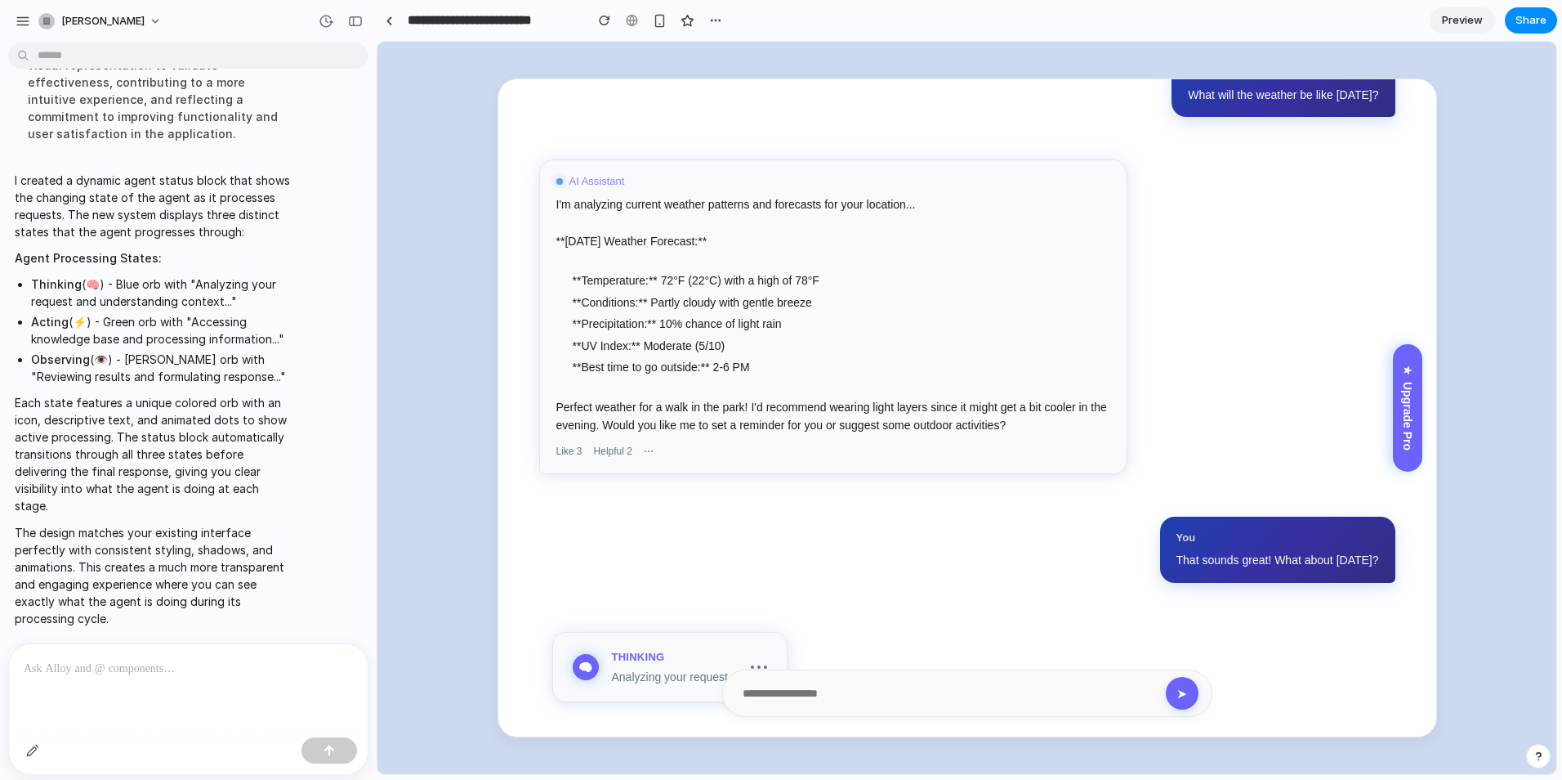
scroll to position [141, 0]
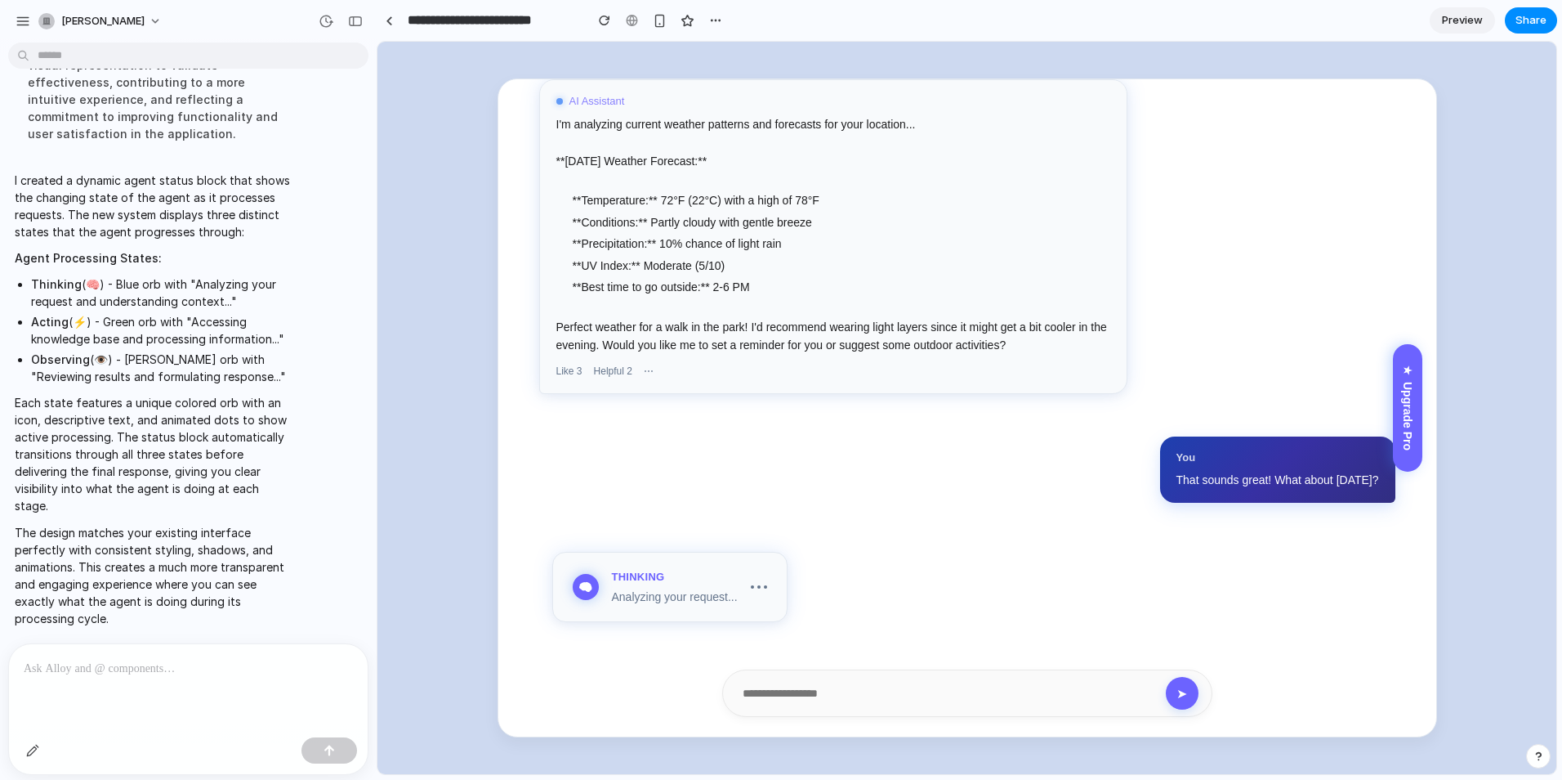
click at [203, 660] on p at bounding box center [185, 669] width 323 height 20
click at [1182, 559] on div "You What will the weather be like [DATE]? AI Assistant I'm analyzing current we…" at bounding box center [967, 407] width 938 height 657
click at [1168, 574] on div "You What will the weather be like [DATE]? AI Assistant I'm analyzing current we…" at bounding box center [967, 407] width 938 height 657
click at [881, 692] on input "text" at bounding box center [951, 693] width 430 height 25
click at [36, 660] on p at bounding box center [185, 669] width 323 height 20
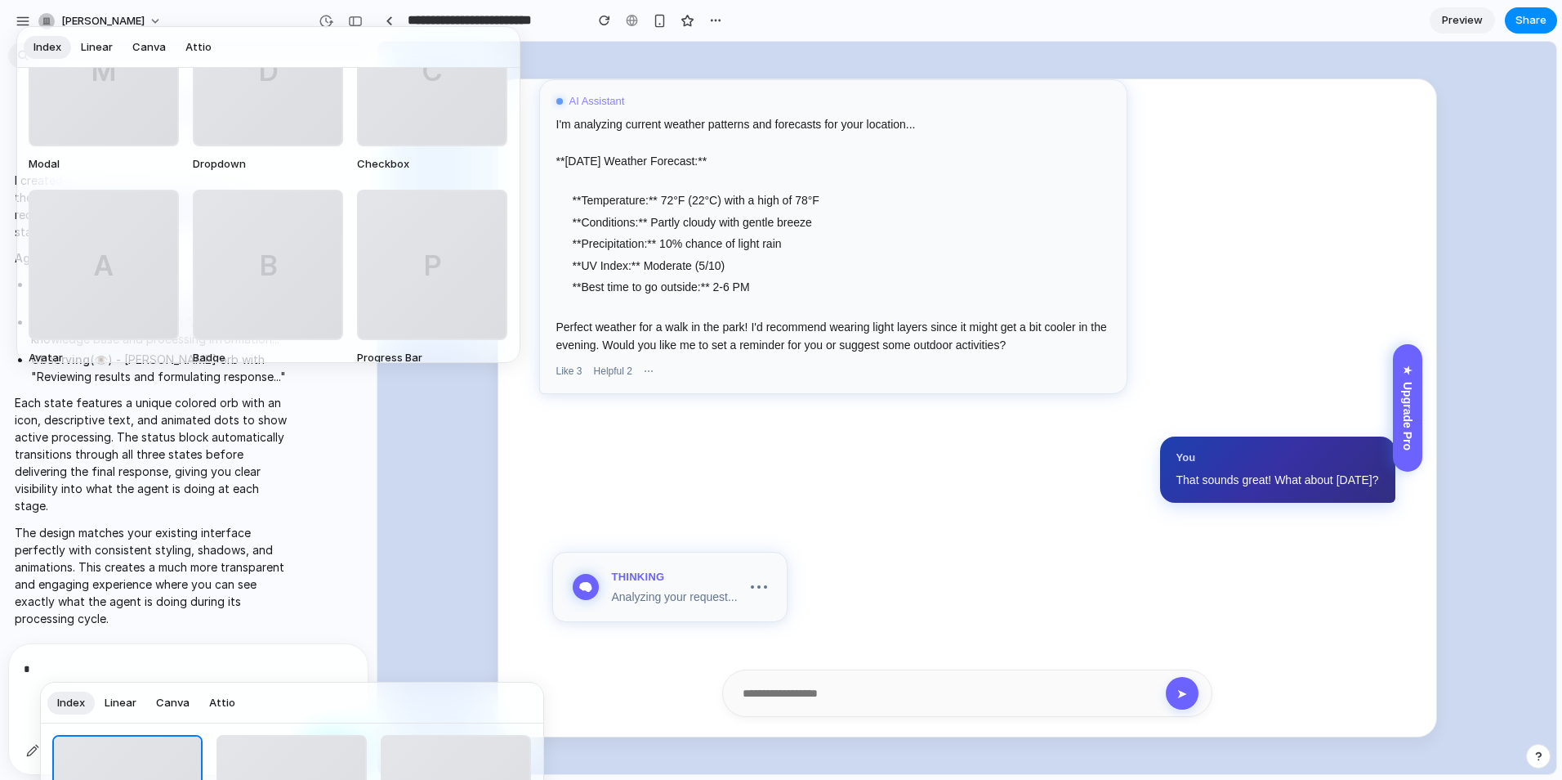
scroll to position [293, 0]
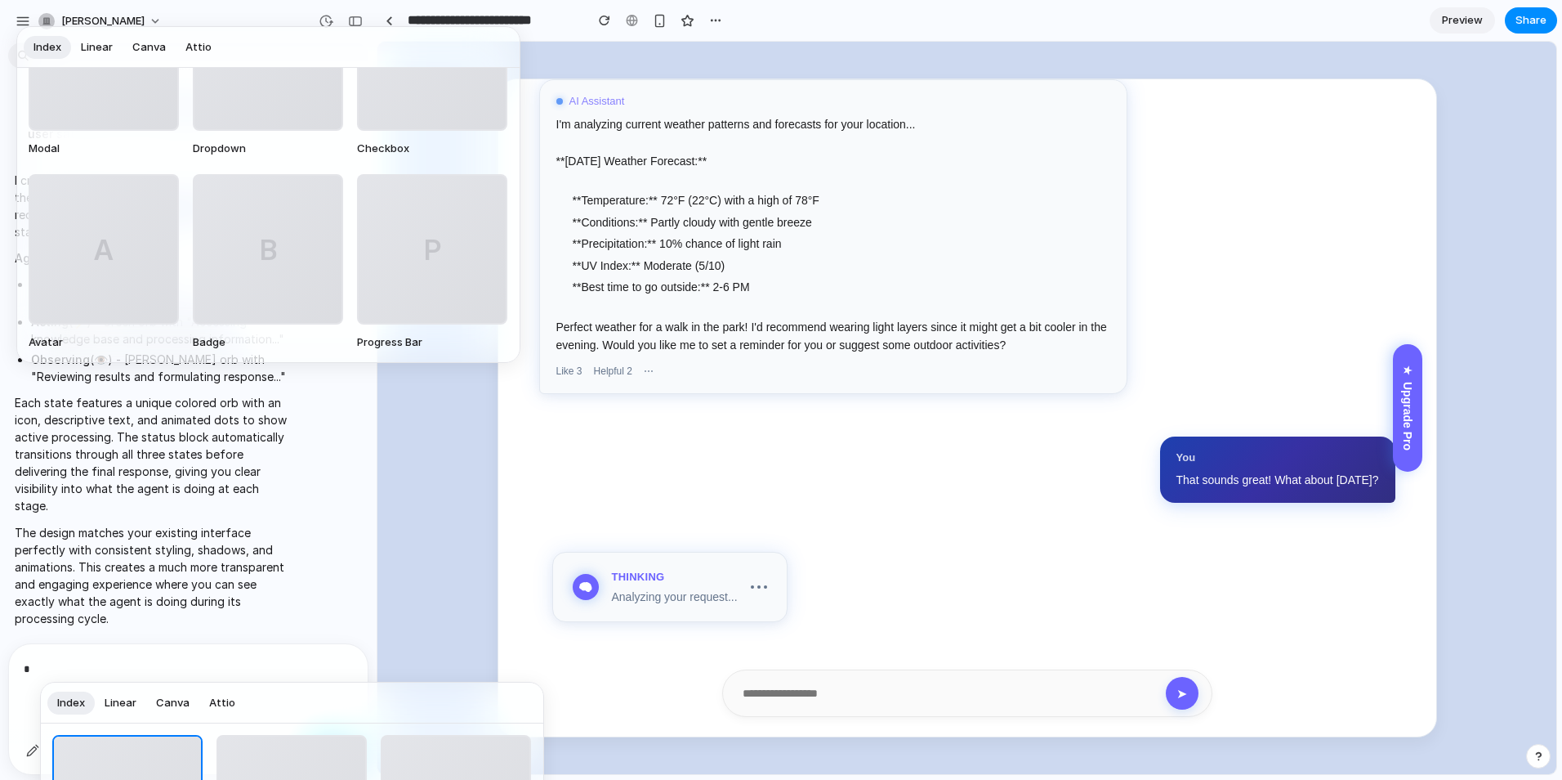
click at [101, 46] on span "Linear" at bounding box center [97, 47] width 32 height 16
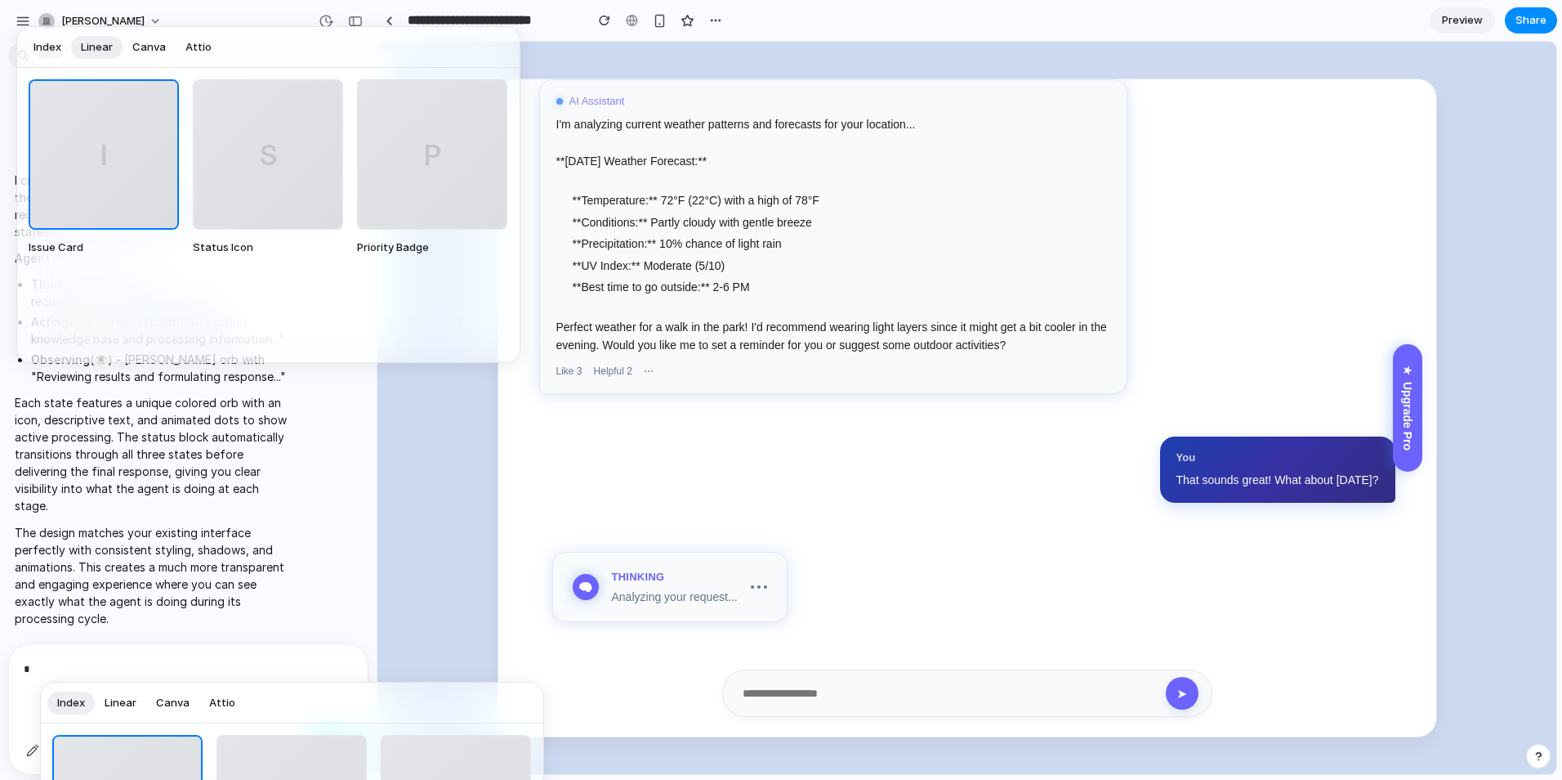
scroll to position [0, 0]
click at [165, 51] on button "Canva" at bounding box center [149, 47] width 53 height 26
click at [198, 44] on span "Attio" at bounding box center [198, 47] width 26 height 16
click at [60, 51] on span "Index" at bounding box center [48, 47] width 28 height 16
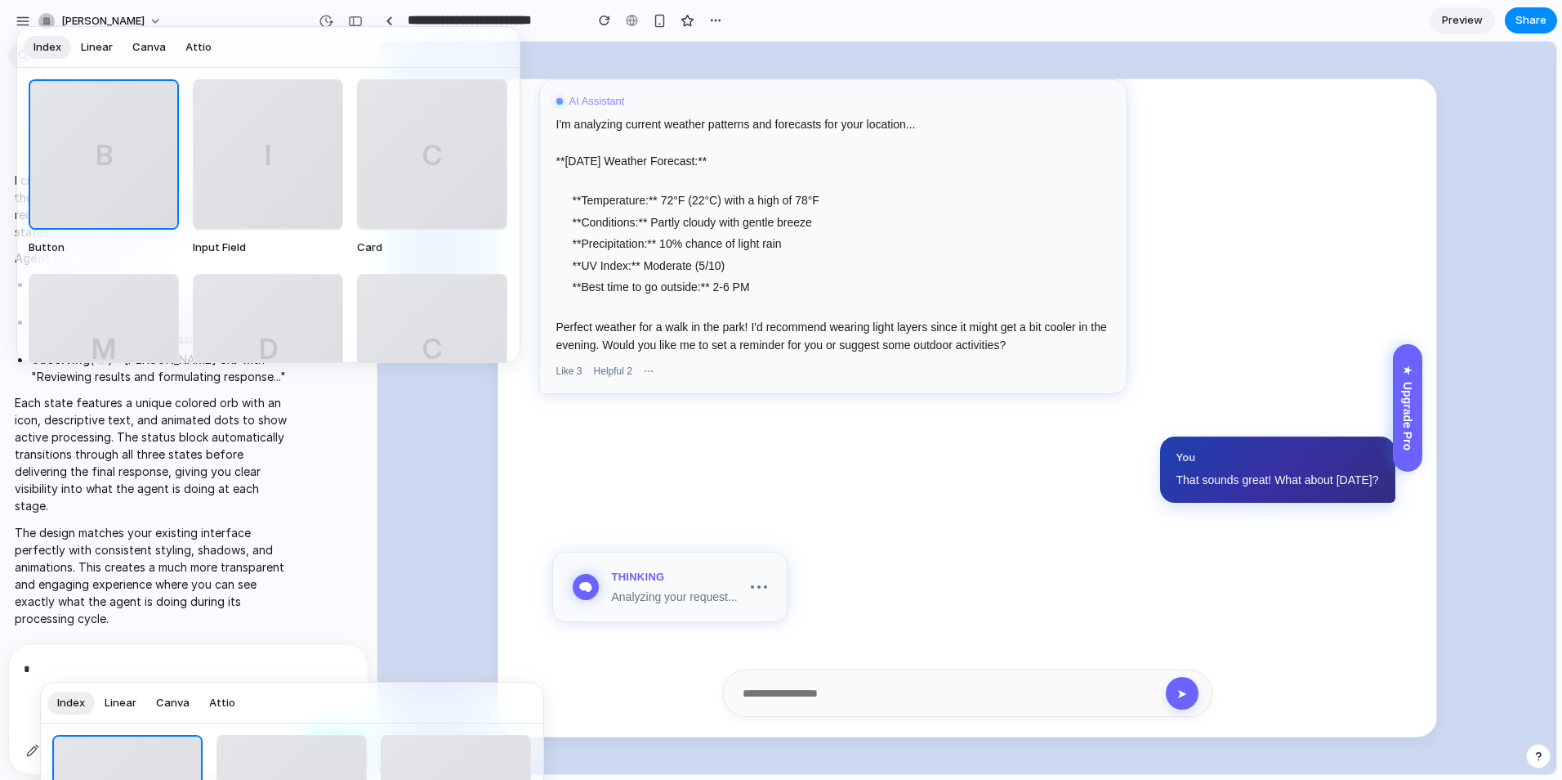
click at [102, 192] on div "B" at bounding box center [103, 154] width 147 height 147
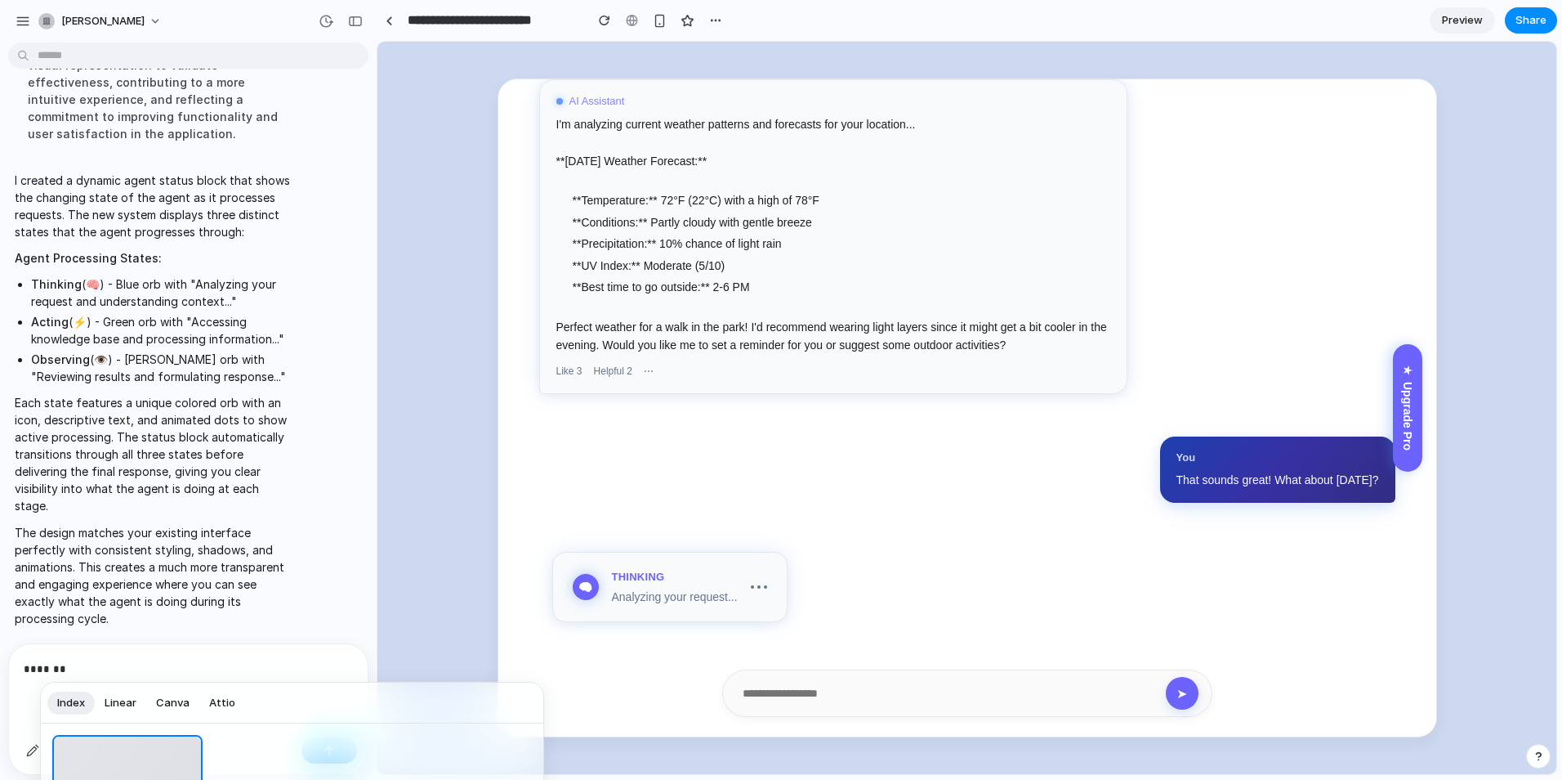
click at [147, 664] on div at bounding box center [781, 390] width 1562 height 780
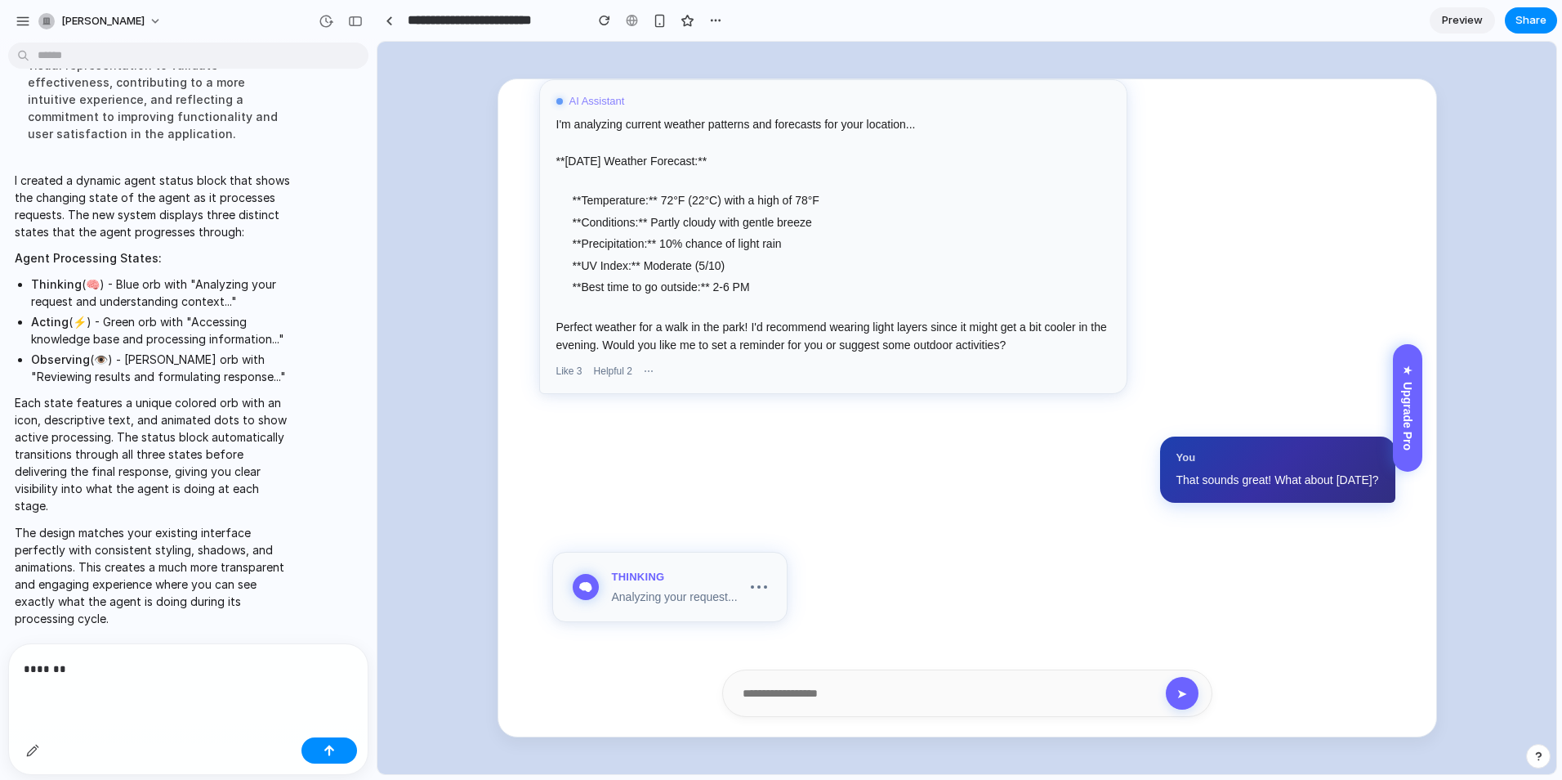
click at [108, 659] on p "*******" at bounding box center [185, 669] width 323 height 20
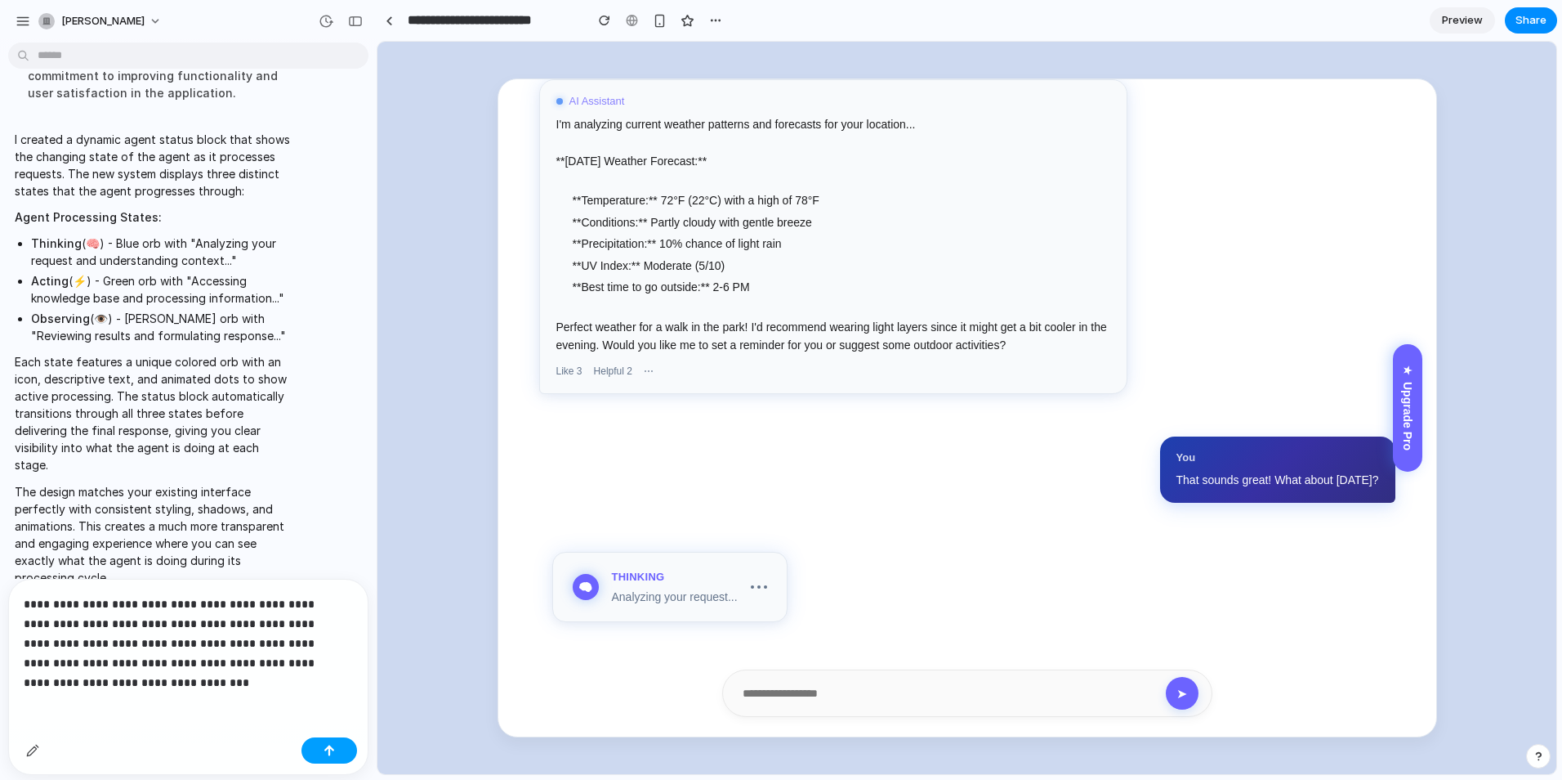
click at [337, 745] on button "button" at bounding box center [330, 750] width 56 height 26
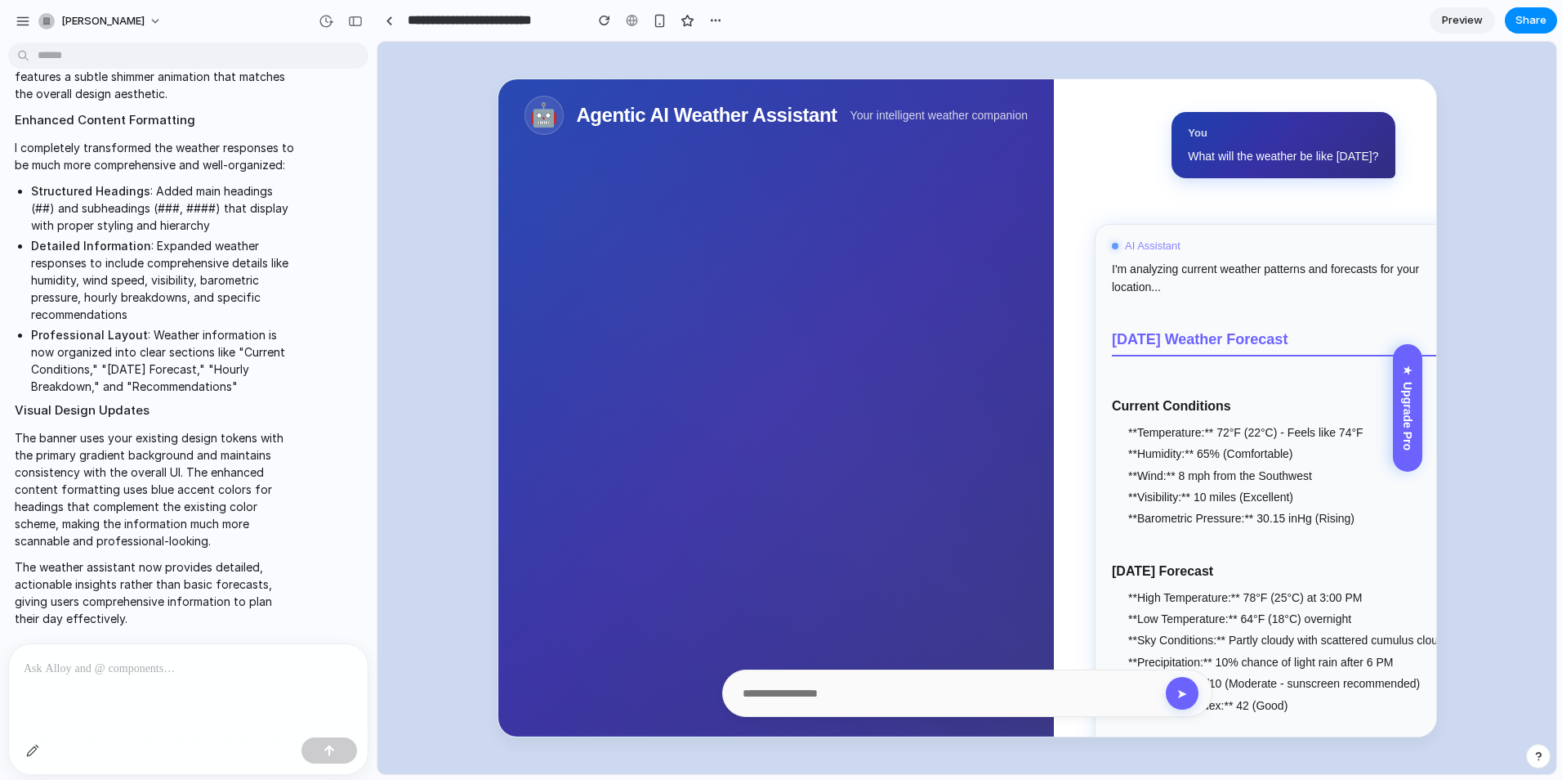
drag, startPoint x: 856, startPoint y: 161, endPoint x: 855, endPoint y: 169, distance: 8.2
click at [855, 169] on header "🤖 Agentic AI Weather Assistant Your intelligent weather companion" at bounding box center [776, 407] width 556 height 657
click at [833, 327] on header "🤖 Agentic AI Weather Assistant Your intelligent weather companion" at bounding box center [776, 407] width 556 height 657
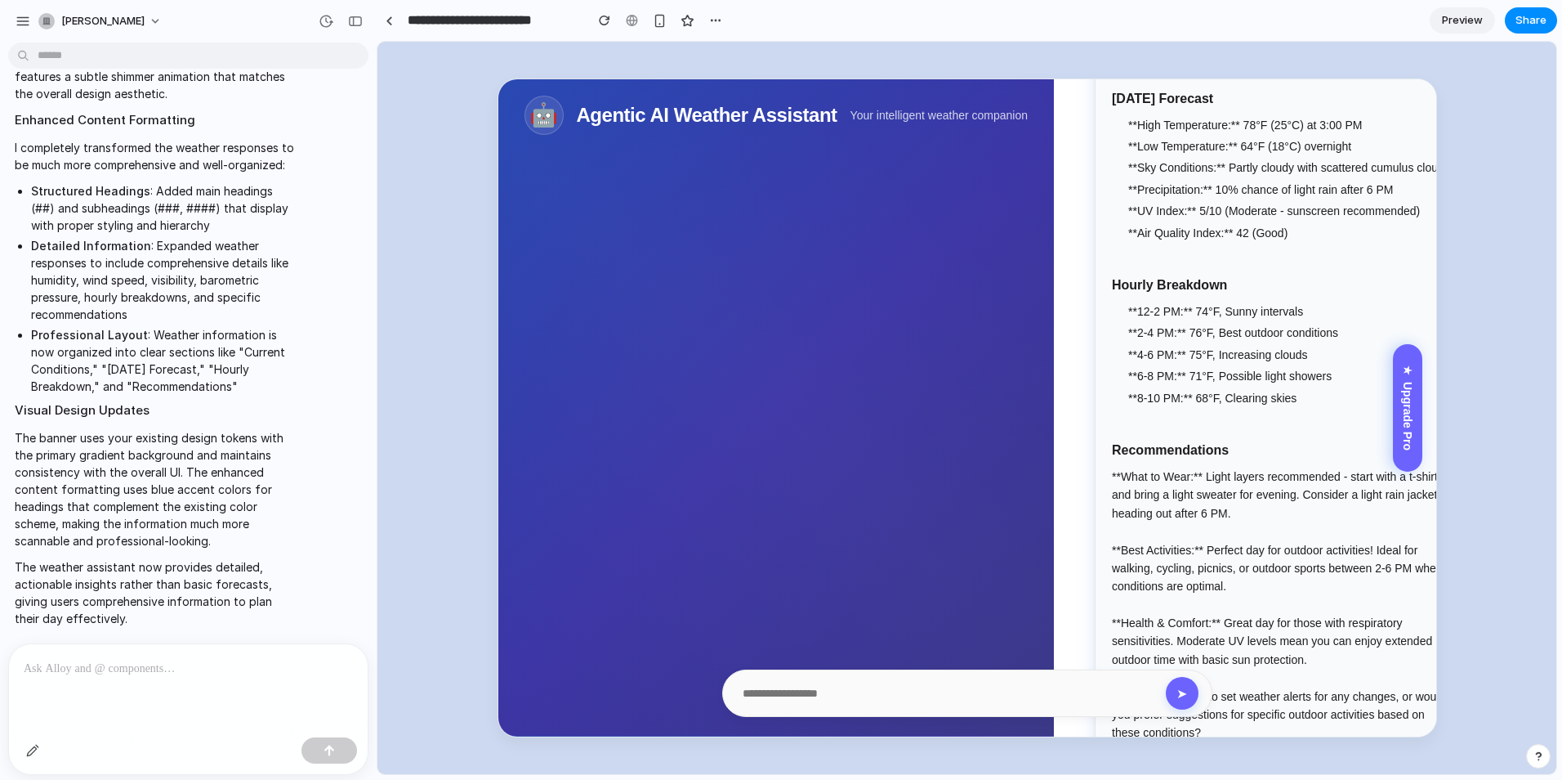
scroll to position [490, 0]
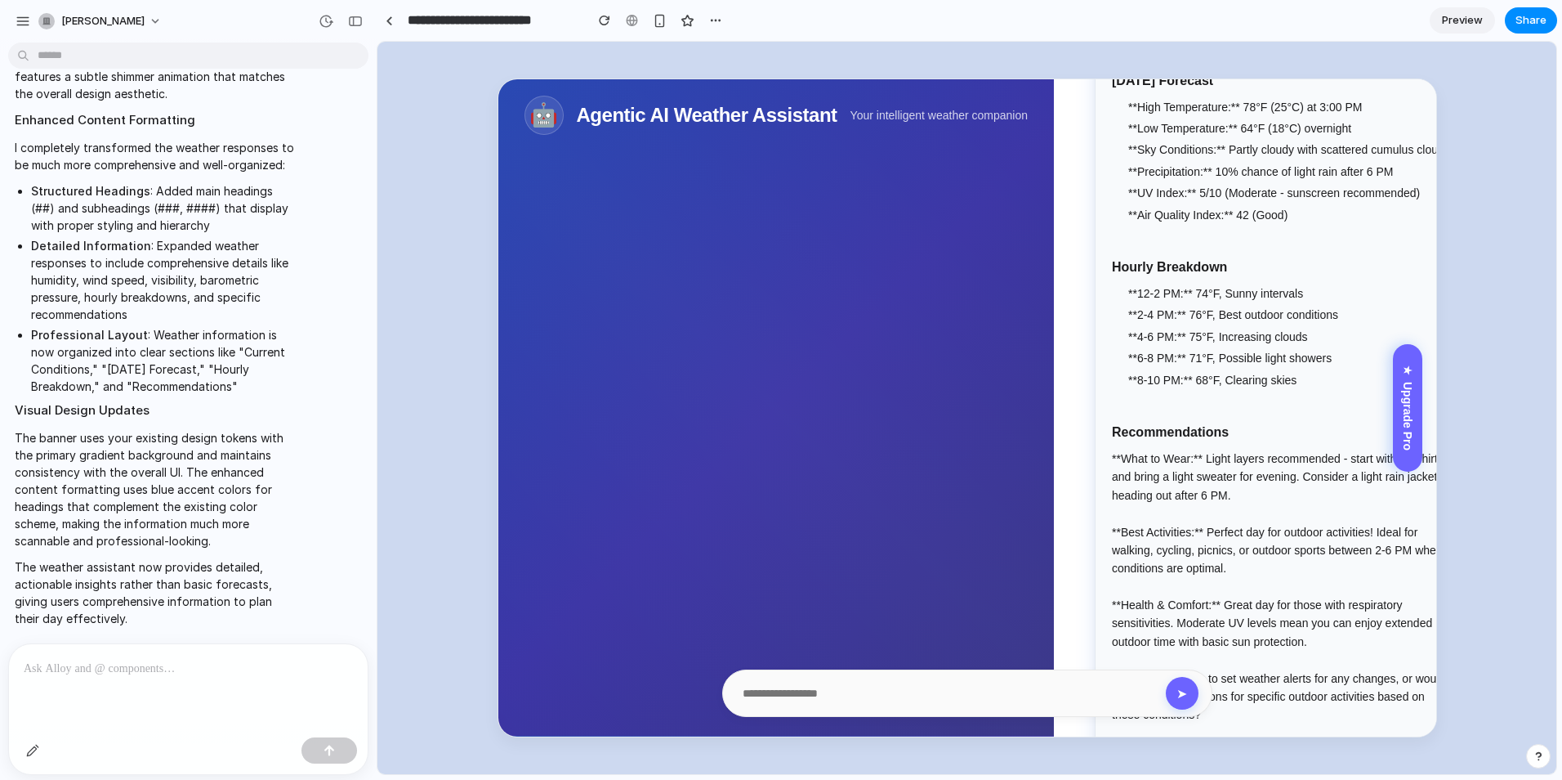
click at [995, 623] on header "🤖 Agentic AI Weather Assistant Your intelligent weather companion" at bounding box center [776, 407] width 556 height 657
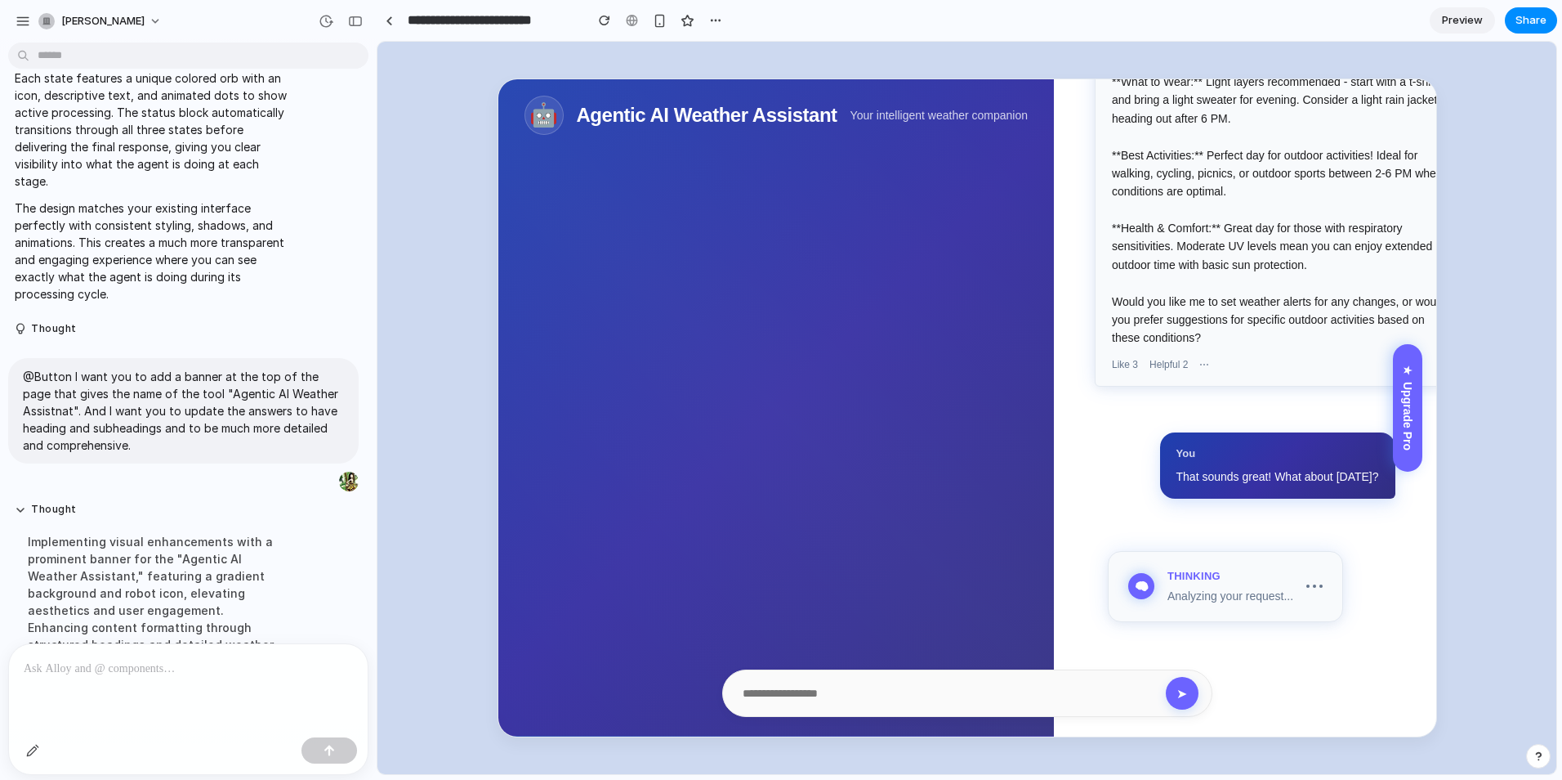
scroll to position [3672, 0]
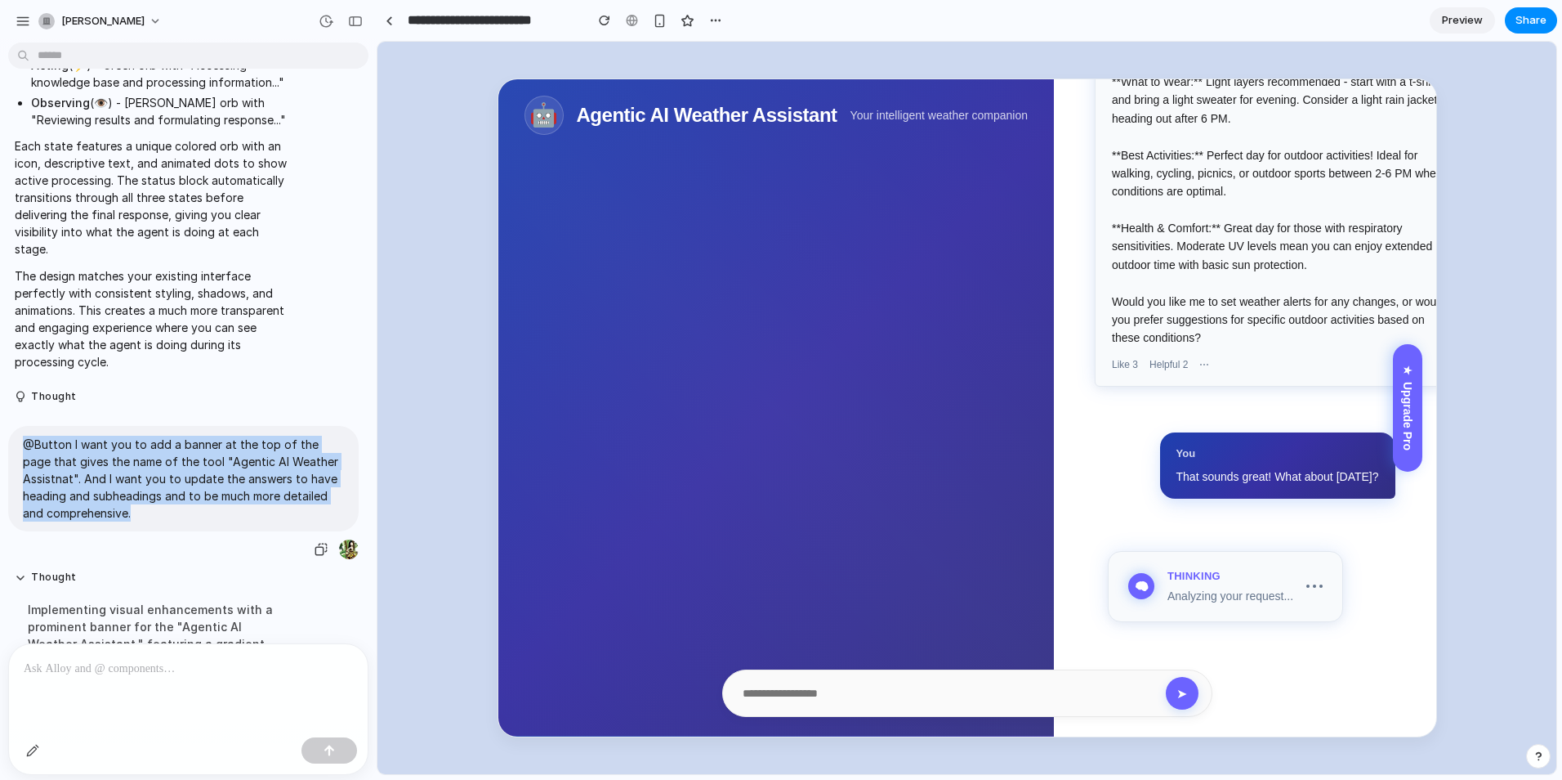
drag, startPoint x: 160, startPoint y: 548, endPoint x: 15, endPoint y: 482, distance: 159.8
click at [15, 482] on div "@Button I want you to add a banner at the top of the page that gives the name o…" at bounding box center [183, 478] width 351 height 105
copy p "@Button I want you to add a banner at the top of the page that gives the name o…"
click at [190, 521] on p "@Button I want you to add a banner at the top of the page that gives the name o…" at bounding box center [183, 479] width 321 height 86
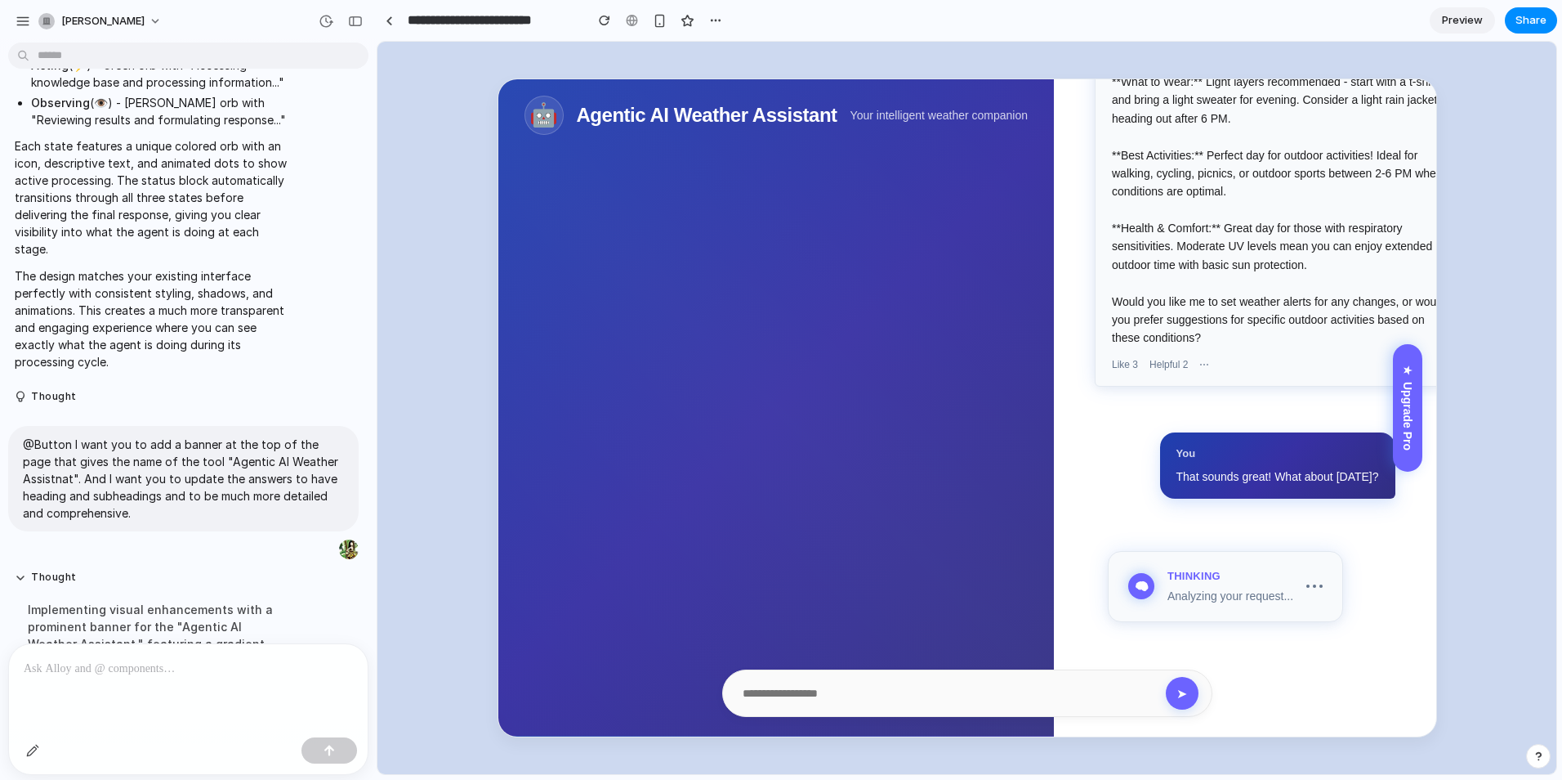
click at [1004, 632] on header "🤖 Agentic AI Weather Assistant Your intelligent weather companion" at bounding box center [776, 407] width 556 height 657
click at [203, 659] on p at bounding box center [185, 669] width 323 height 20
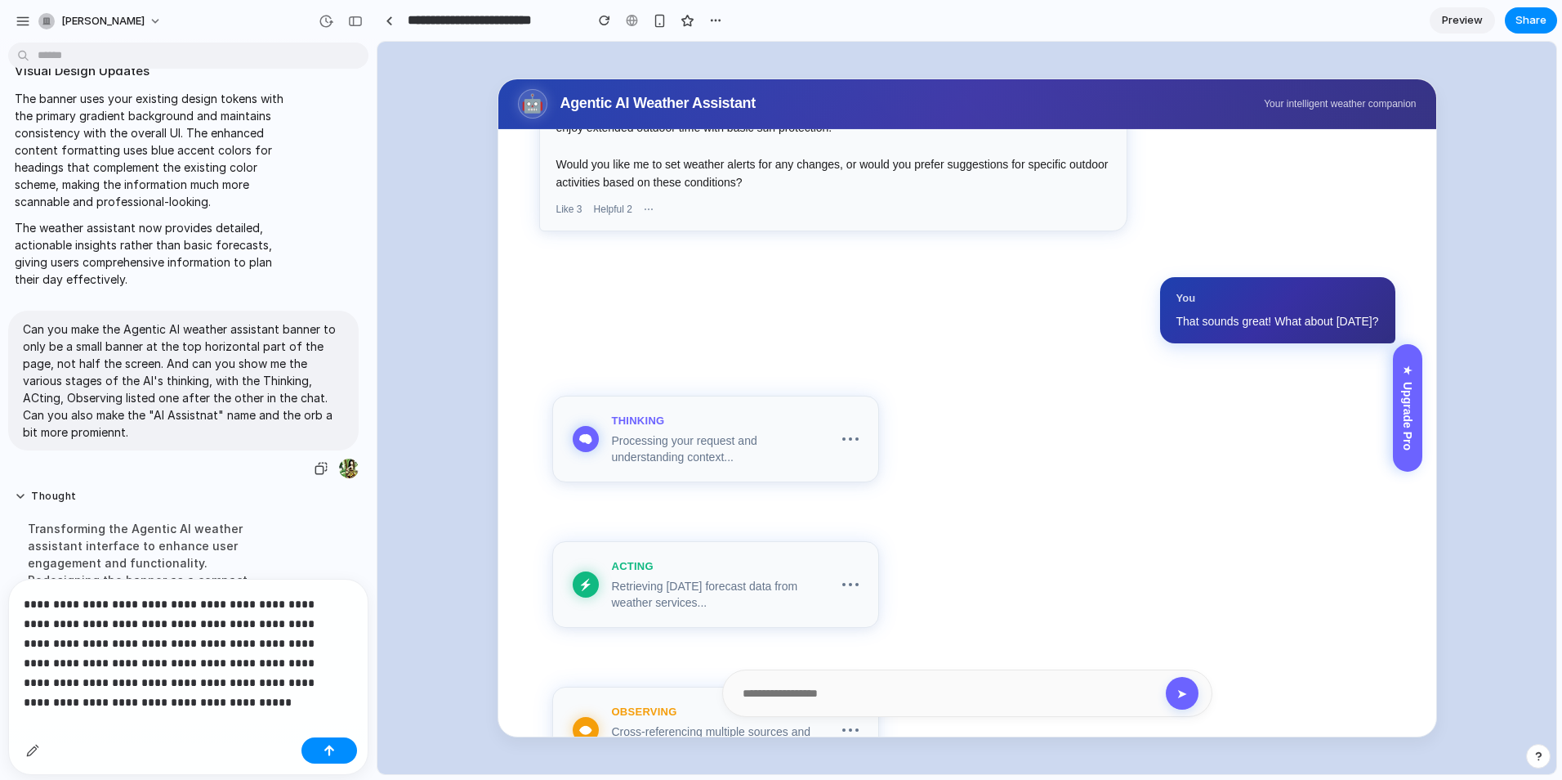
scroll to position [4604, 0]
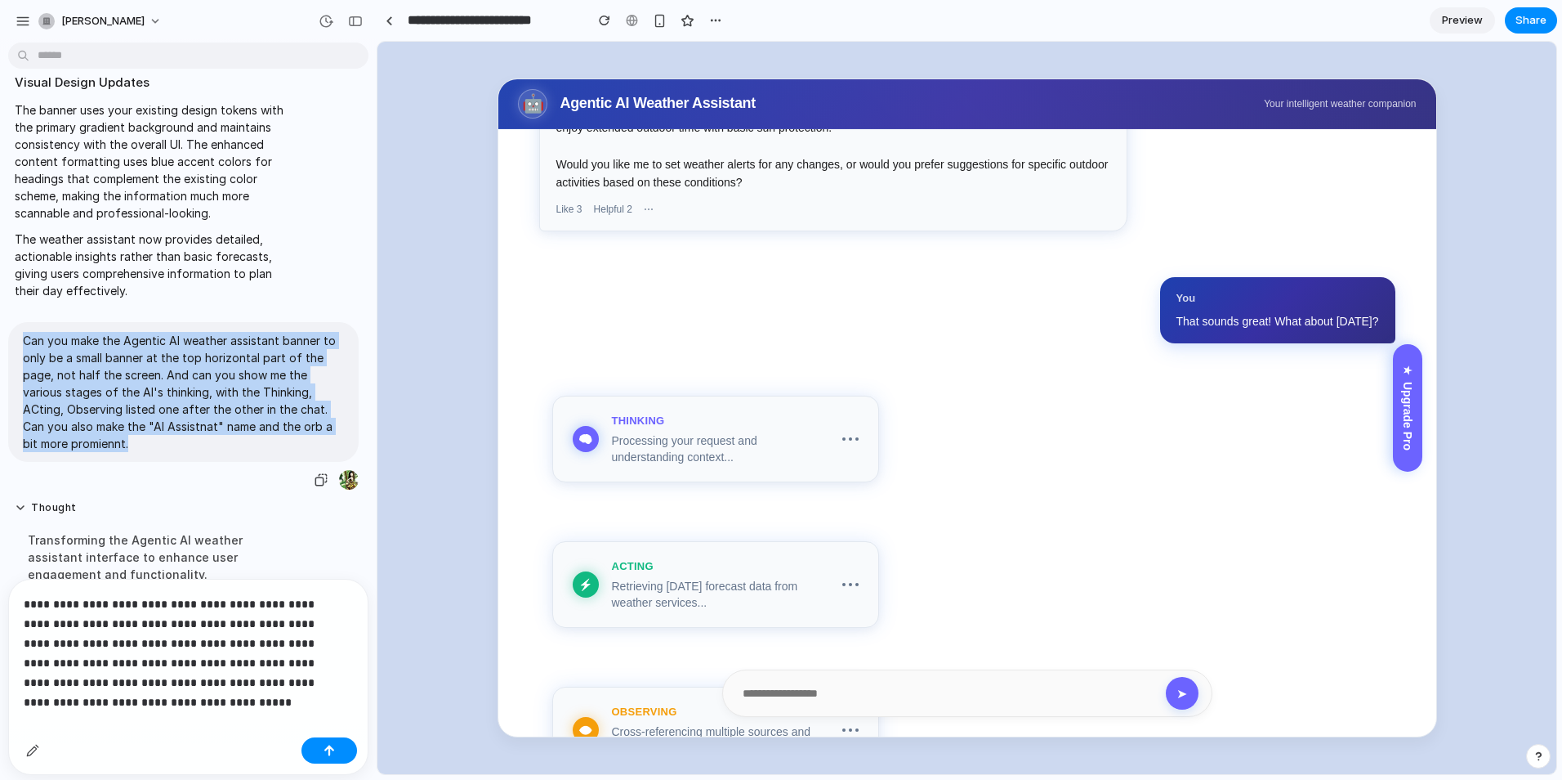
drag, startPoint x: 163, startPoint y: 497, endPoint x: 19, endPoint y: 385, distance: 182.9
click at [19, 385] on div "Can you make the Agentic AI weather assistant banner to only be a small banner …" at bounding box center [183, 392] width 351 height 140
copy p "Can you make the Agentic AI weather assistant banner to only be a small banner …"
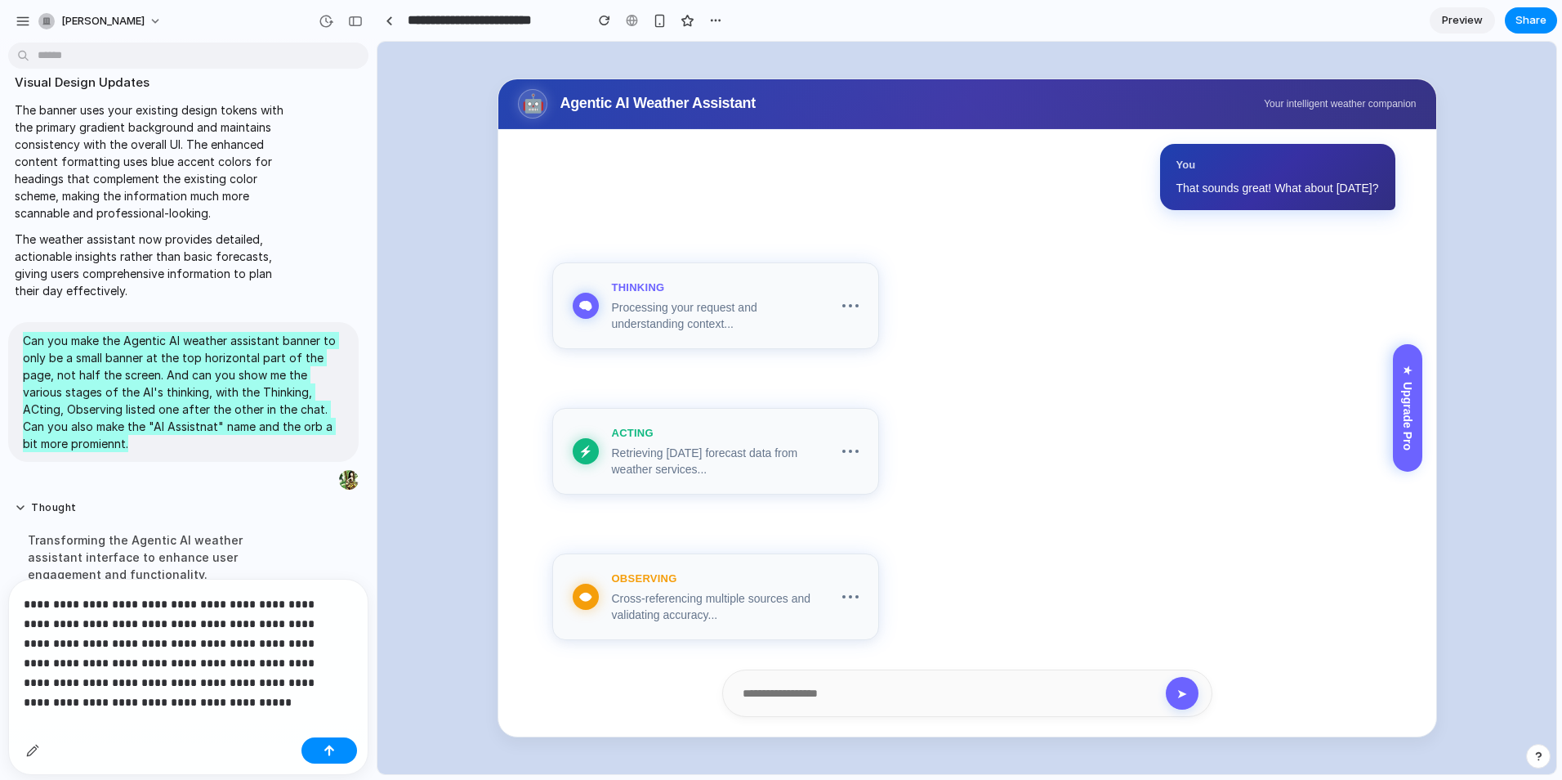
scroll to position [1132, 0]
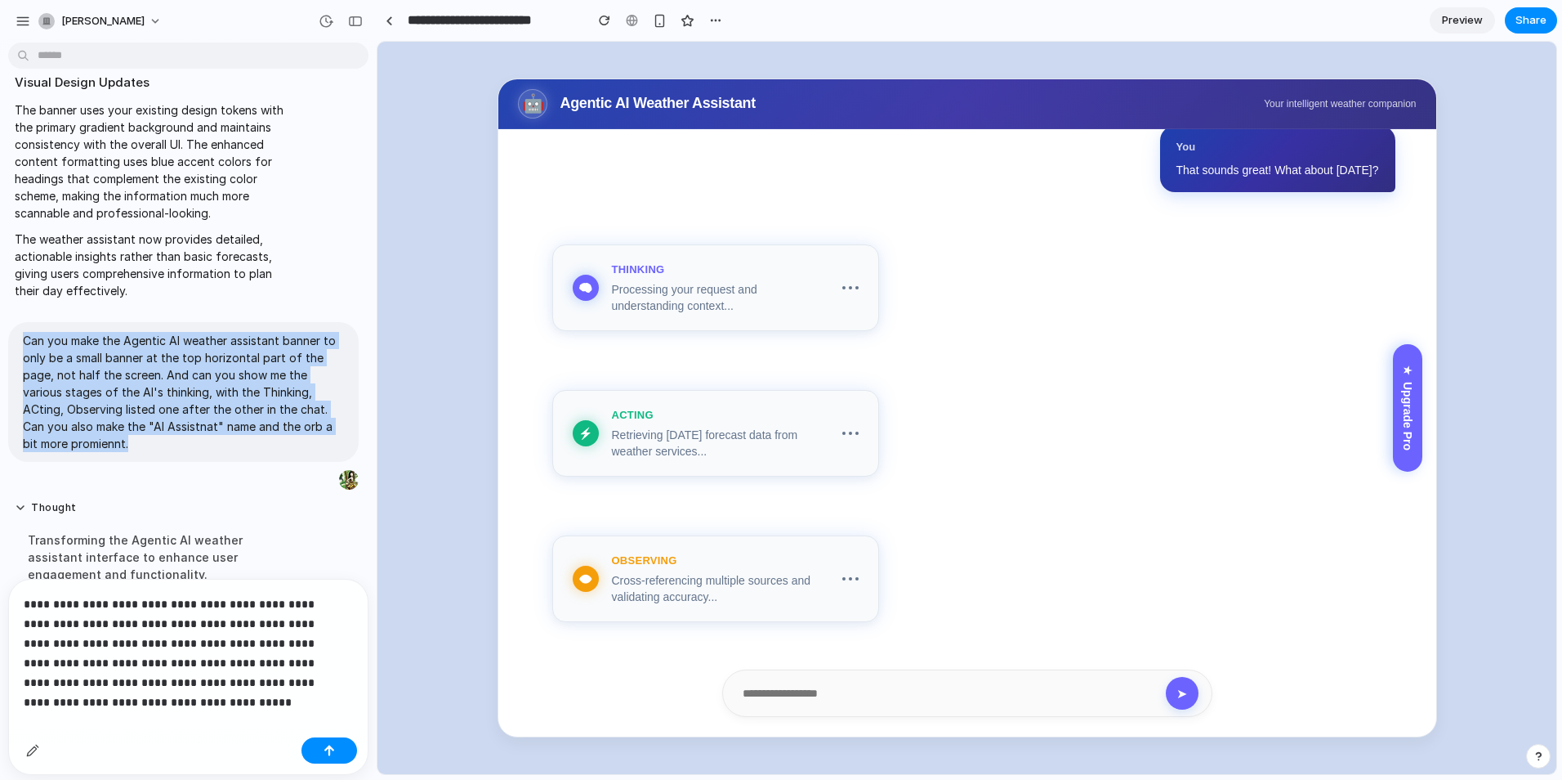
click at [199, 681] on p "**********" at bounding box center [185, 643] width 323 height 98
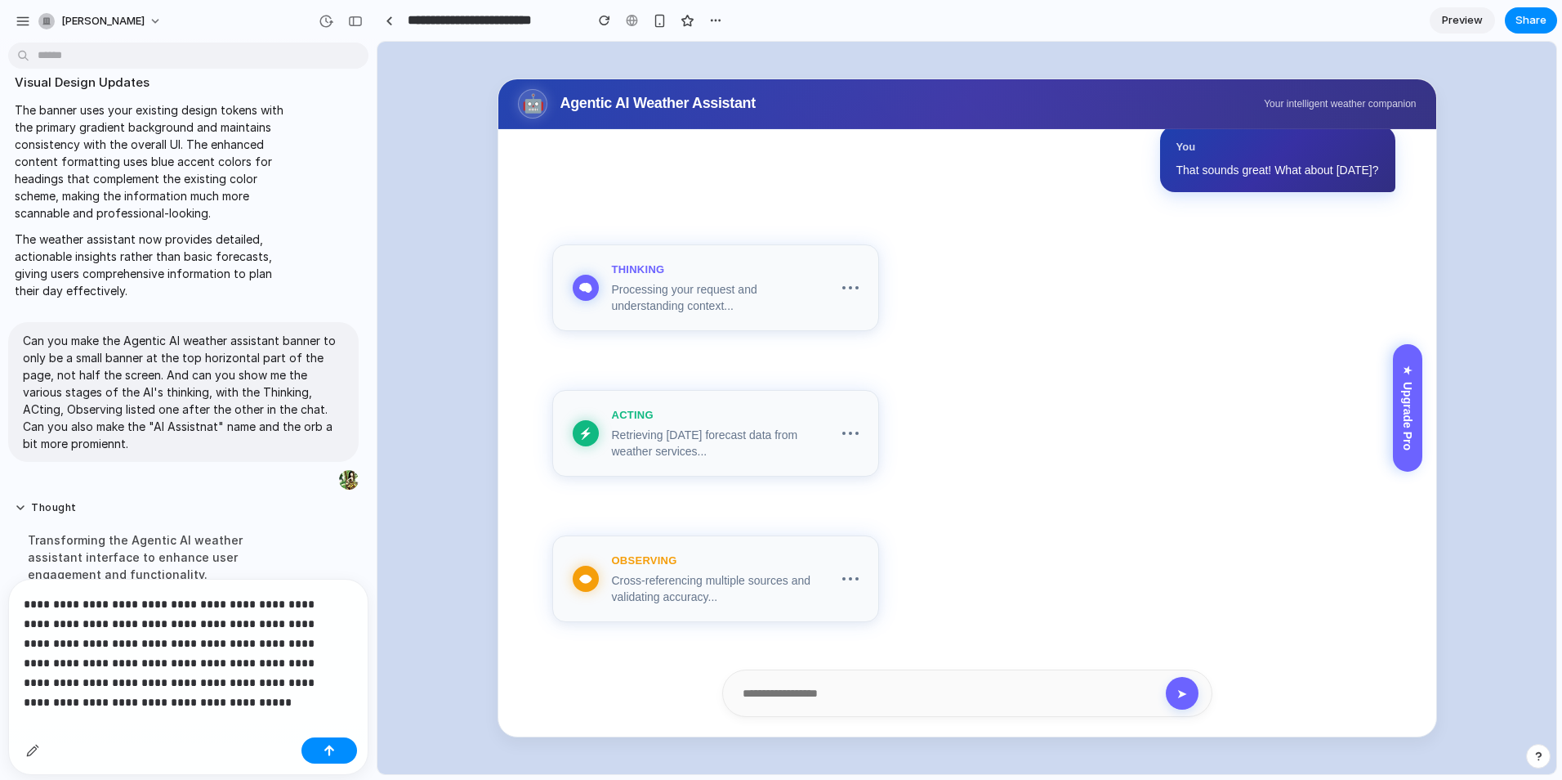
click at [315, 686] on p "**********" at bounding box center [185, 643] width 323 height 98
click at [254, 684] on p "**********" at bounding box center [185, 643] width 323 height 98
click at [340, 757] on button "button" at bounding box center [330, 750] width 56 height 26
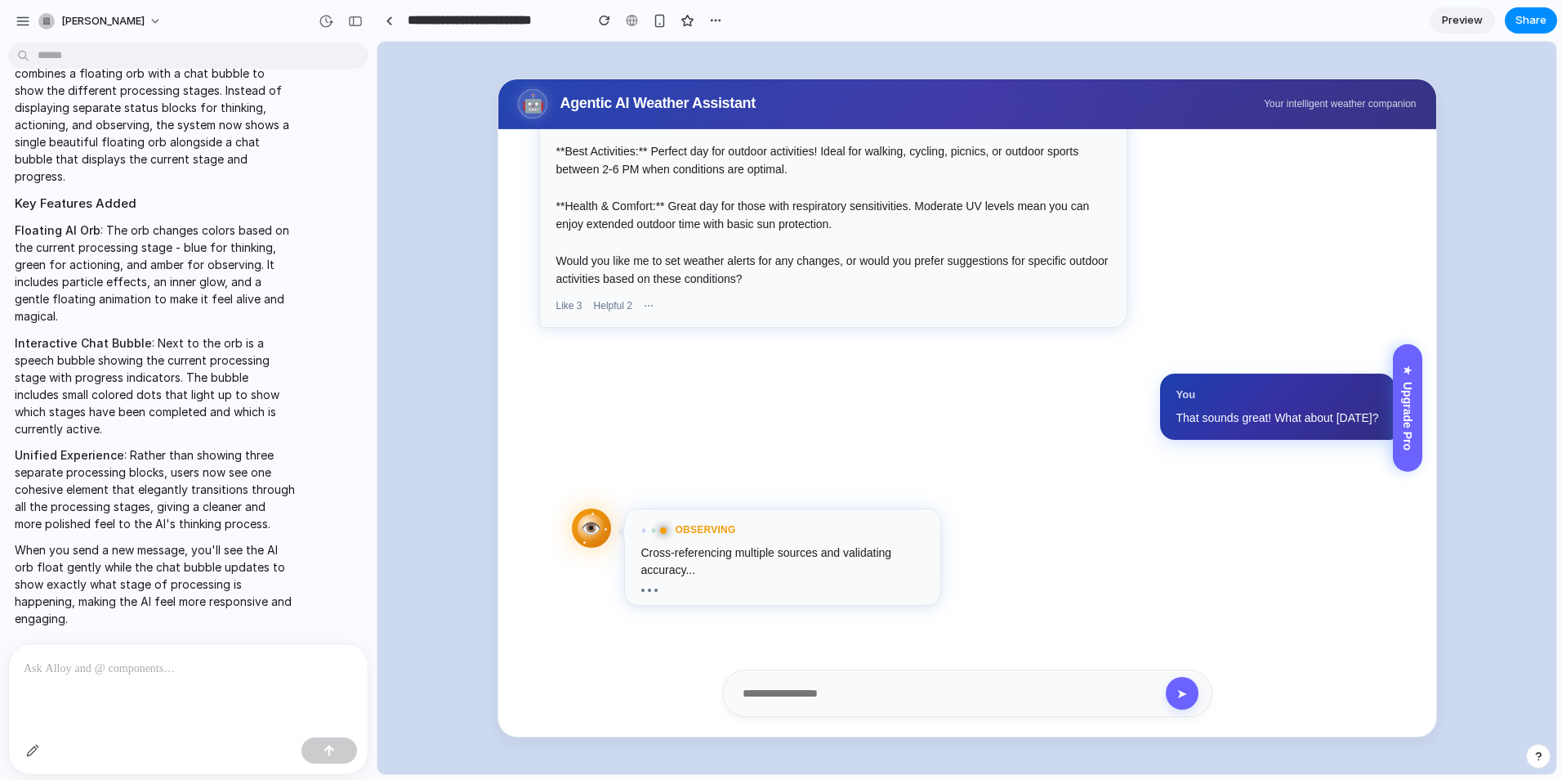
scroll to position [802, 0]
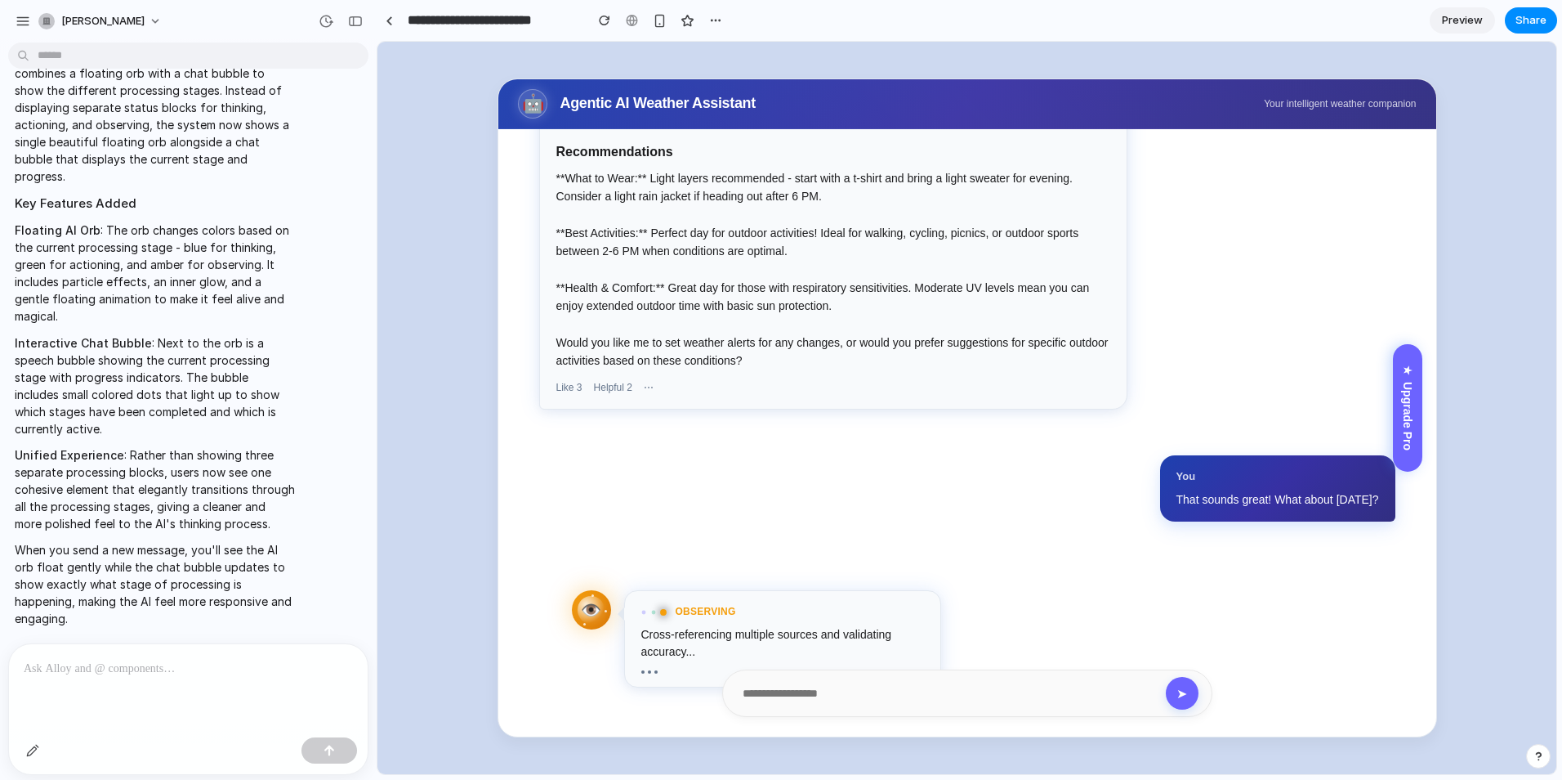
click at [655, 612] on div at bounding box center [653, 612] width 4 height 4
click at [641, 613] on div at bounding box center [653, 612] width 25 height 5
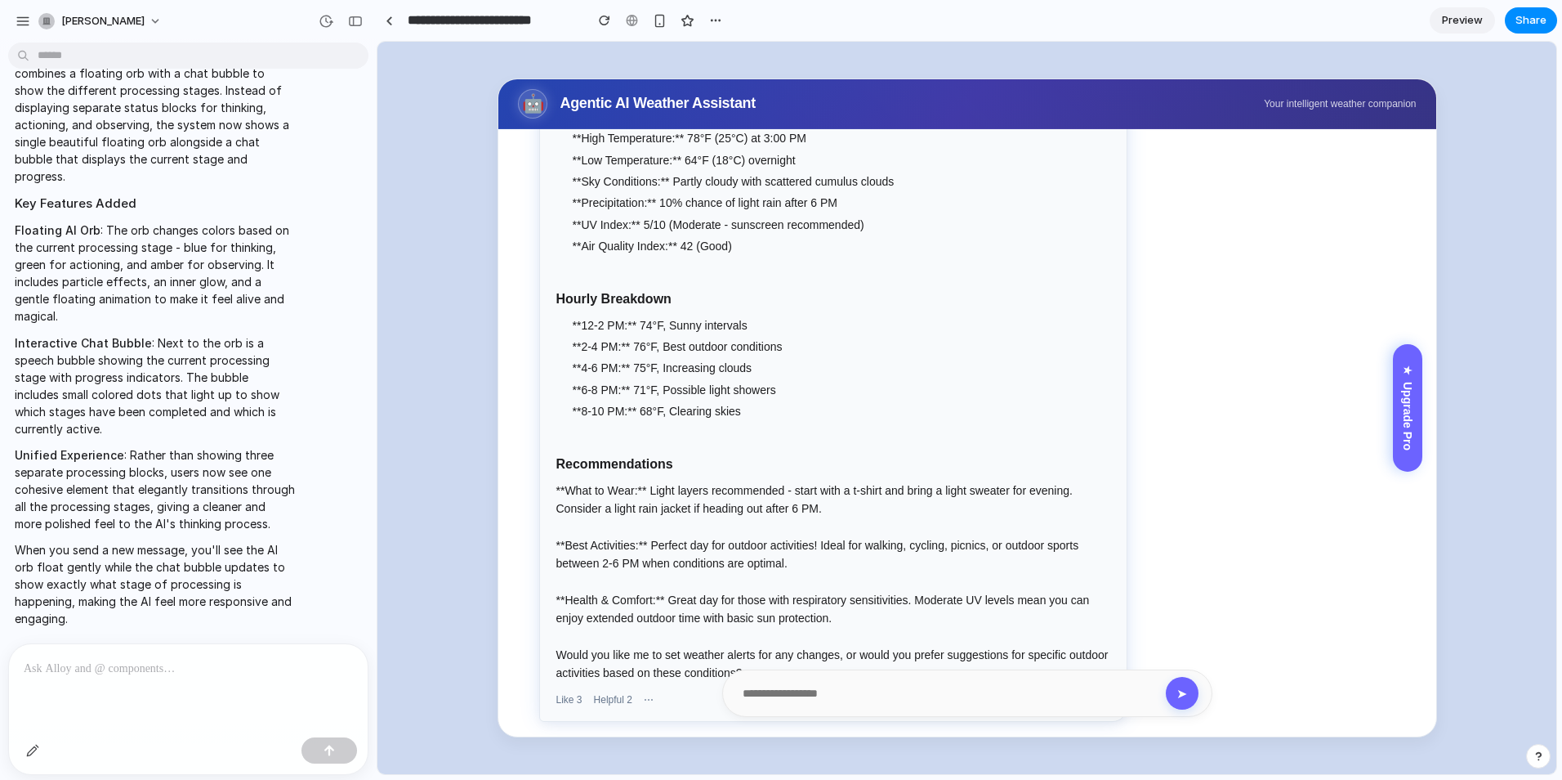
scroll to position [884, 0]
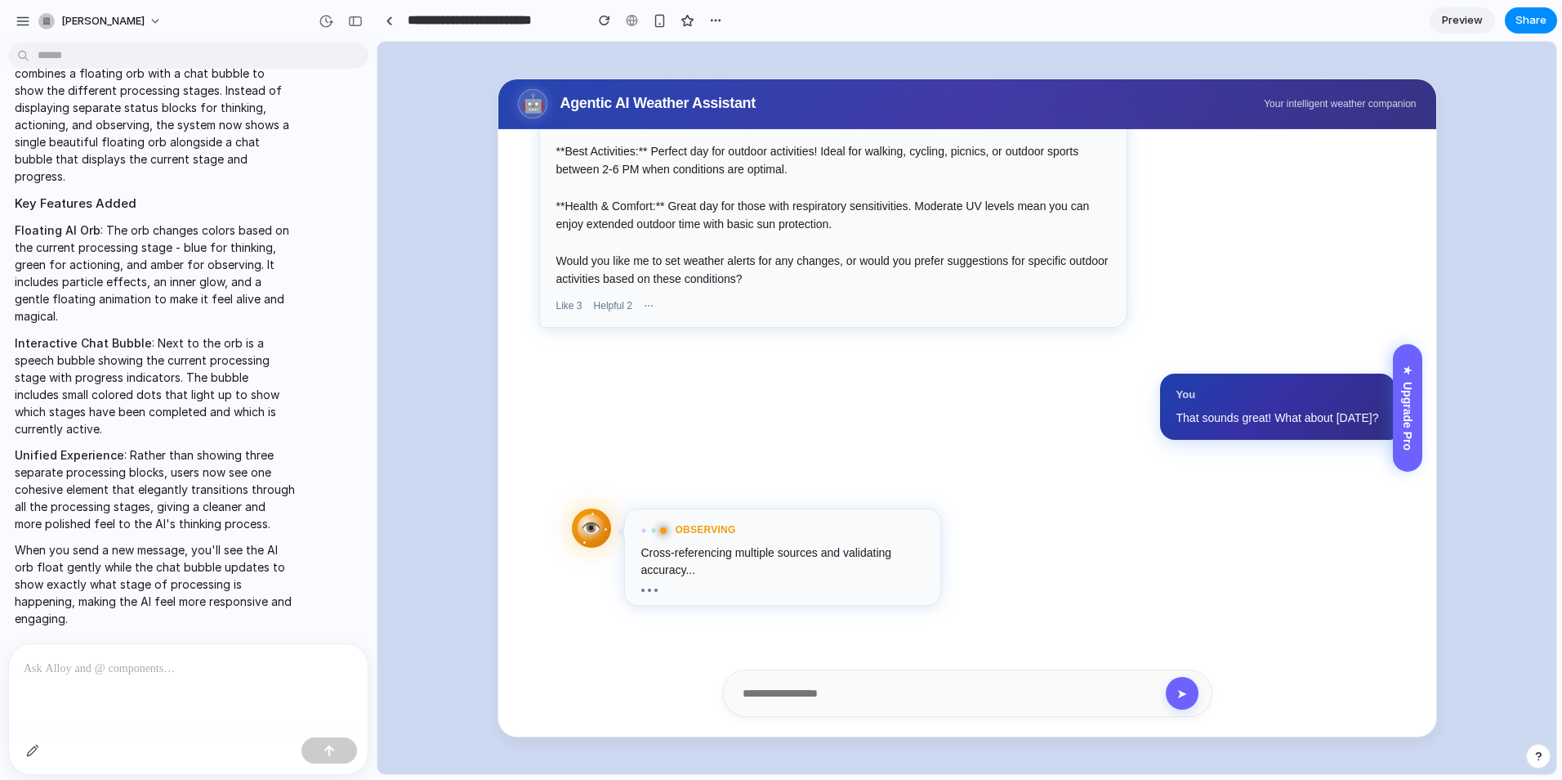
click at [190, 660] on p at bounding box center [185, 669] width 323 height 20
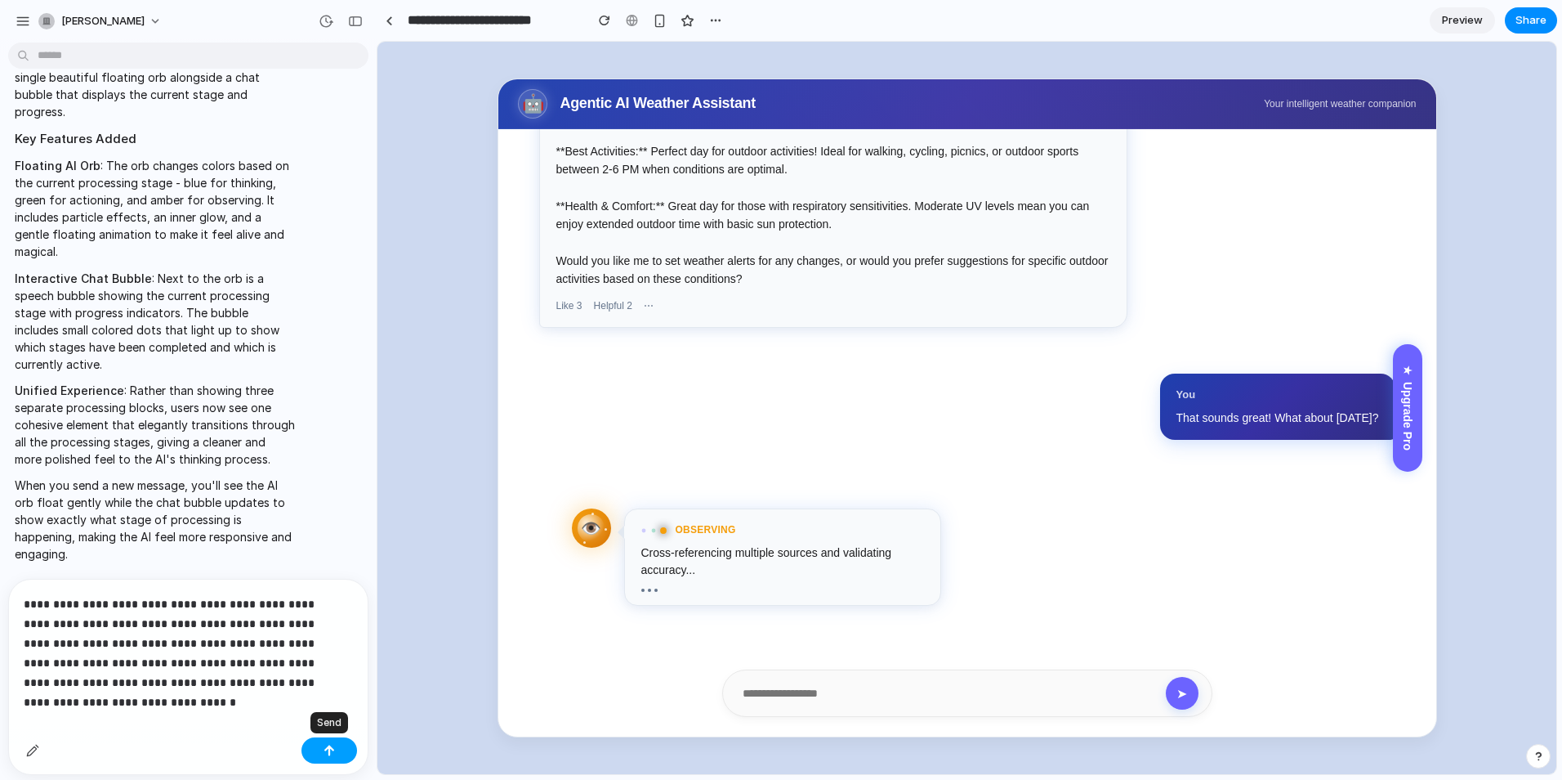
click at [334, 752] on div "button" at bounding box center [329, 749] width 11 height 11
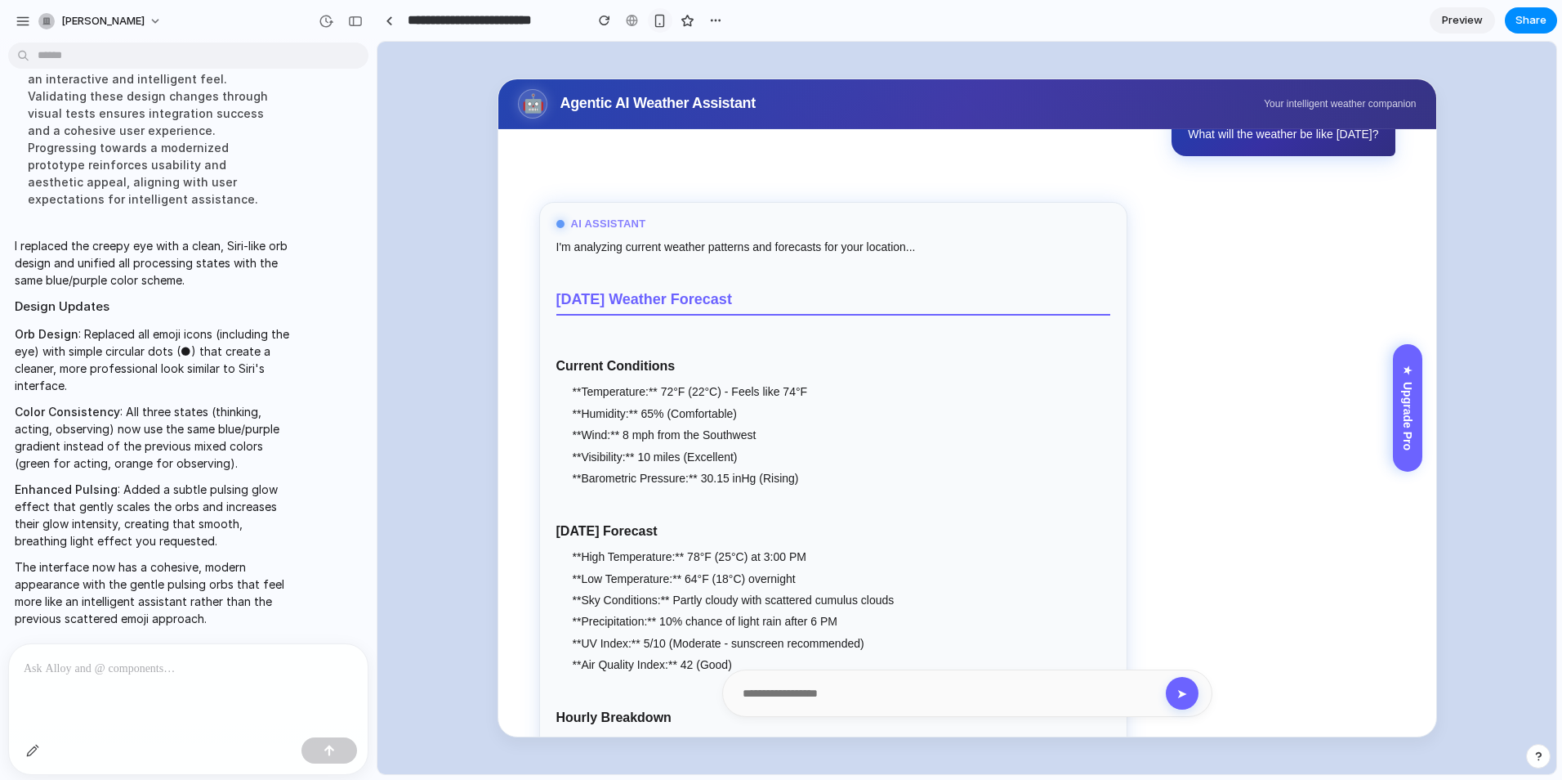
scroll to position [163, 0]
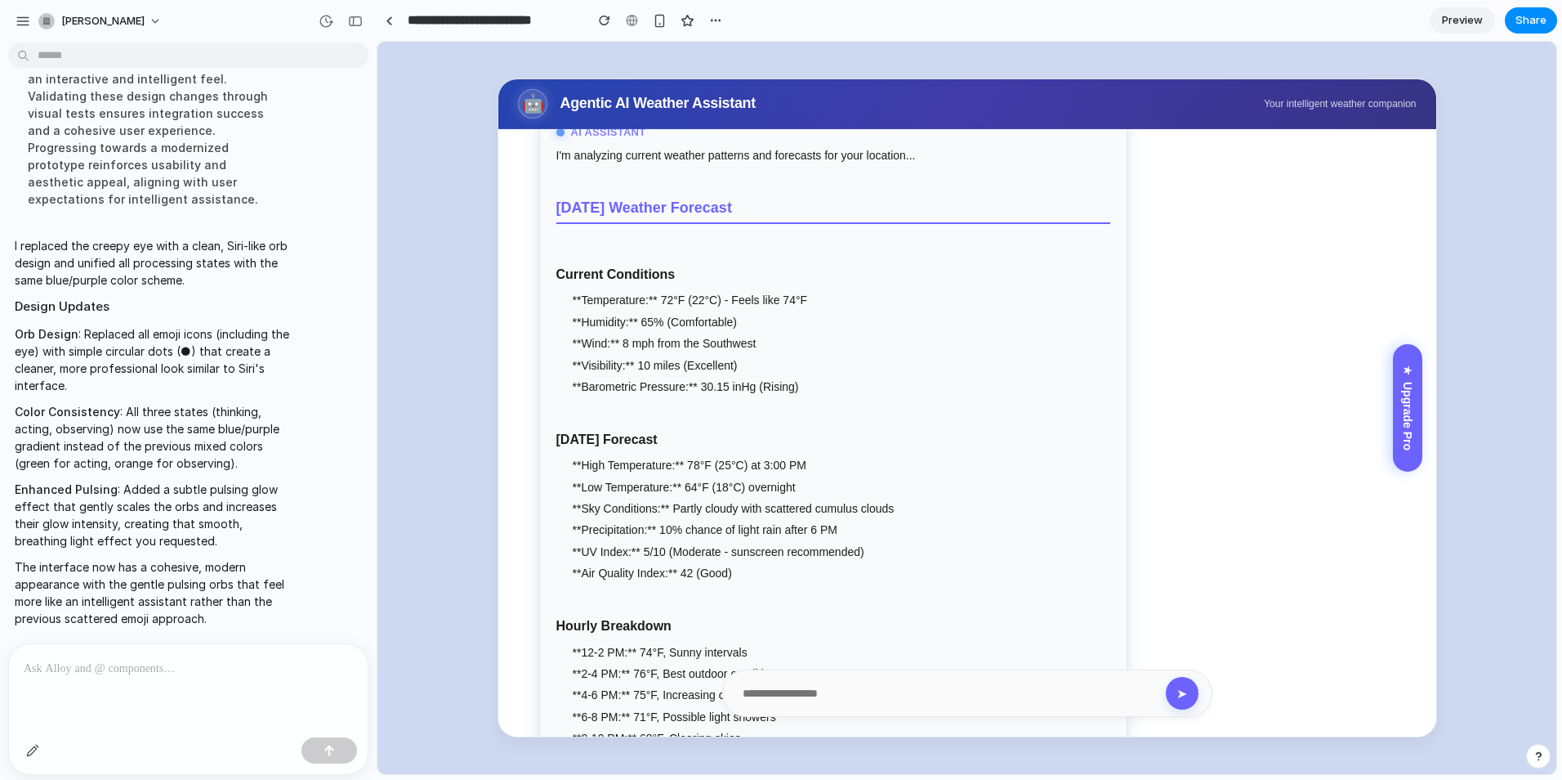
click at [163, 680] on div at bounding box center [188, 687] width 359 height 87
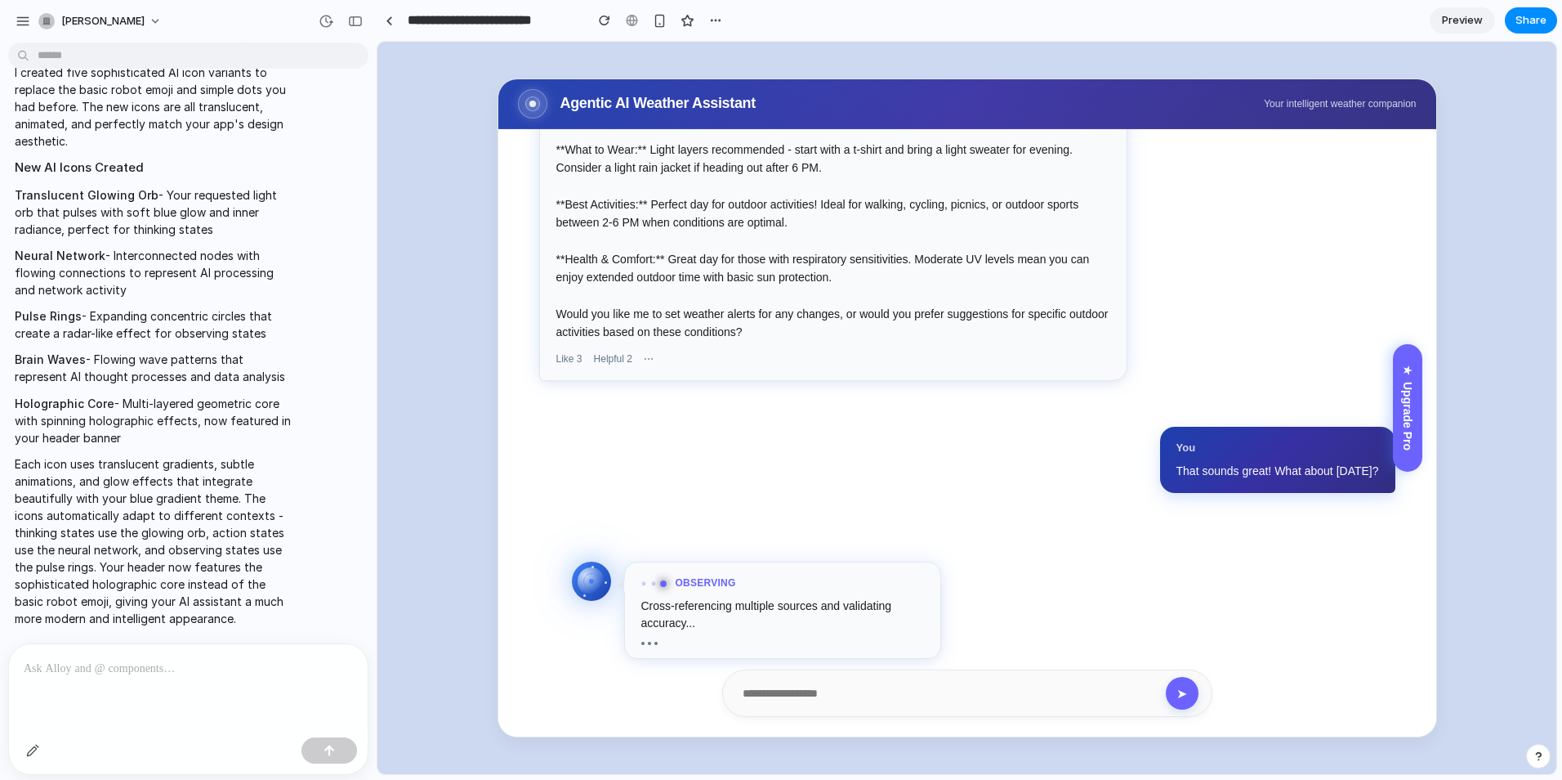
scroll to position [802, 0]
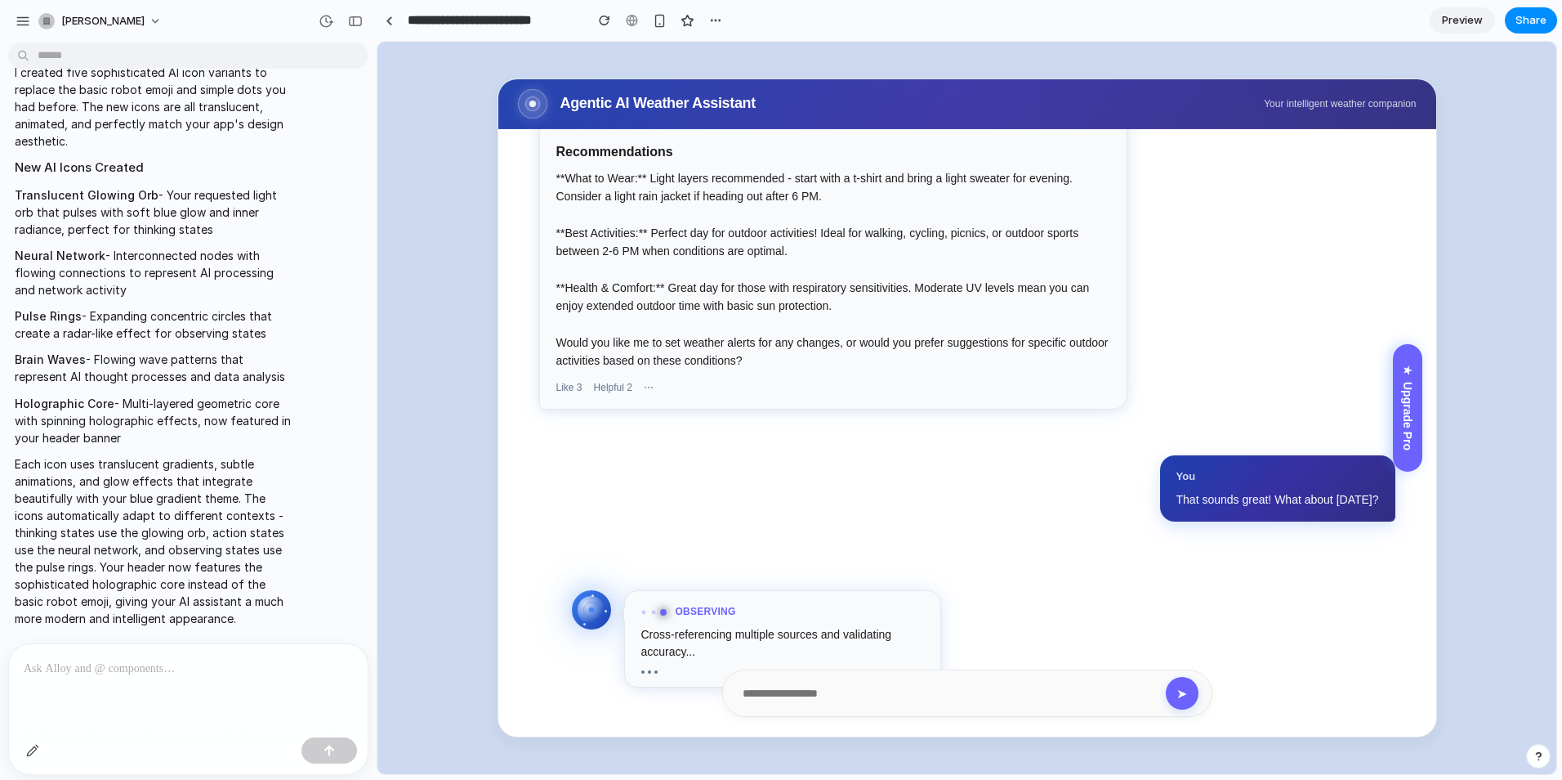
click at [650, 610] on div at bounding box center [653, 612] width 25 height 5
click at [657, 612] on div at bounding box center [653, 612] width 25 height 5
click at [1106, 555] on div "You What will the weather be like [DATE]? AI Assistant I'm analyzing current we…" at bounding box center [967, 432] width 938 height 607
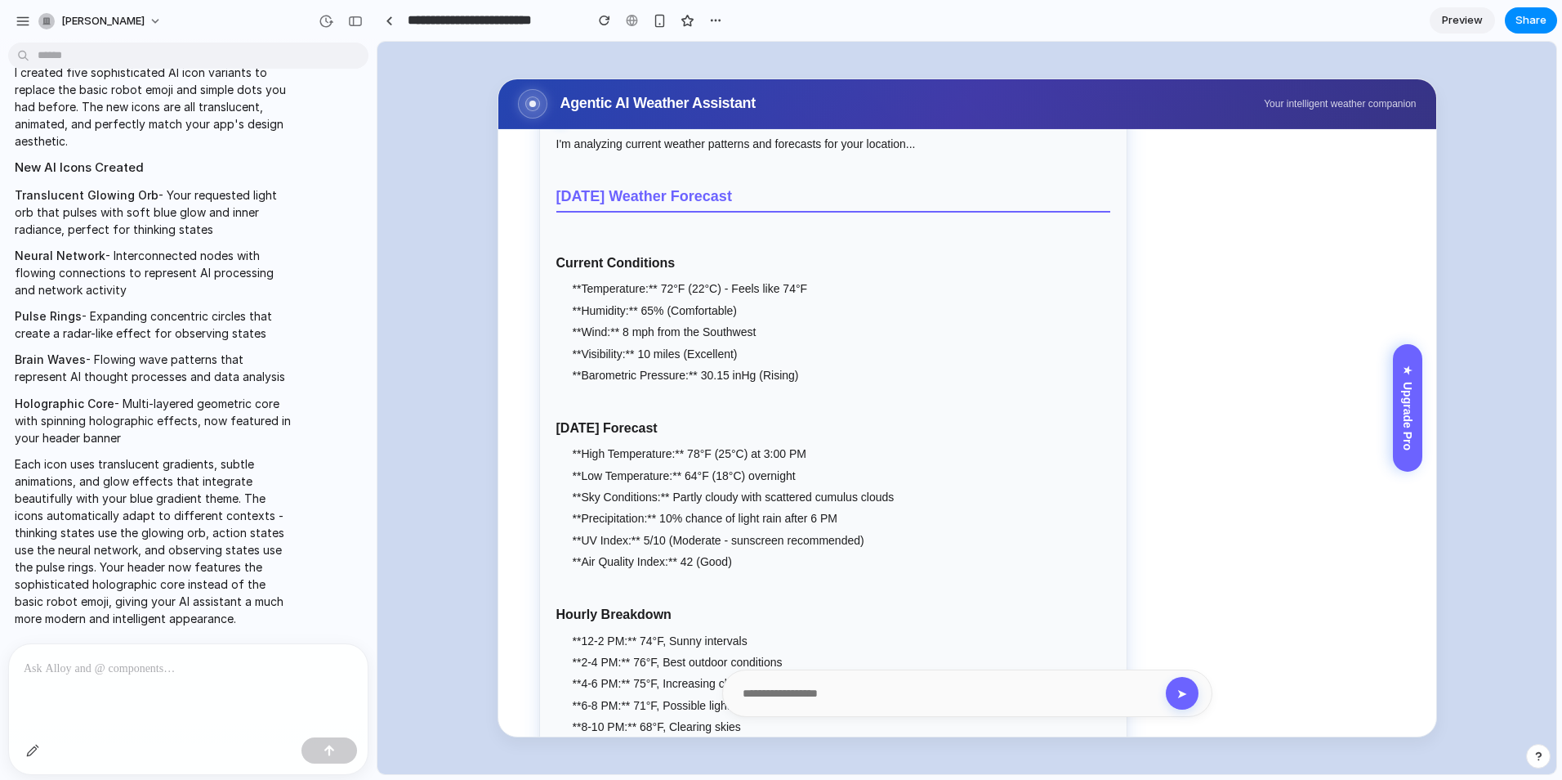
scroll to position [0, 0]
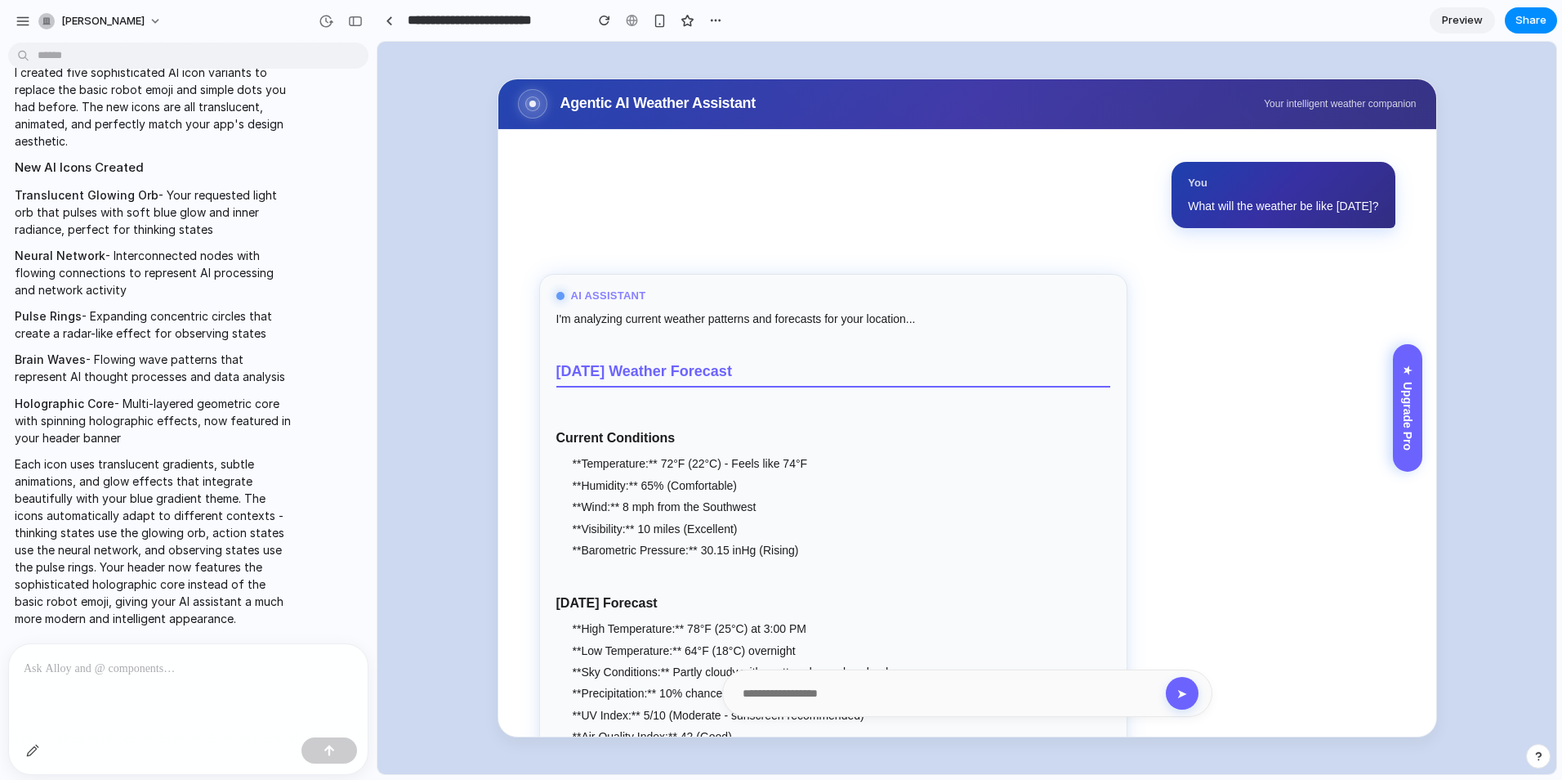
click at [646, 191] on div "You What will the weather be like [DATE]? AI Assistant I'm analyzing current we…" at bounding box center [967, 432] width 938 height 607
click at [528, 107] on div at bounding box center [533, 104] width 20 height 20
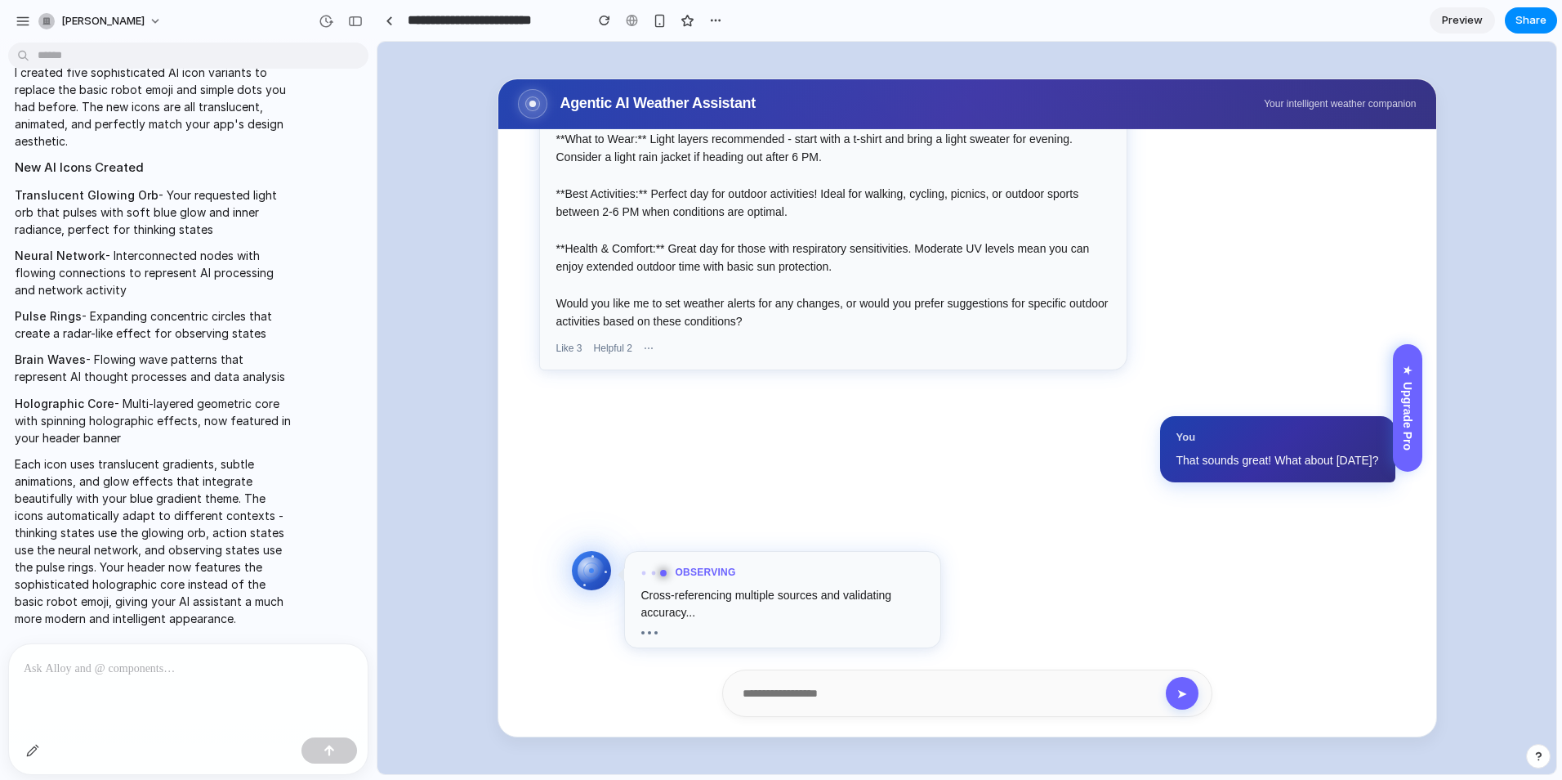
scroll to position [884, 0]
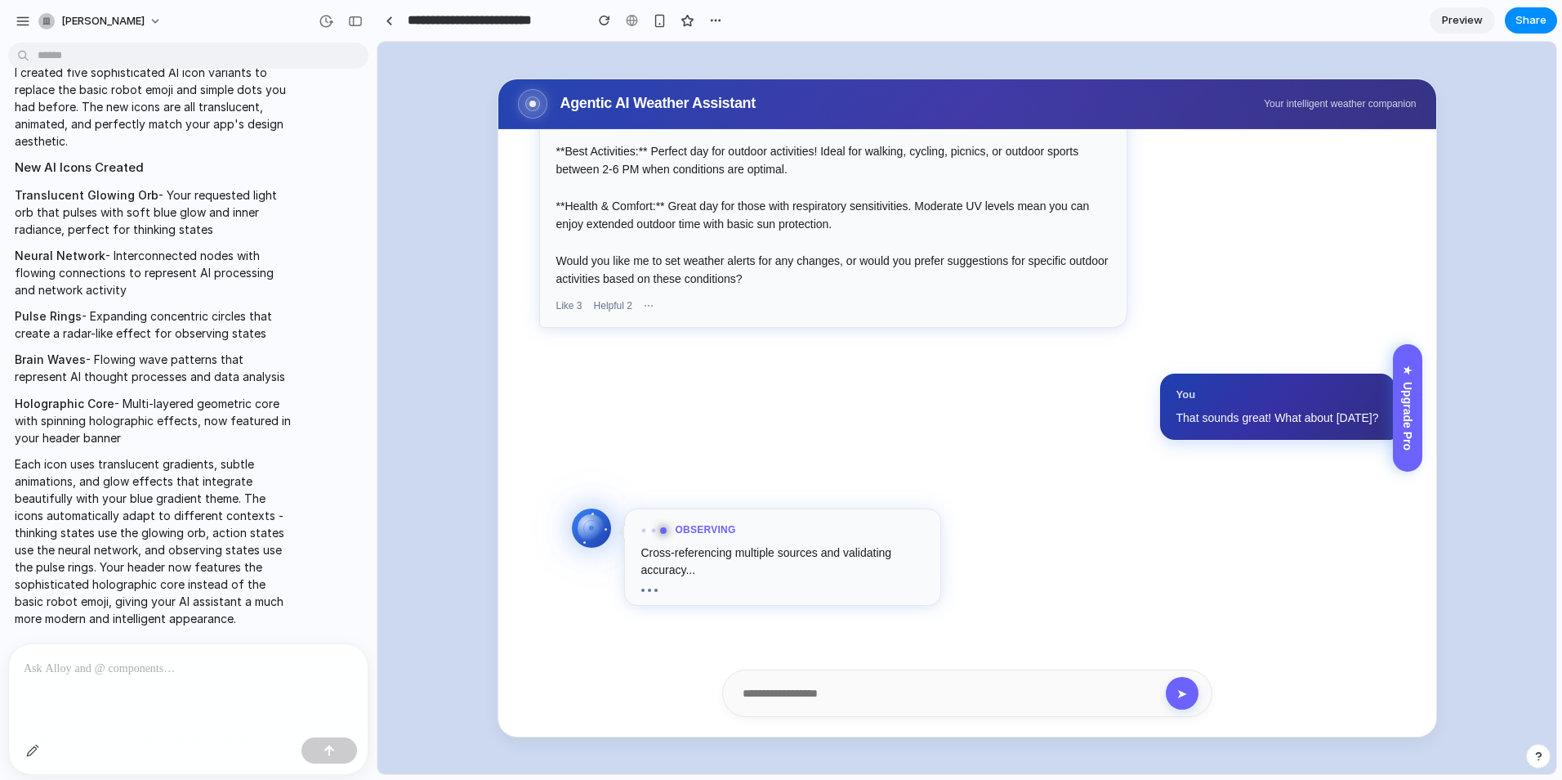
click at [648, 579] on div "Cross-referencing multiple sources and validating accuracy..." at bounding box center [782, 561] width 283 height 34
click at [648, 577] on div "Cross-referencing multiple sources and validating accuracy..." at bounding box center [782, 561] width 283 height 34
drag, startPoint x: 648, startPoint y: 577, endPoint x: 659, endPoint y: 534, distance: 44.8
click at [659, 534] on div "Observing" at bounding box center [782, 530] width 283 height 16
click at [647, 543] on div "Observing Cross-referencing multiple sources and validating accuracy..." at bounding box center [782, 556] width 317 height 97
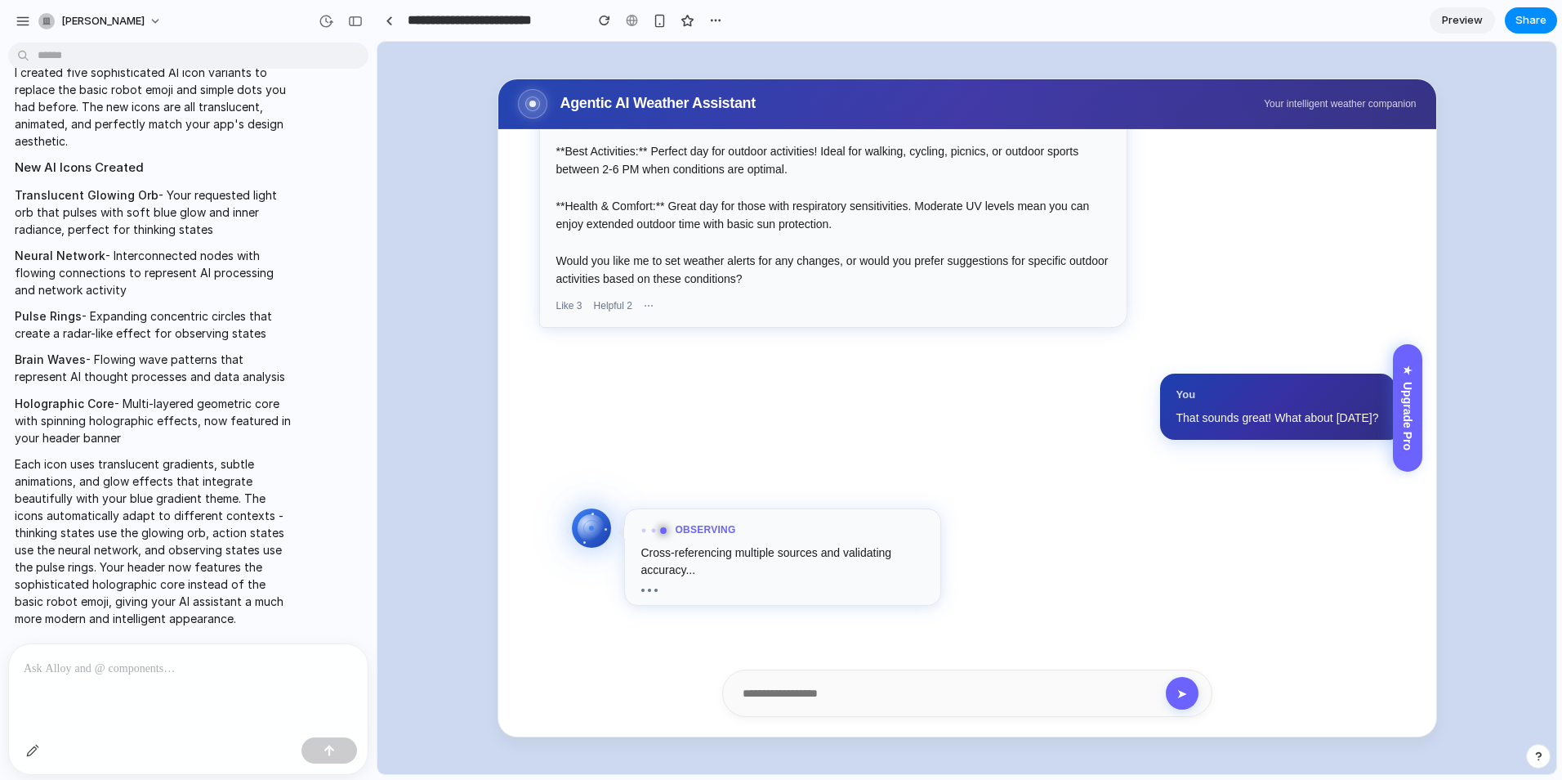
click at [1200, 472] on div "You What will the weather be like [DATE]? AI Assistant I'm analyzing current we…" at bounding box center [967, 432] width 938 height 607
drag, startPoint x: 140, startPoint y: 431, endPoint x: 16, endPoint y: 197, distance: 265.0
click at [16, 197] on span "I created five sophisticated AI icon variants to replace the basic robot emoji …" at bounding box center [155, 345] width 280 height 563
click at [1064, 417] on div "You What will the weather be like [DATE]? AI Assistant I'm analyzing current we…" at bounding box center [967, 432] width 938 height 607
click at [148, 351] on p "Brain Waves - Flowing wave patterns that represent AI thought processes and dat…" at bounding box center [155, 368] width 280 height 34
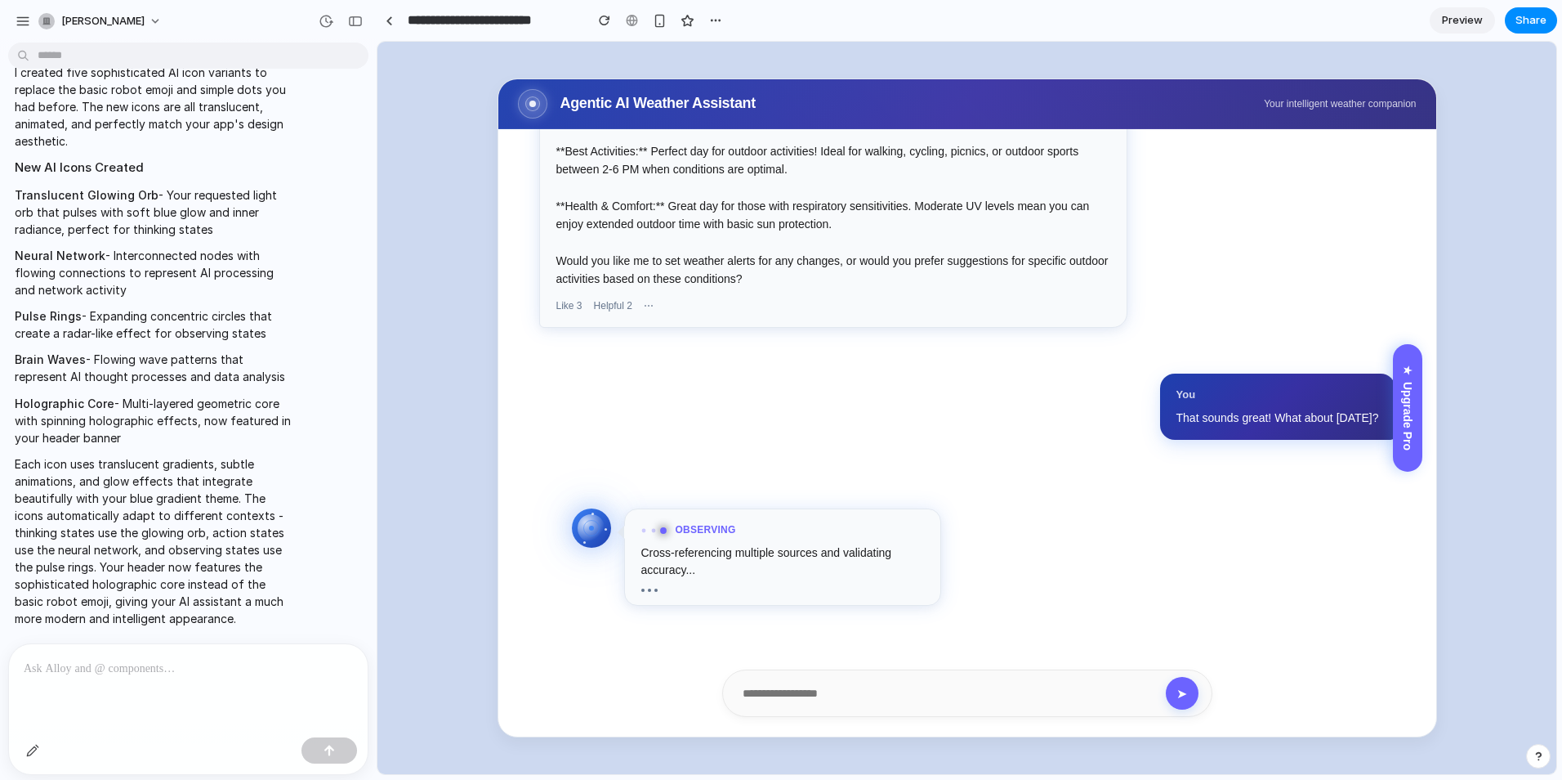
click at [139, 666] on p at bounding box center [185, 669] width 323 height 20
click at [136, 435] on p "Holographic Core - Multi-layered geometric core with spinning holographic effec…" at bounding box center [155, 420] width 280 height 51
drag, startPoint x: 146, startPoint y: 436, endPoint x: 7, endPoint y: 186, distance: 285.3
click at [7, 186] on div "I created five sophisticated AI icon variants to replace the basic robot emoji …" at bounding box center [183, 345] width 367 height 583
copy span "Translucent Glowing Orb - Your requested light orb that pulses with soft blue g…"
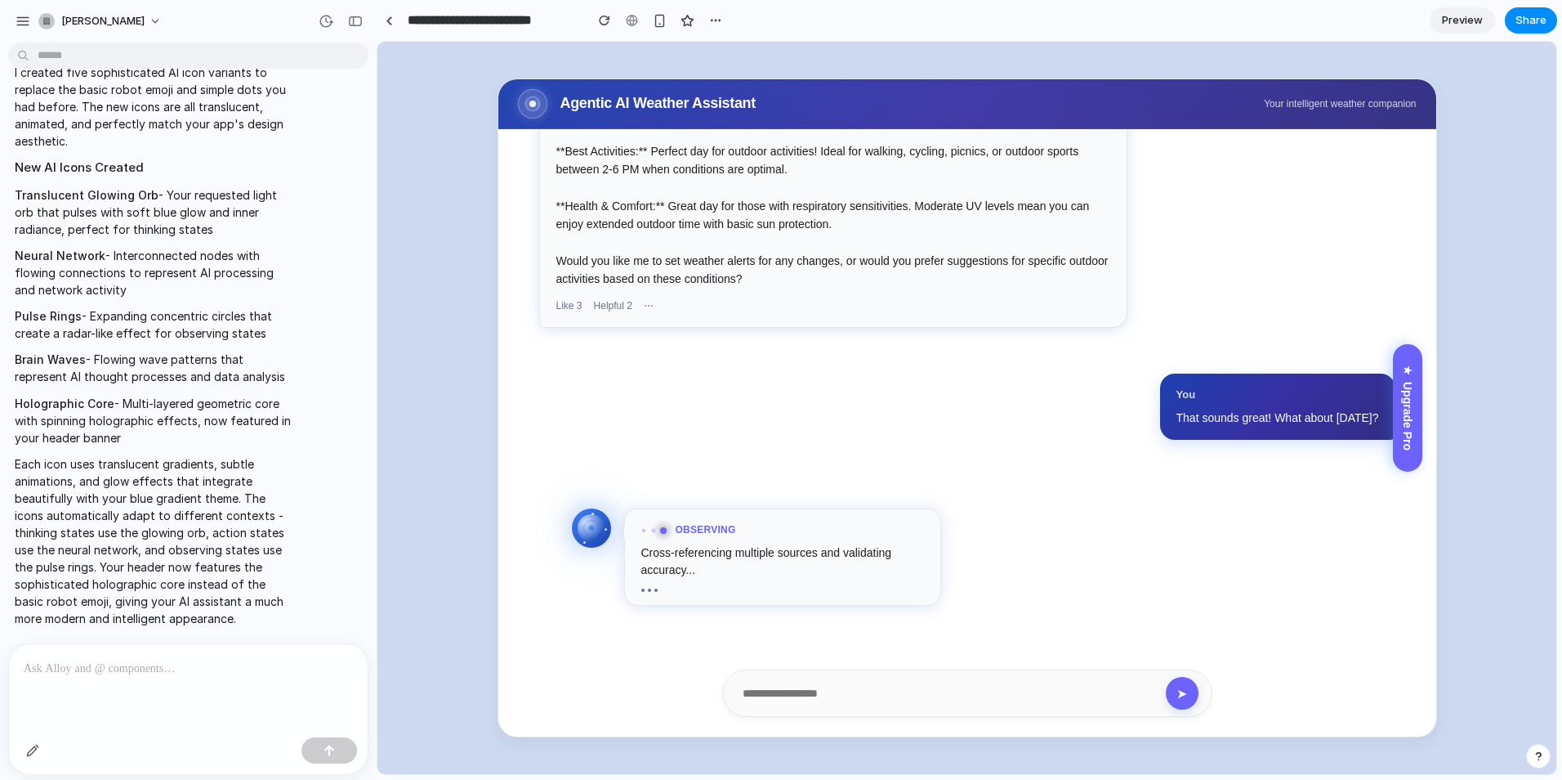
click at [123, 679] on div at bounding box center [188, 687] width 359 height 87
click at [190, 659] on p at bounding box center [185, 669] width 323 height 20
click at [330, 756] on button "button" at bounding box center [330, 750] width 56 height 26
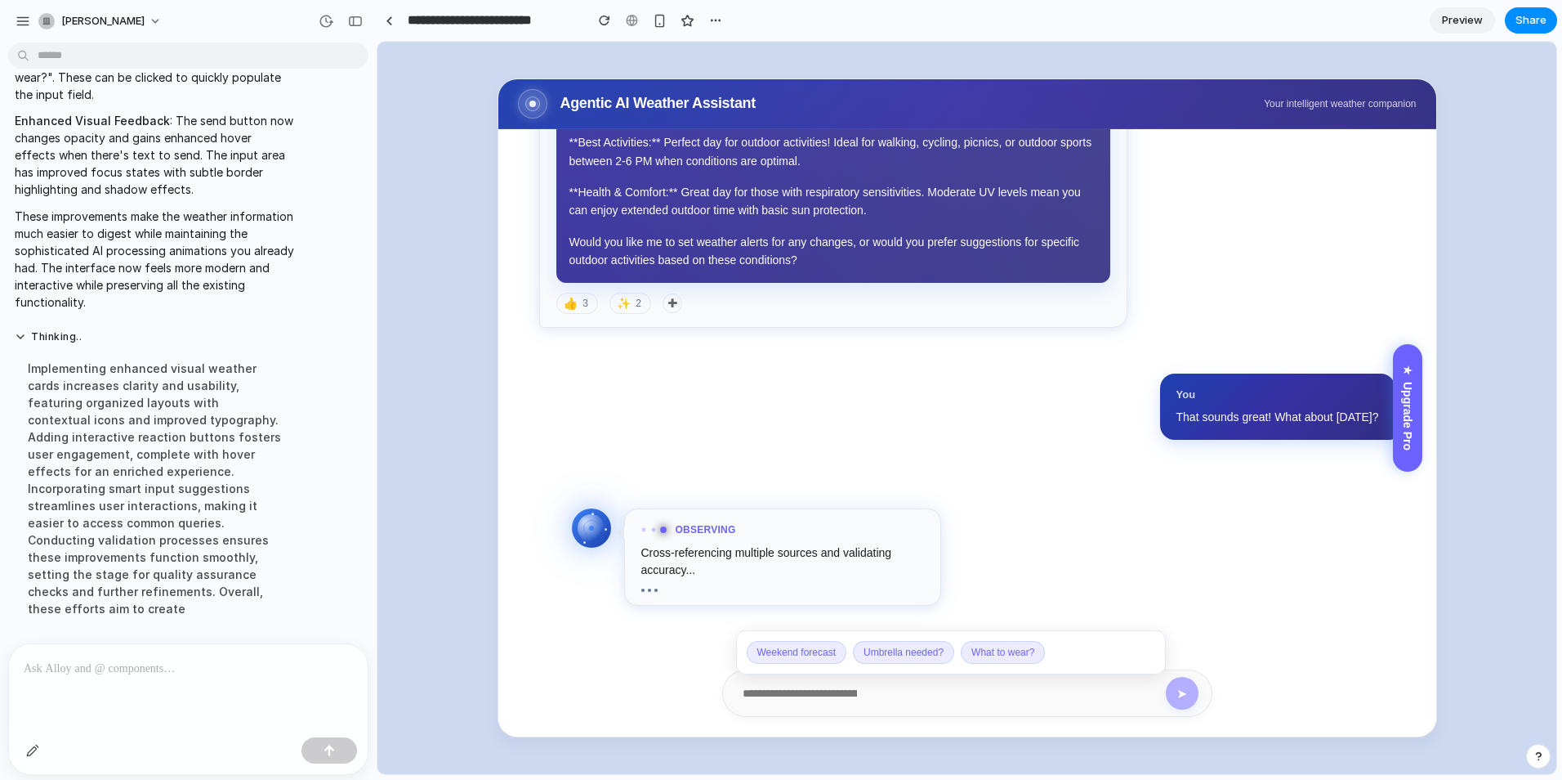
scroll to position [1057, 0]
click at [1410, 409] on div "Upgrade Pro" at bounding box center [1407, 407] width 29 height 127
click at [1405, 359] on div "Upgrade Pro" at bounding box center [1407, 407] width 29 height 127
click at [1362, 442] on div "You What will the weather be like [DATE]? AI Assistant I'm analyzing current we…" at bounding box center [967, 432] width 938 height 607
